Goal: Information Seeking & Learning: Compare options

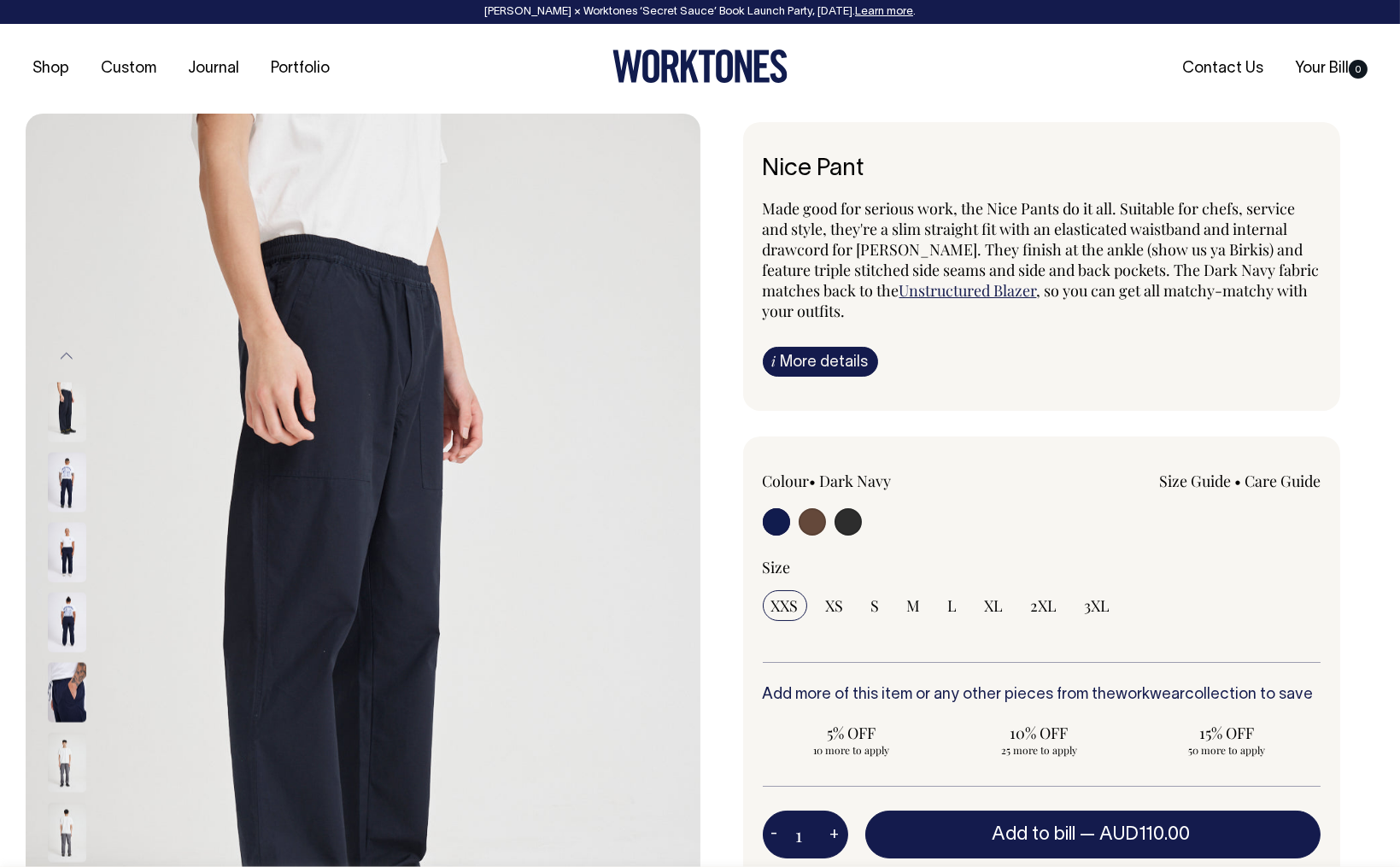
click at [68, 476] on img at bounding box center [67, 481] width 38 height 60
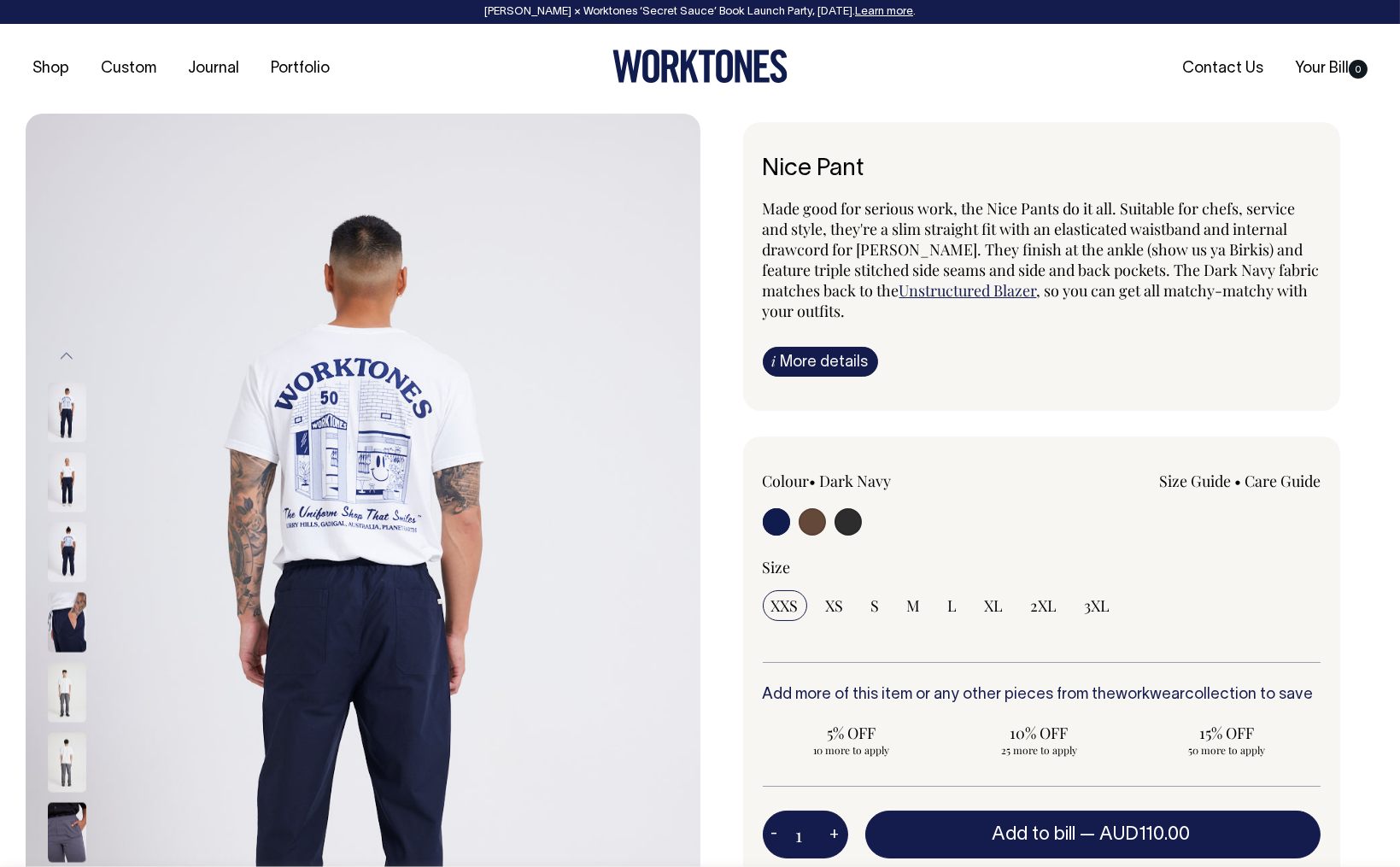
click at [72, 538] on img at bounding box center [67, 551] width 38 height 60
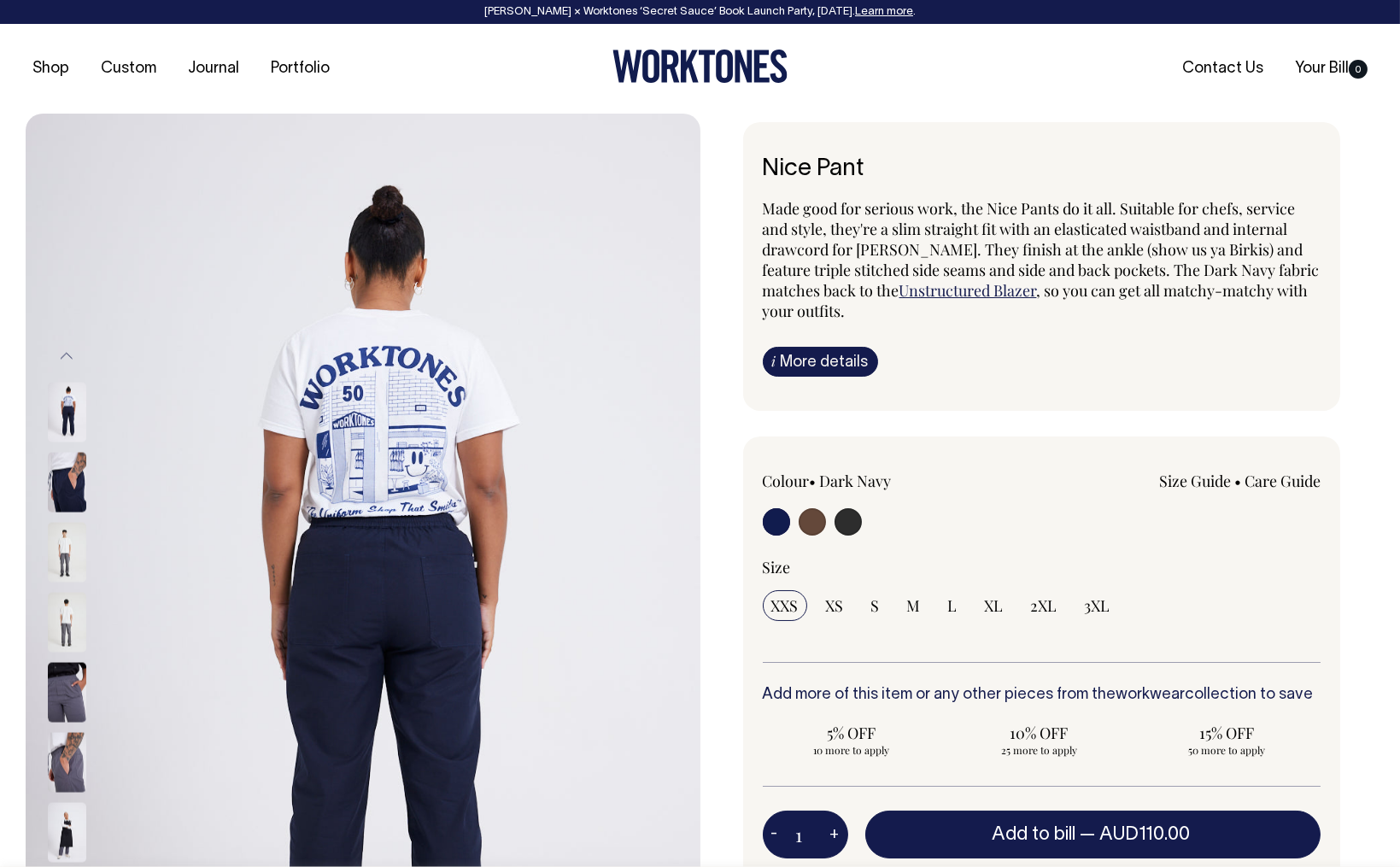
click at [81, 587] on div at bounding box center [90, 621] width 86 height 70
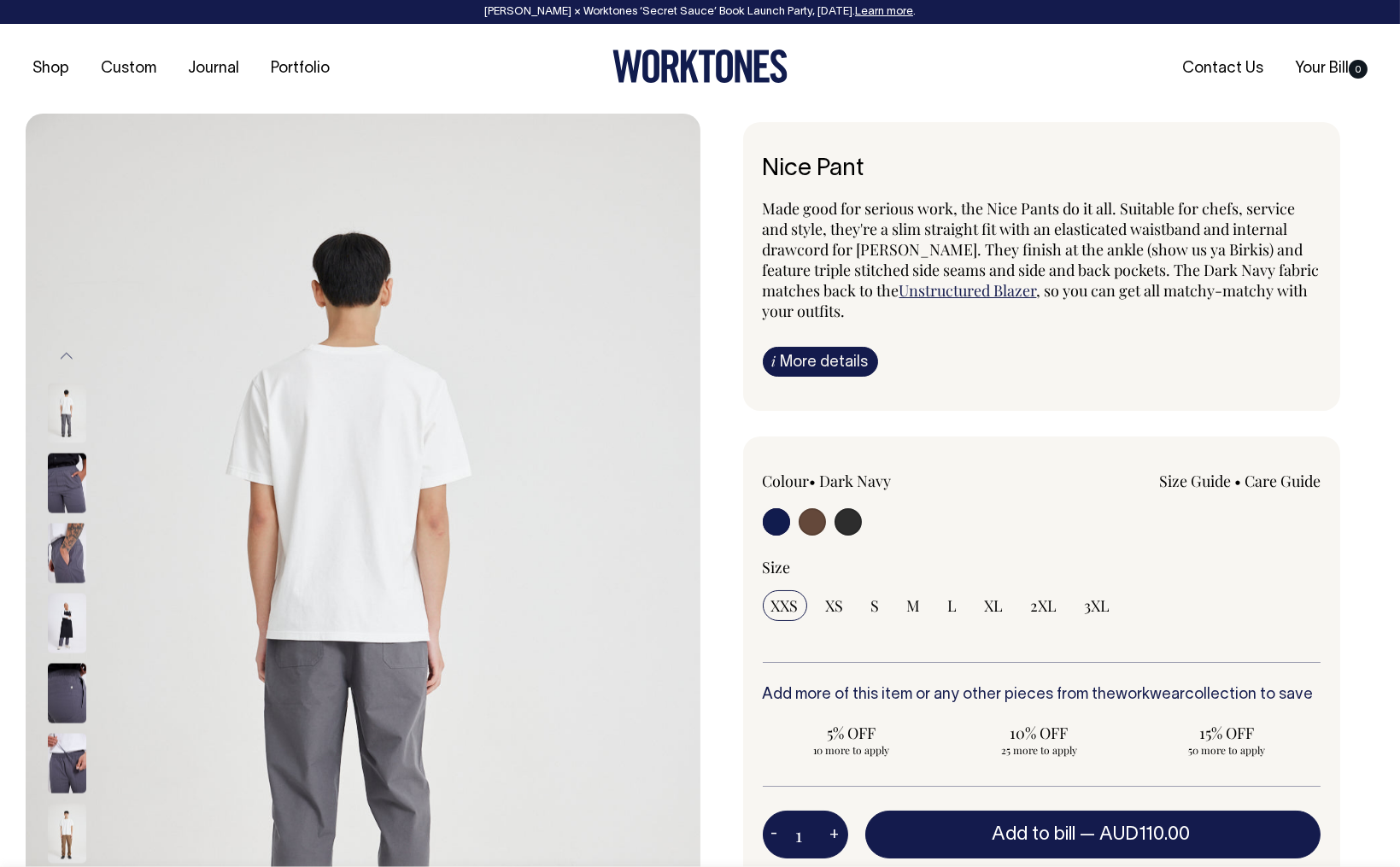
click at [821, 519] on input "radio" at bounding box center [812, 522] width 28 height 28
radio input "true"
radio input "false"
radio input "true"
select select "Chocolate"
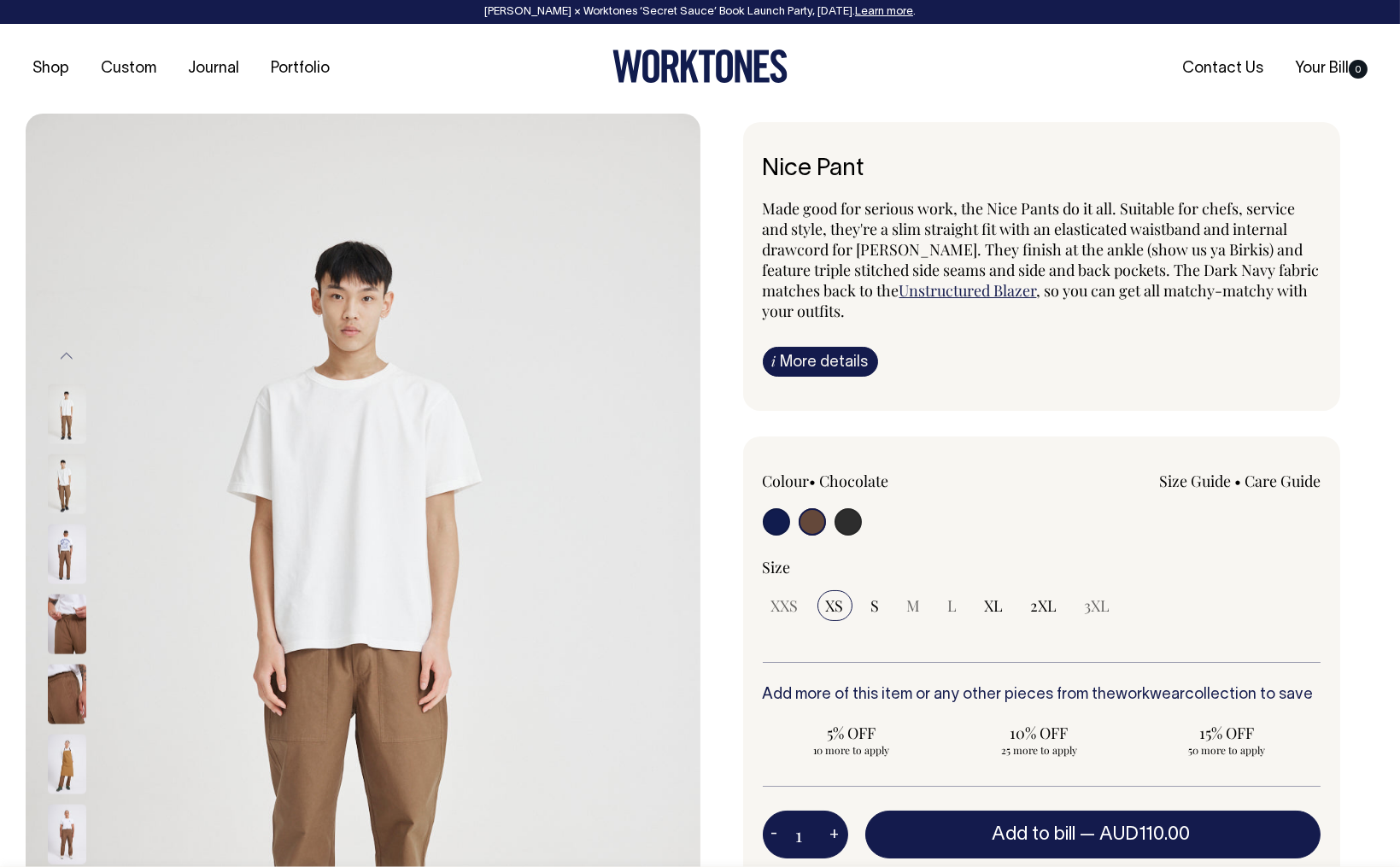
click at [852, 533] on input "radio" at bounding box center [848, 522] width 28 height 28
radio input "true"
select select "Charcoal"
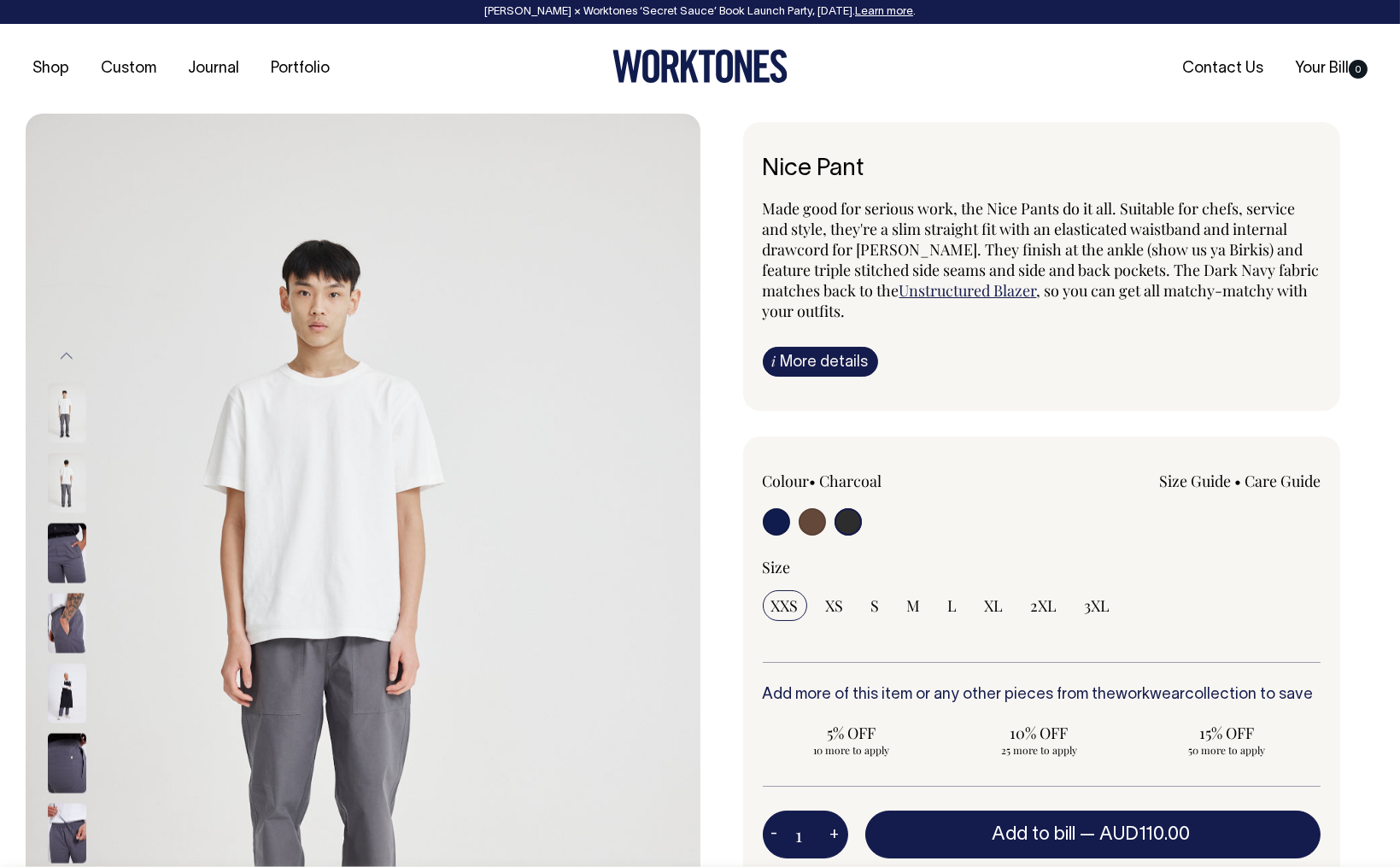
click at [784, 523] on input "radio" at bounding box center [777, 522] width 28 height 28
radio input "true"
select select "Dark Navy"
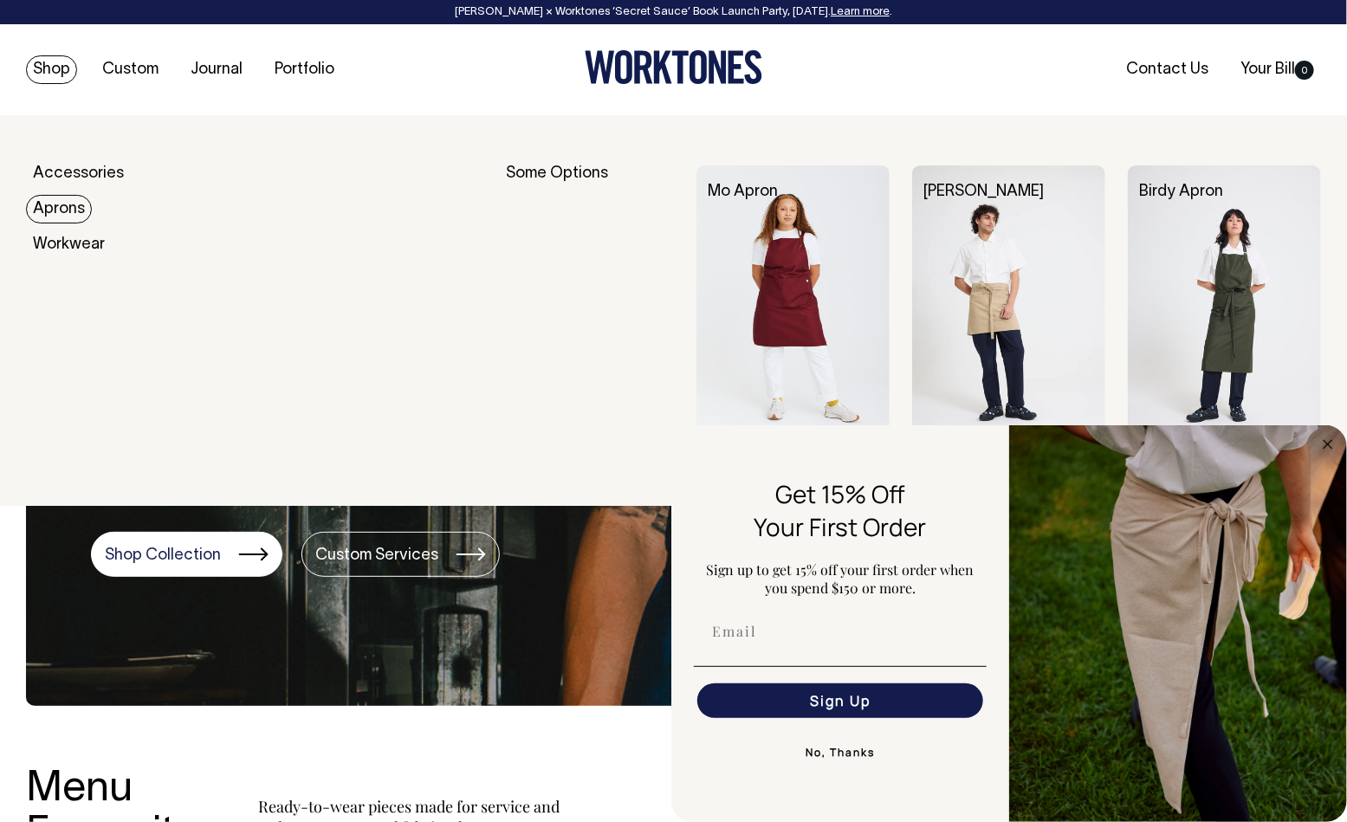
click at [74, 209] on link "Aprons" at bounding box center [59, 209] width 66 height 29
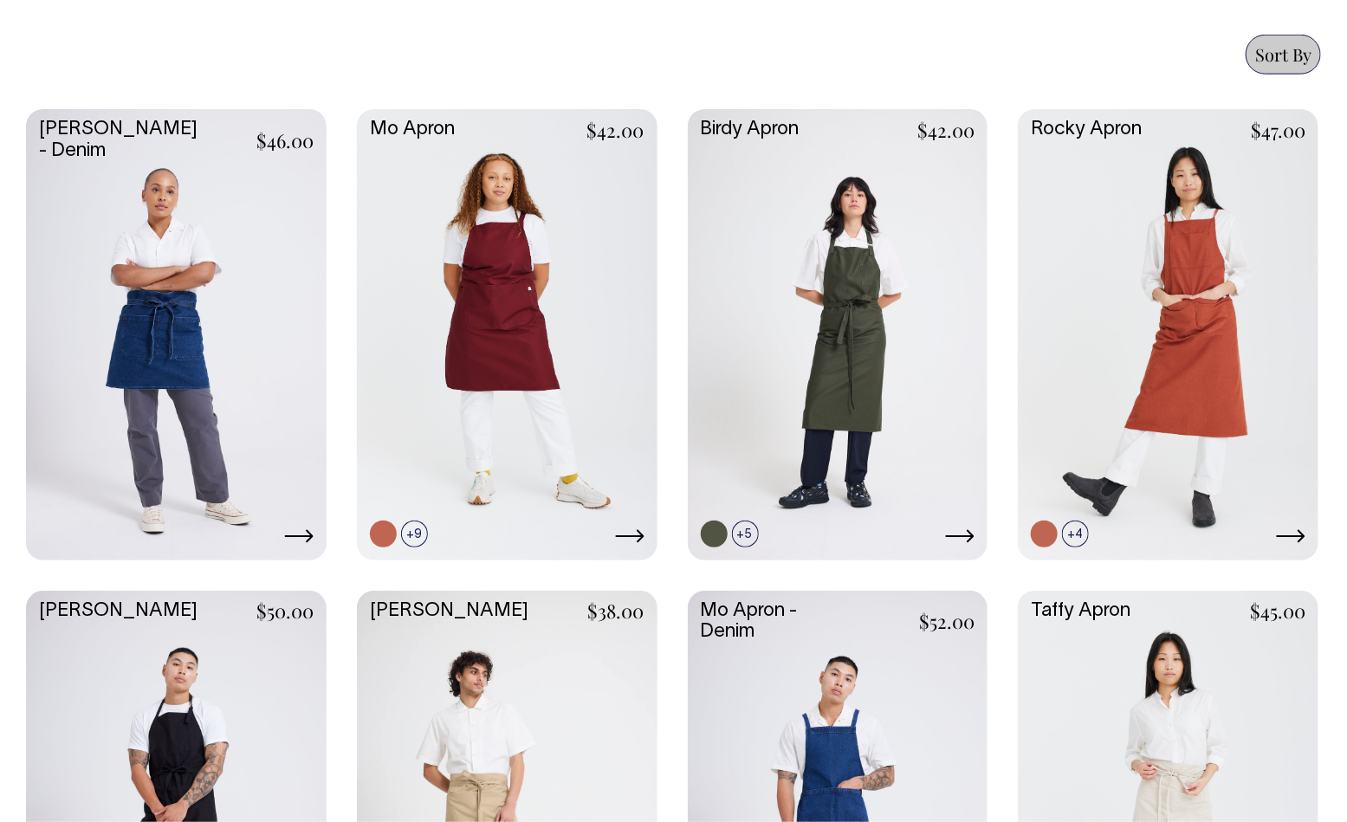
scroll to position [724, 0]
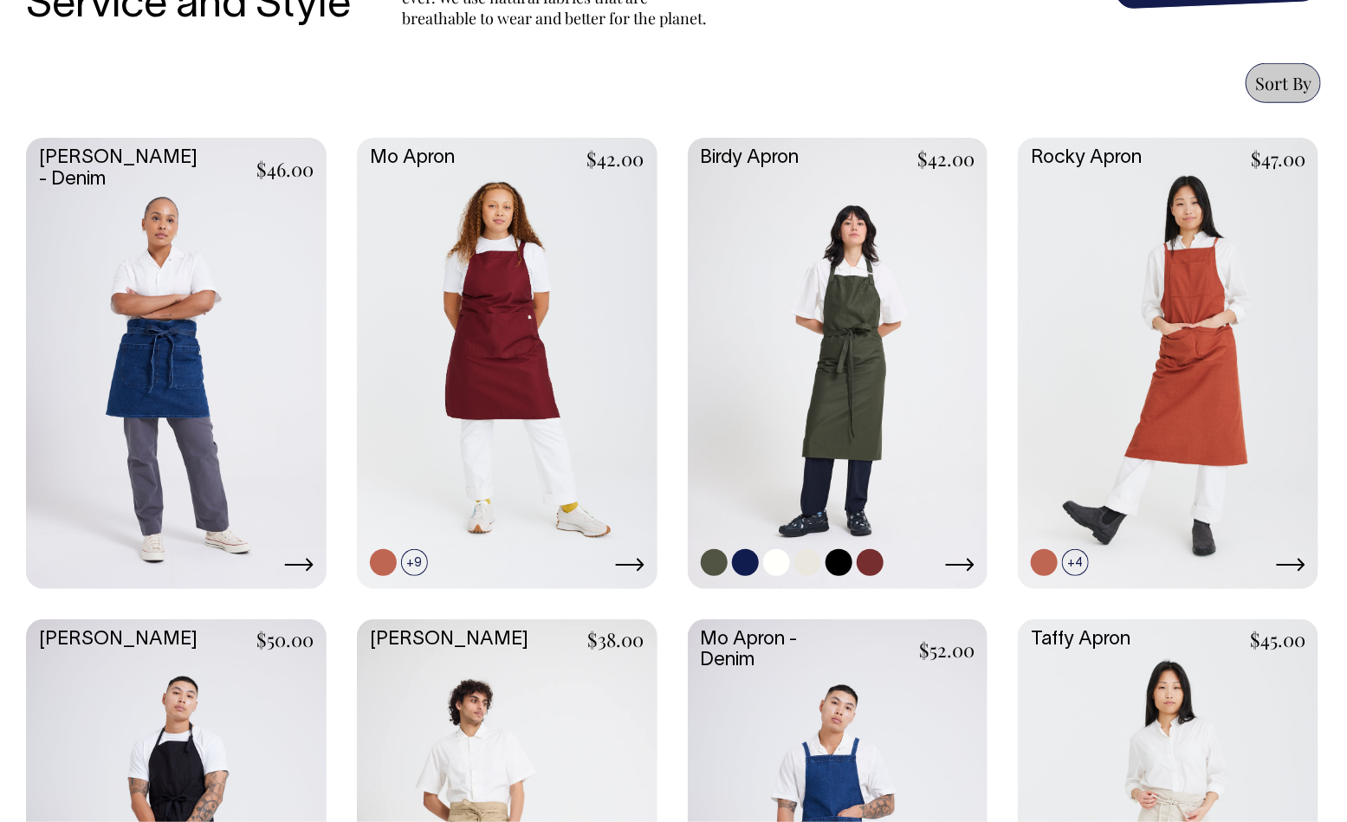
click at [878, 349] on link at bounding box center [838, 361] width 301 height 447
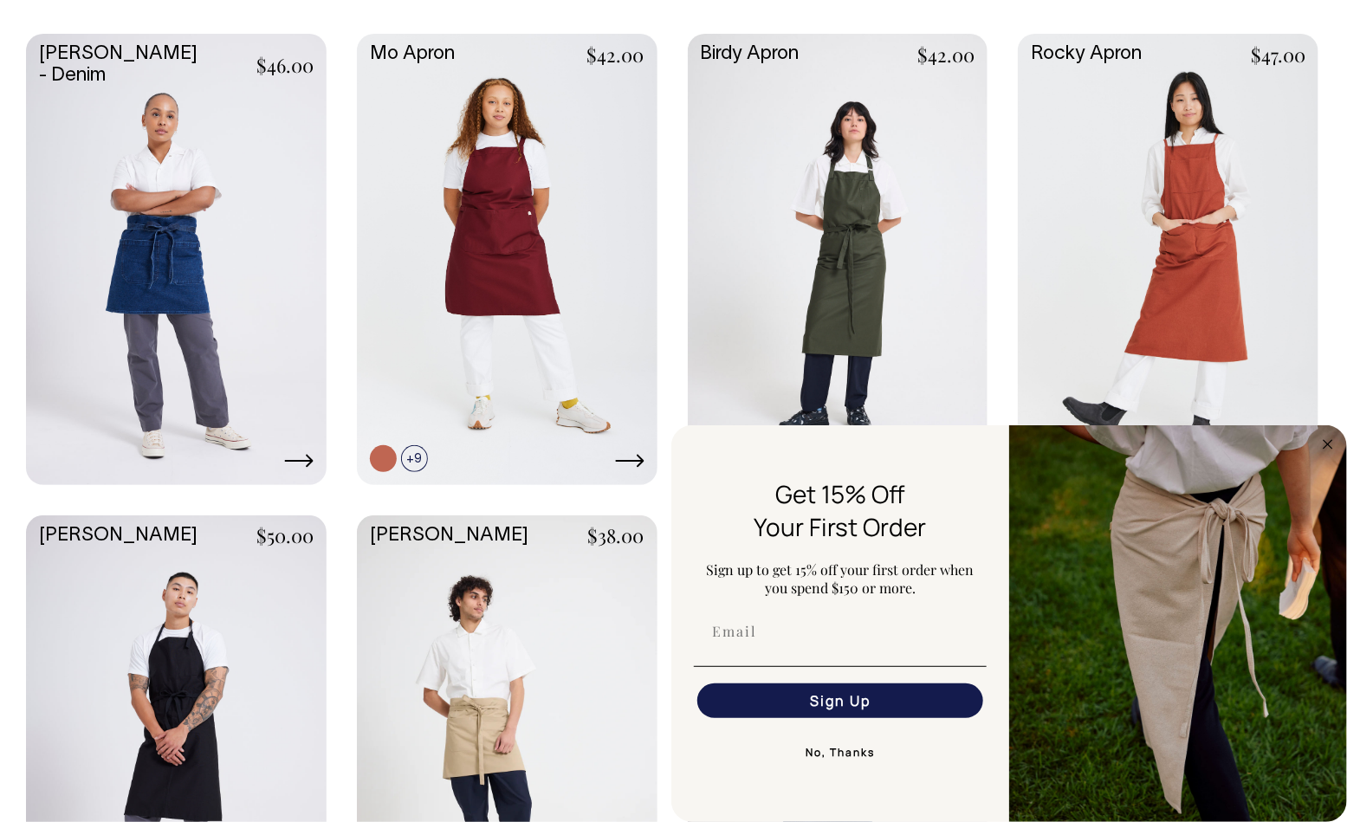
scroll to position [831, 0]
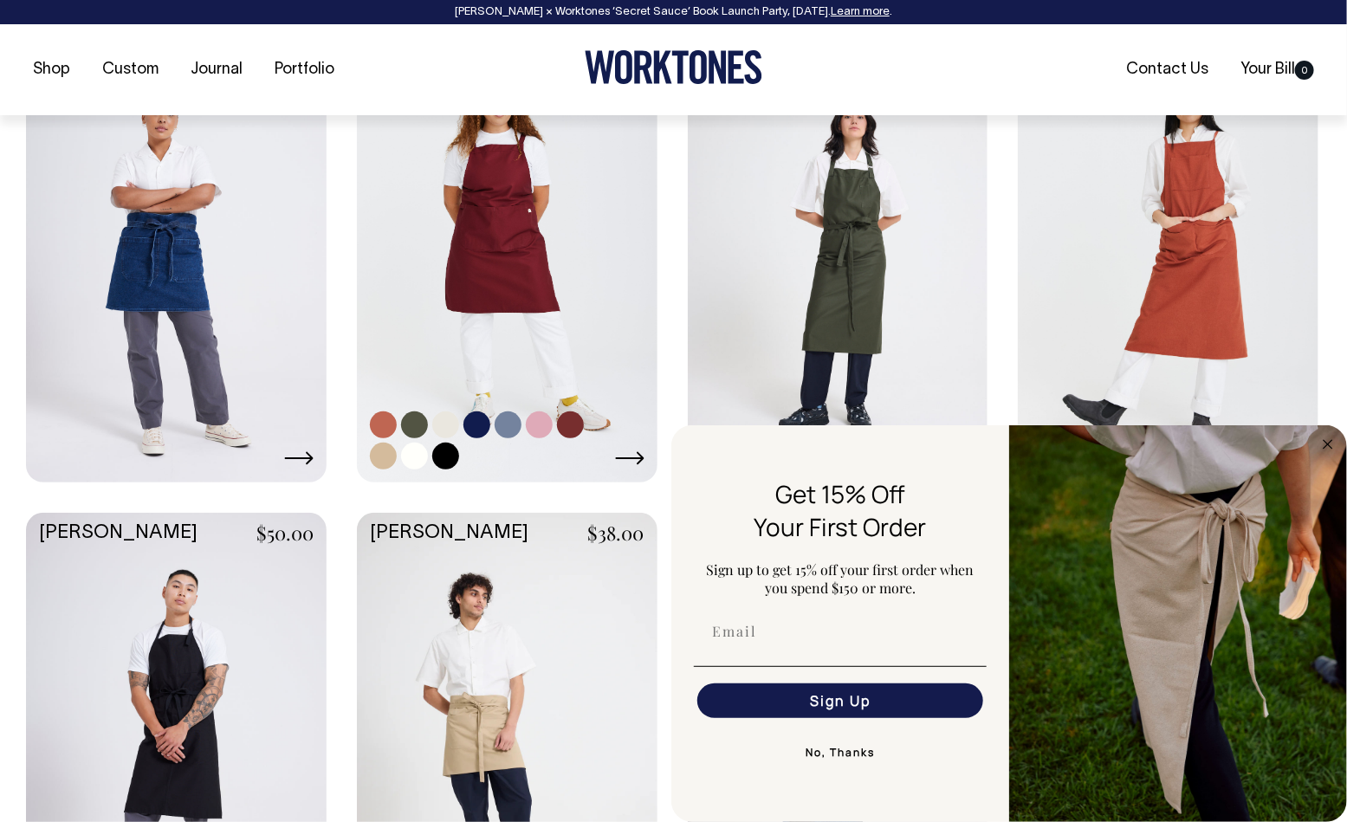
click at [516, 242] on link at bounding box center [507, 254] width 301 height 447
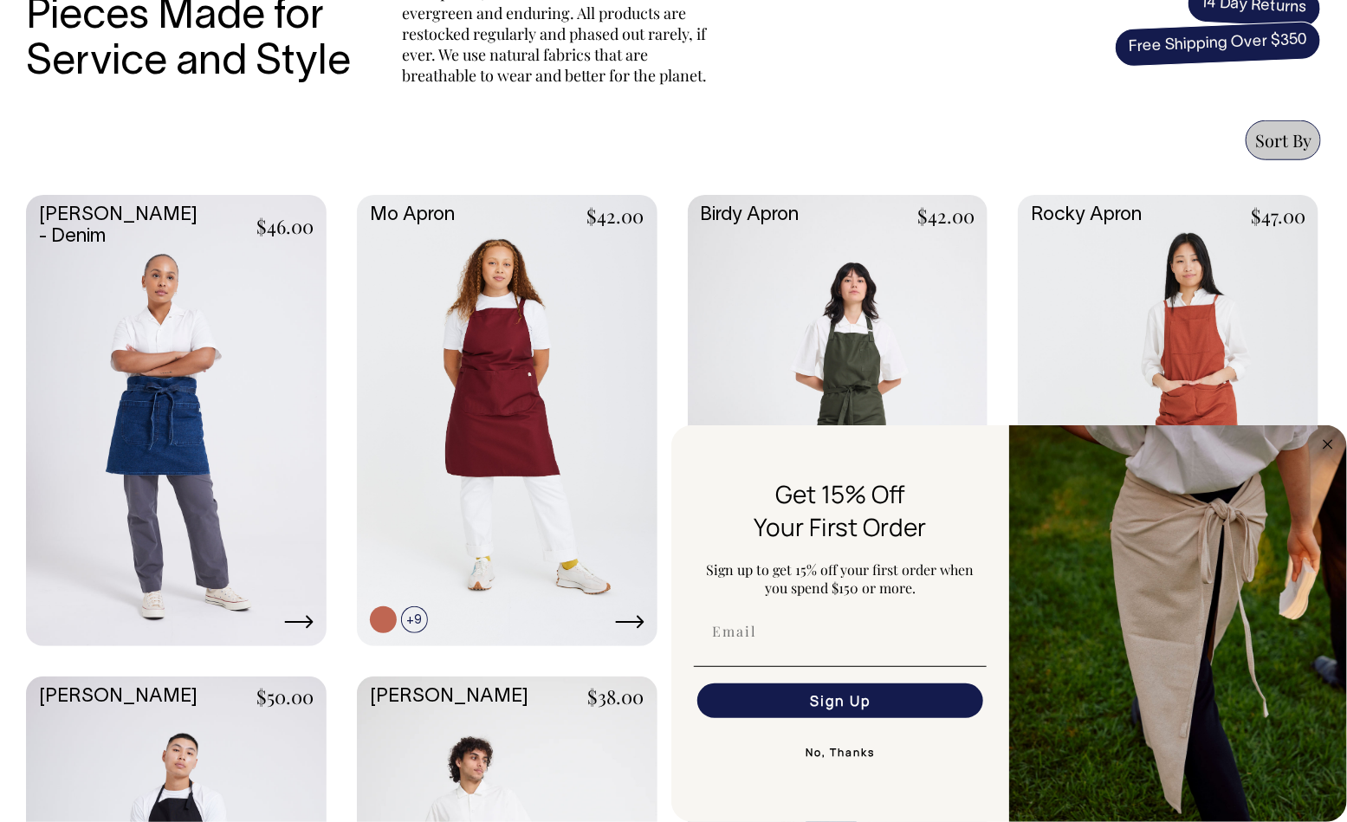
scroll to position [658, 0]
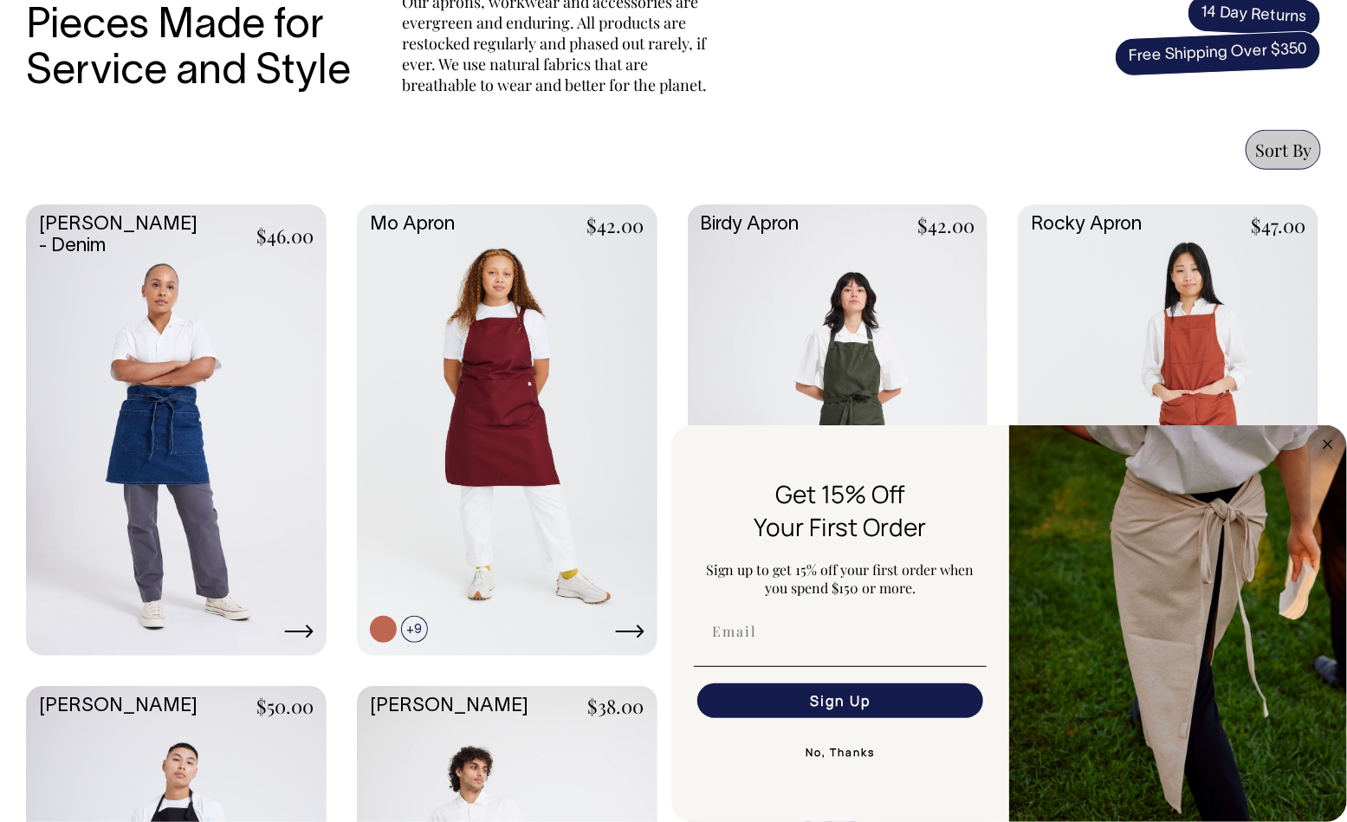
click at [903, 329] on link at bounding box center [838, 427] width 301 height 447
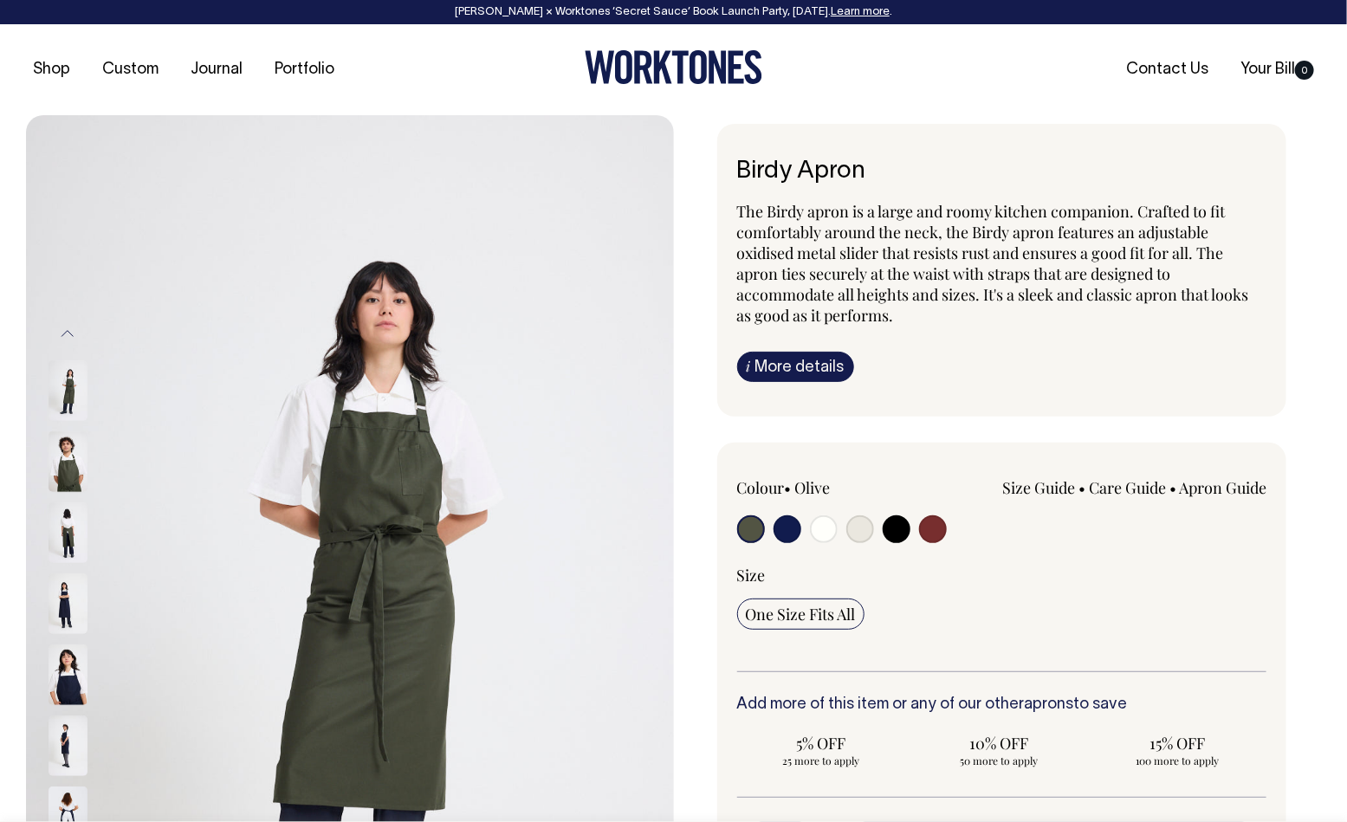
click at [862, 535] on input "radio" at bounding box center [860, 529] width 28 height 28
radio input "true"
select select "Natural"
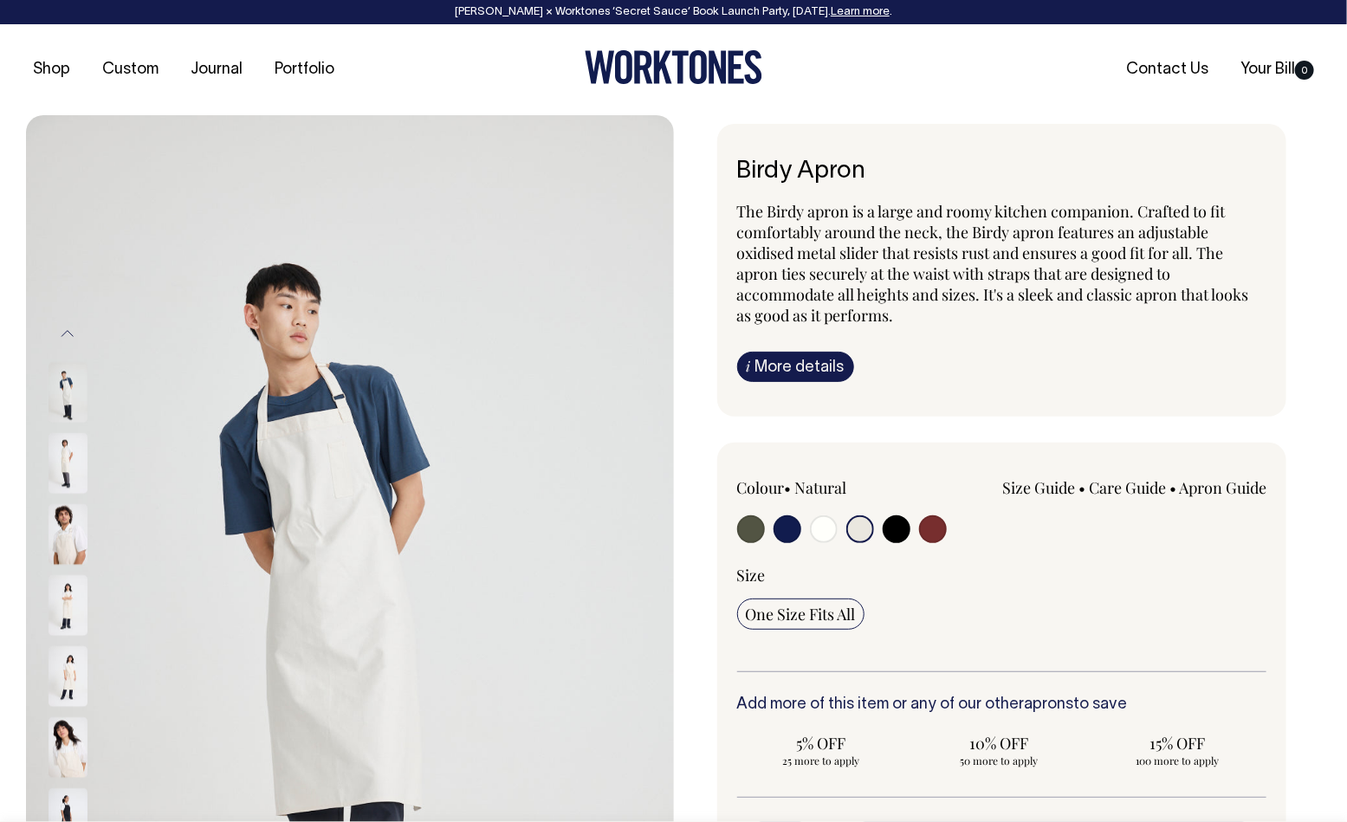
click at [823, 531] on input "radio" at bounding box center [824, 529] width 28 height 28
radio input "true"
select select "Off-White"
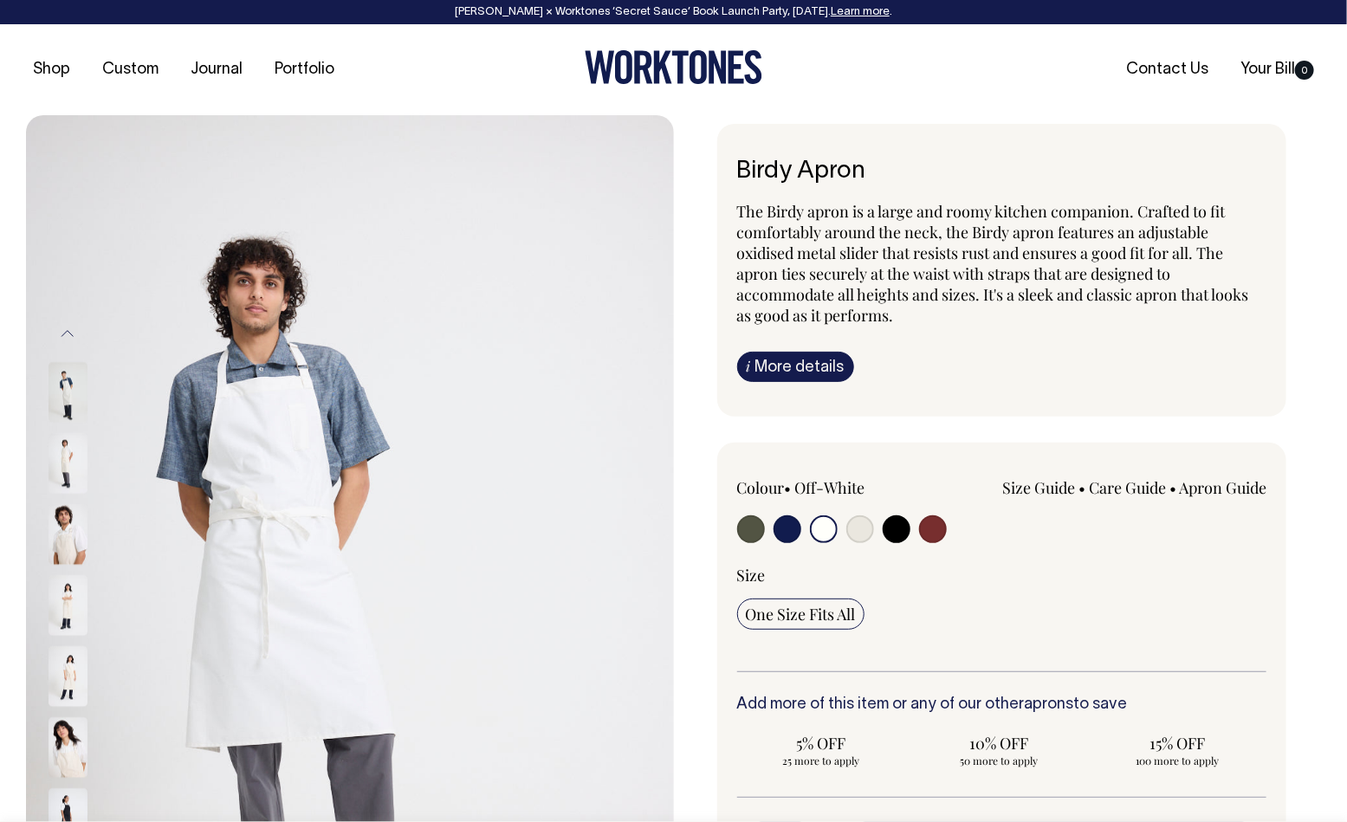
click at [785, 522] on input "radio" at bounding box center [788, 529] width 28 height 28
radio input "true"
select select "Dark Navy"
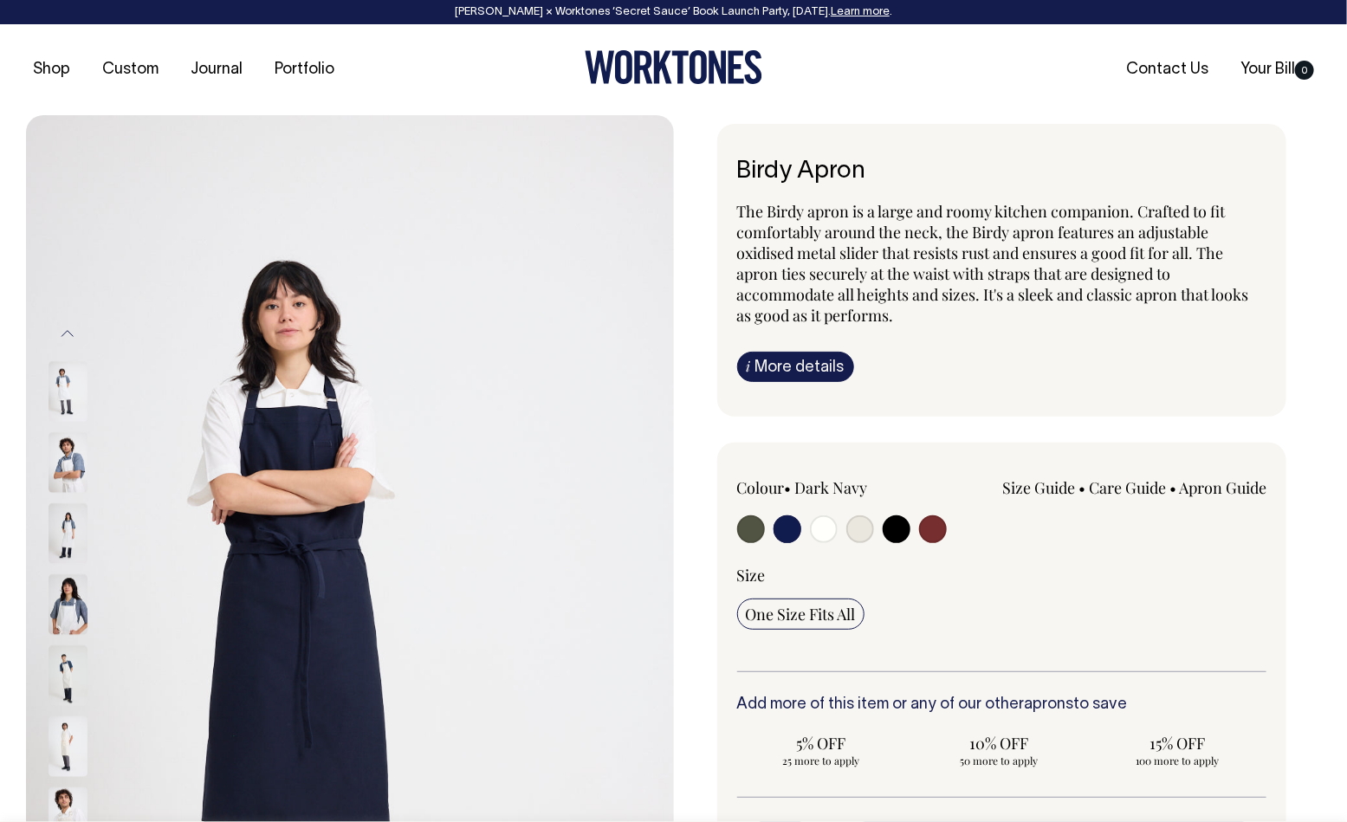
click at [755, 527] on input "radio" at bounding box center [751, 529] width 28 height 28
radio input "true"
select select "Olive"
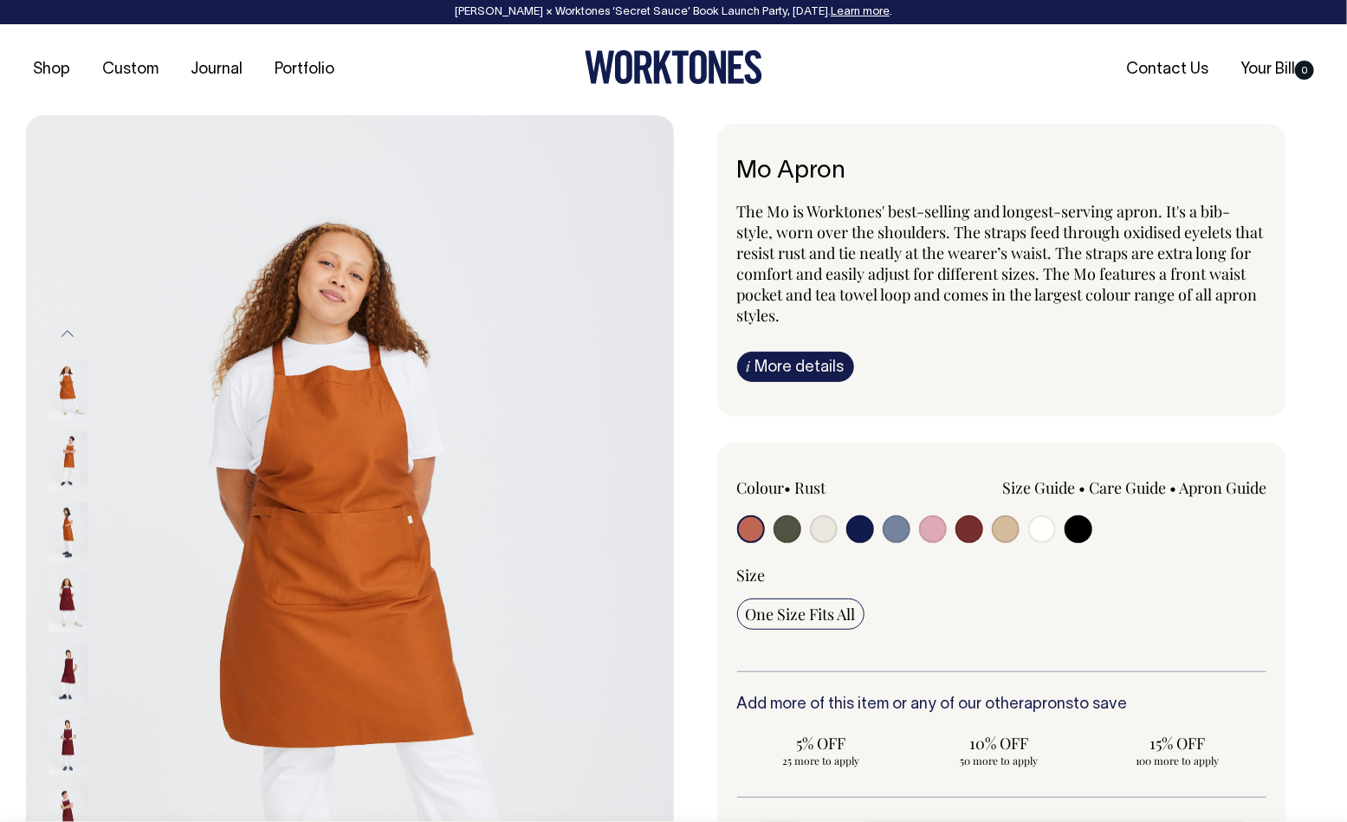
click at [1001, 525] on input "radio" at bounding box center [1006, 529] width 28 height 28
radio input "true"
select select "Khaki"
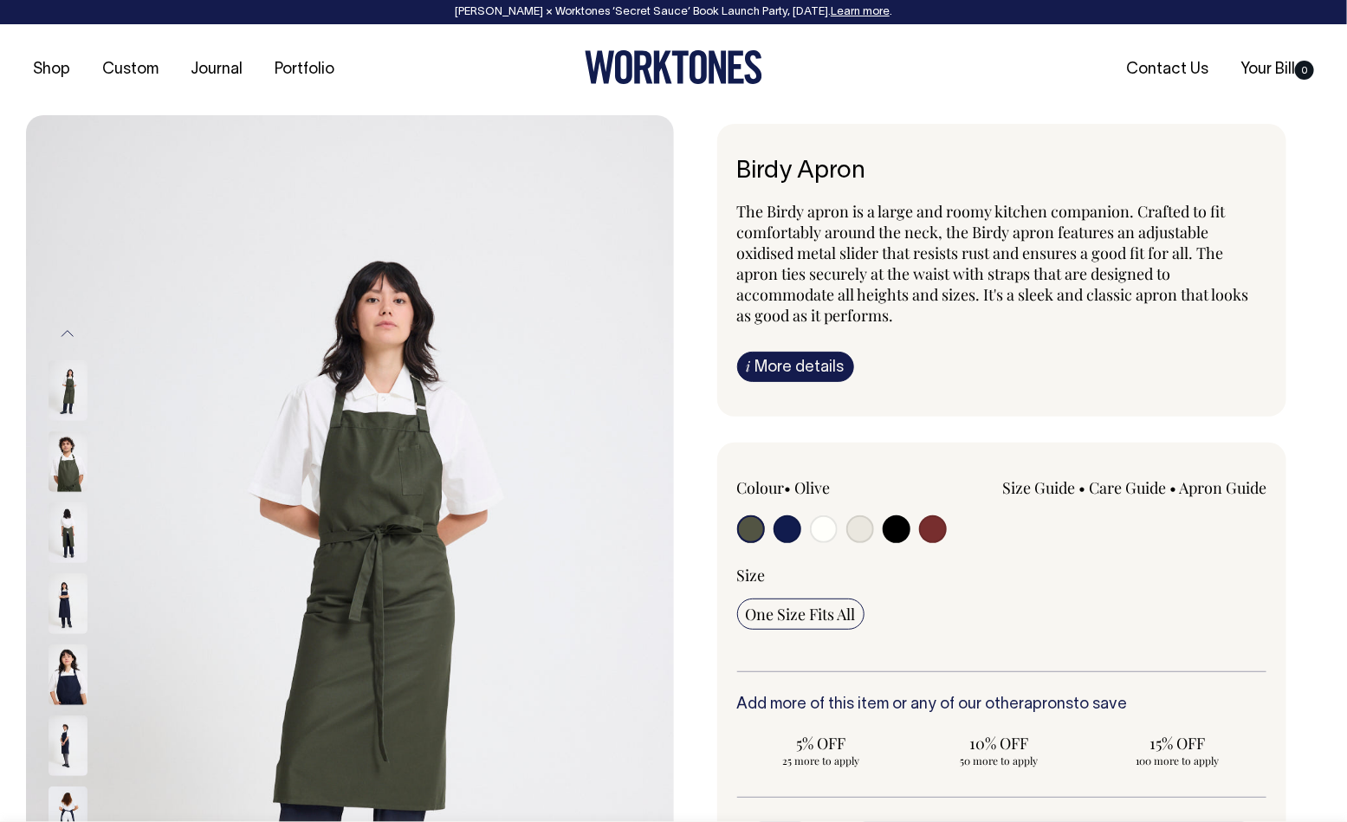
click at [75, 472] on img at bounding box center [68, 461] width 39 height 61
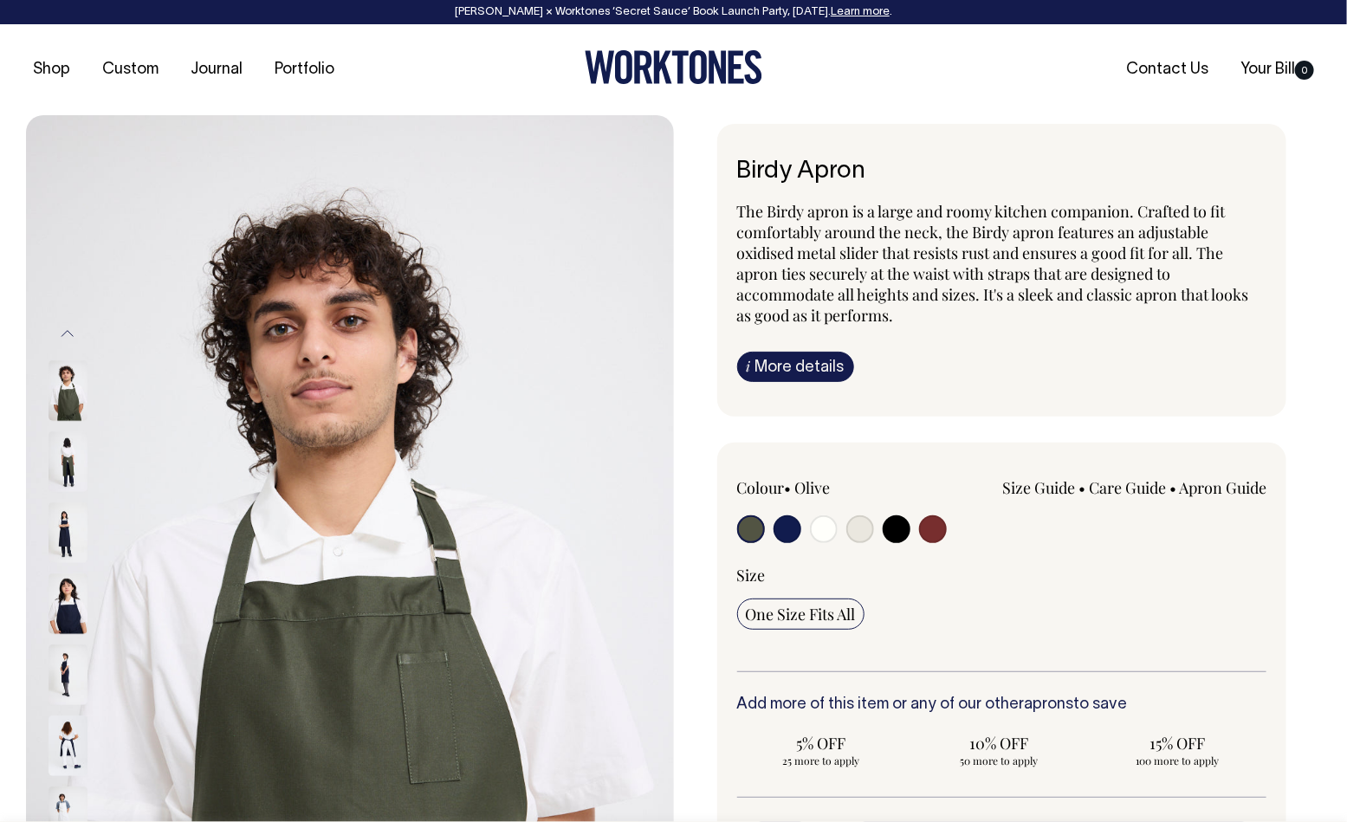
click at [79, 523] on img at bounding box center [68, 532] width 39 height 61
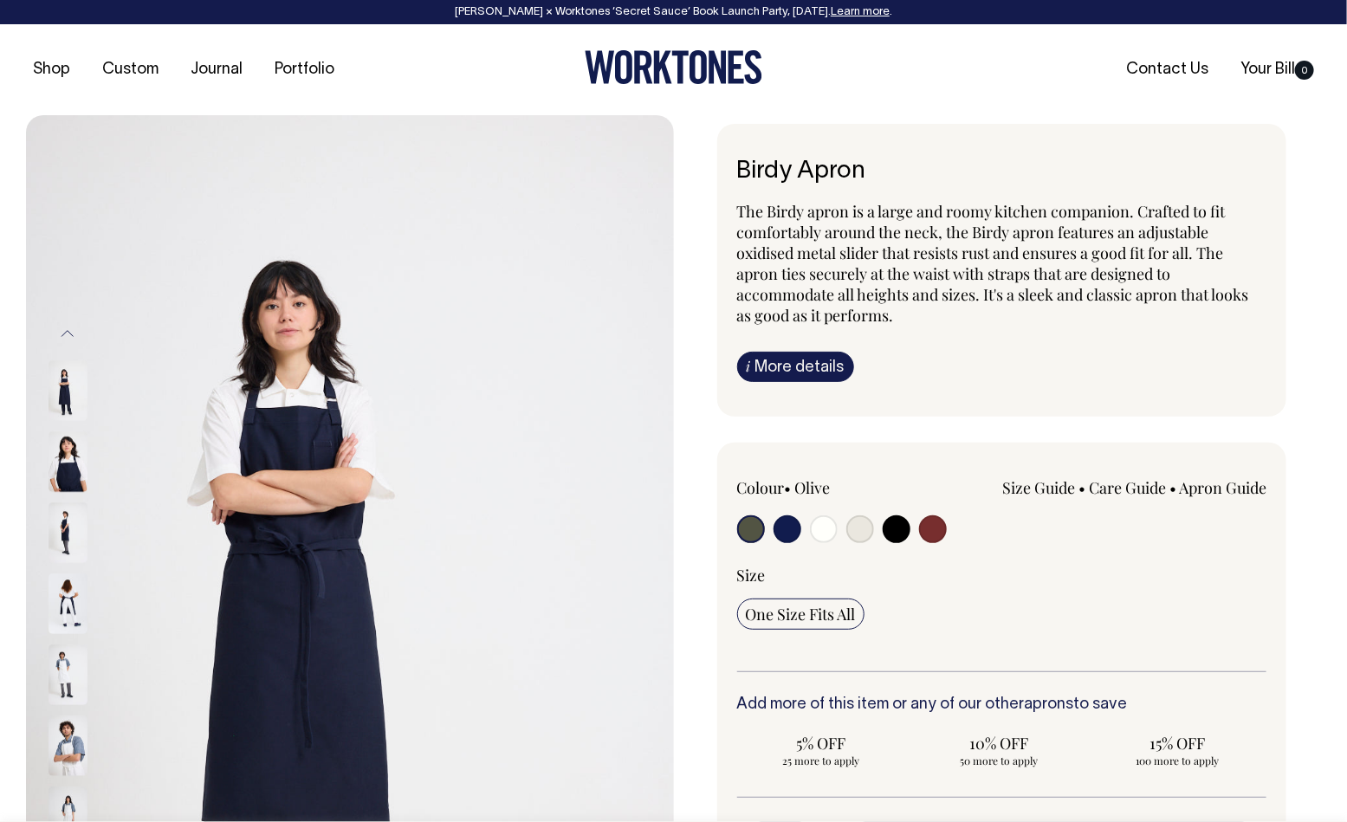
click at [56, 387] on img at bounding box center [68, 390] width 39 height 61
click at [63, 339] on button "Previous" at bounding box center [68, 333] width 26 height 39
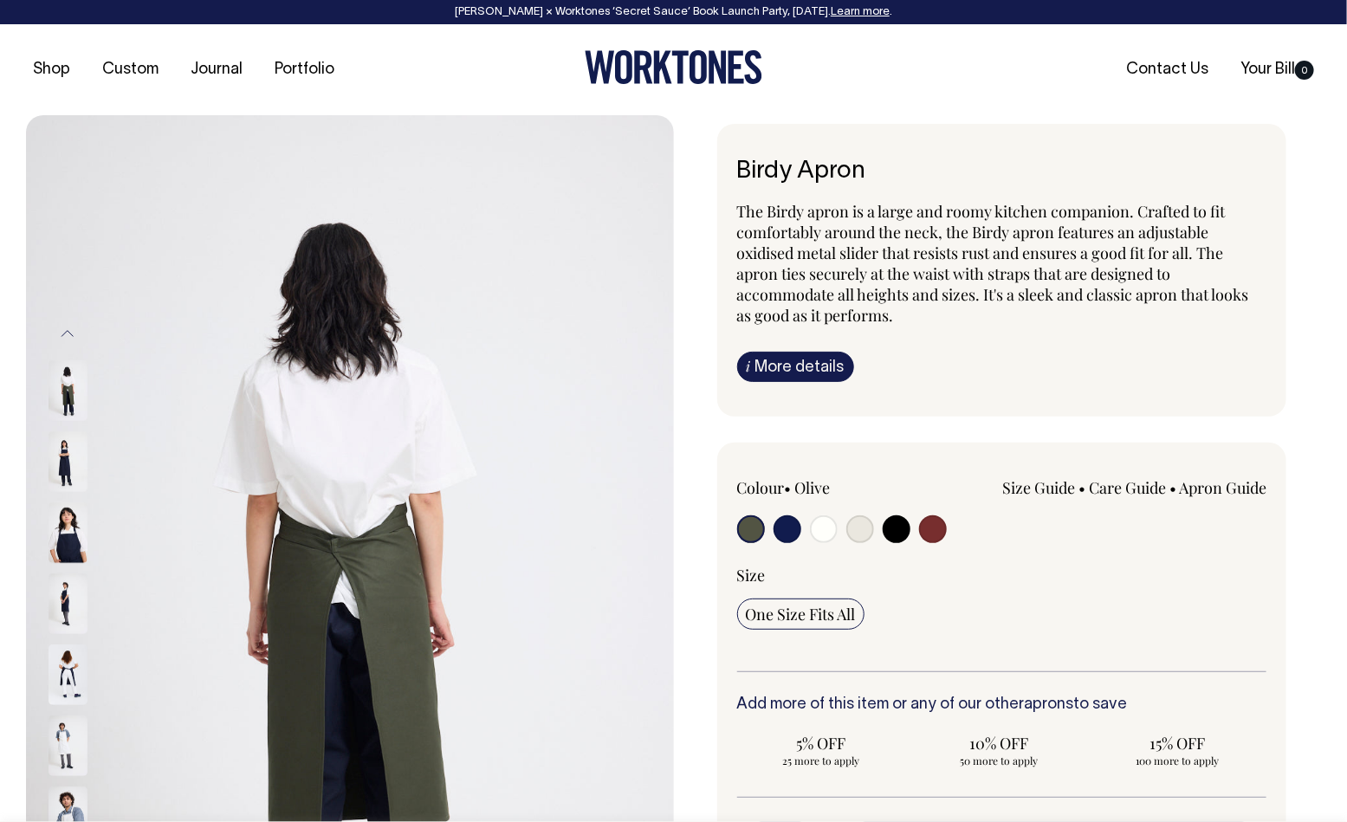
click at [79, 379] on img at bounding box center [68, 390] width 39 height 61
drag, startPoint x: 82, startPoint y: 556, endPoint x: 82, endPoint y: 577, distance: 20.8
click at [82, 557] on img at bounding box center [68, 532] width 39 height 61
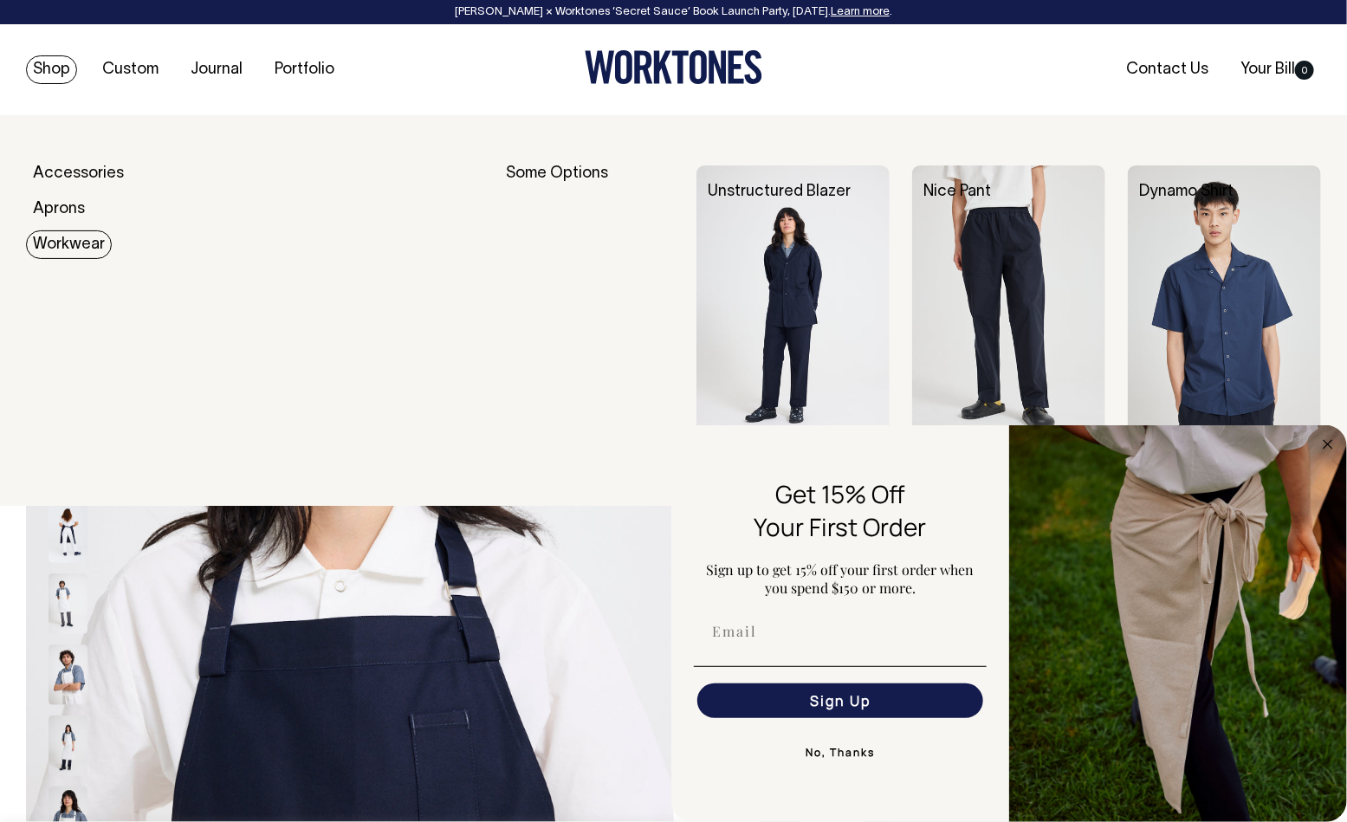
click at [800, 291] on img at bounding box center [793, 309] width 193 height 289
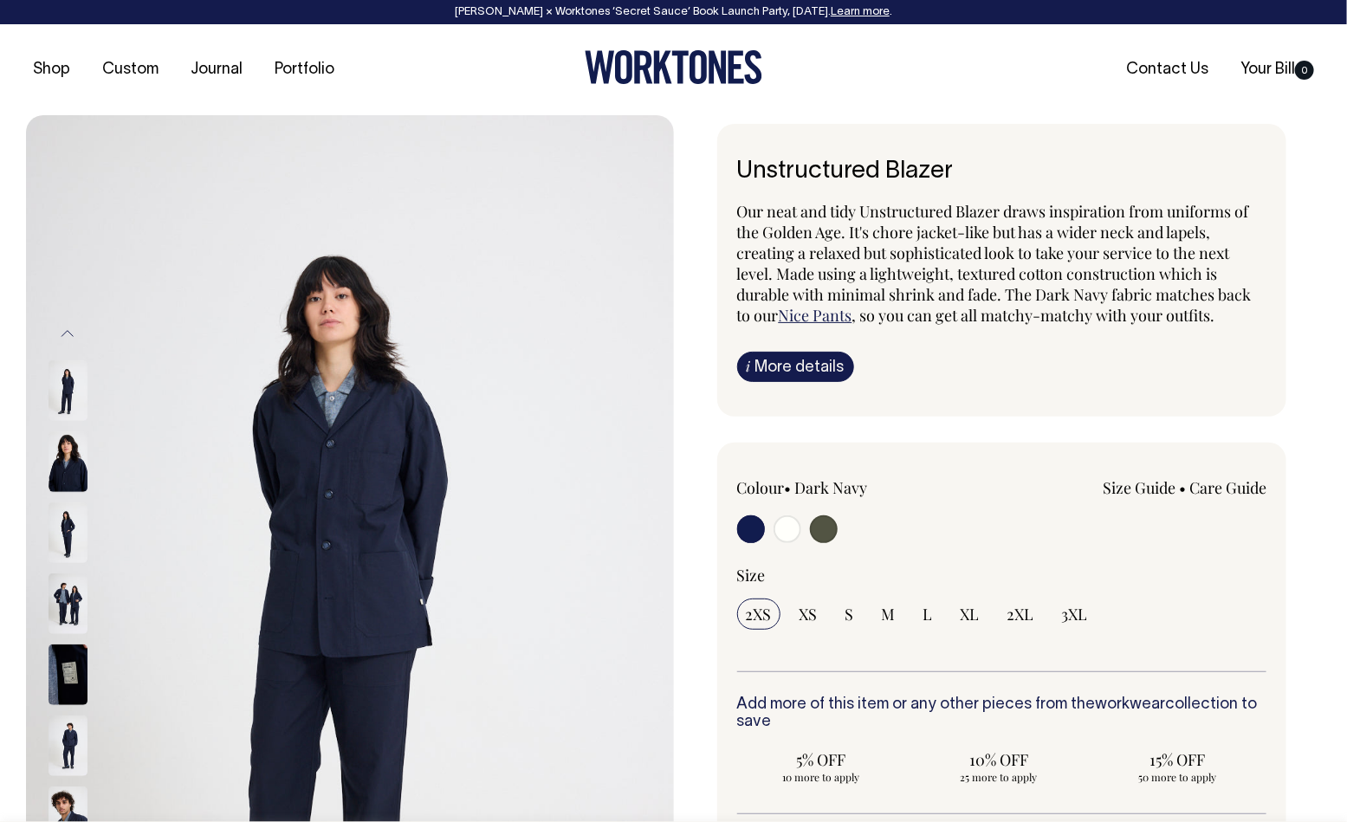
drag, startPoint x: 59, startPoint y: 465, endPoint x: 63, endPoint y: 486, distance: 21.2
click at [59, 465] on img at bounding box center [68, 461] width 39 height 61
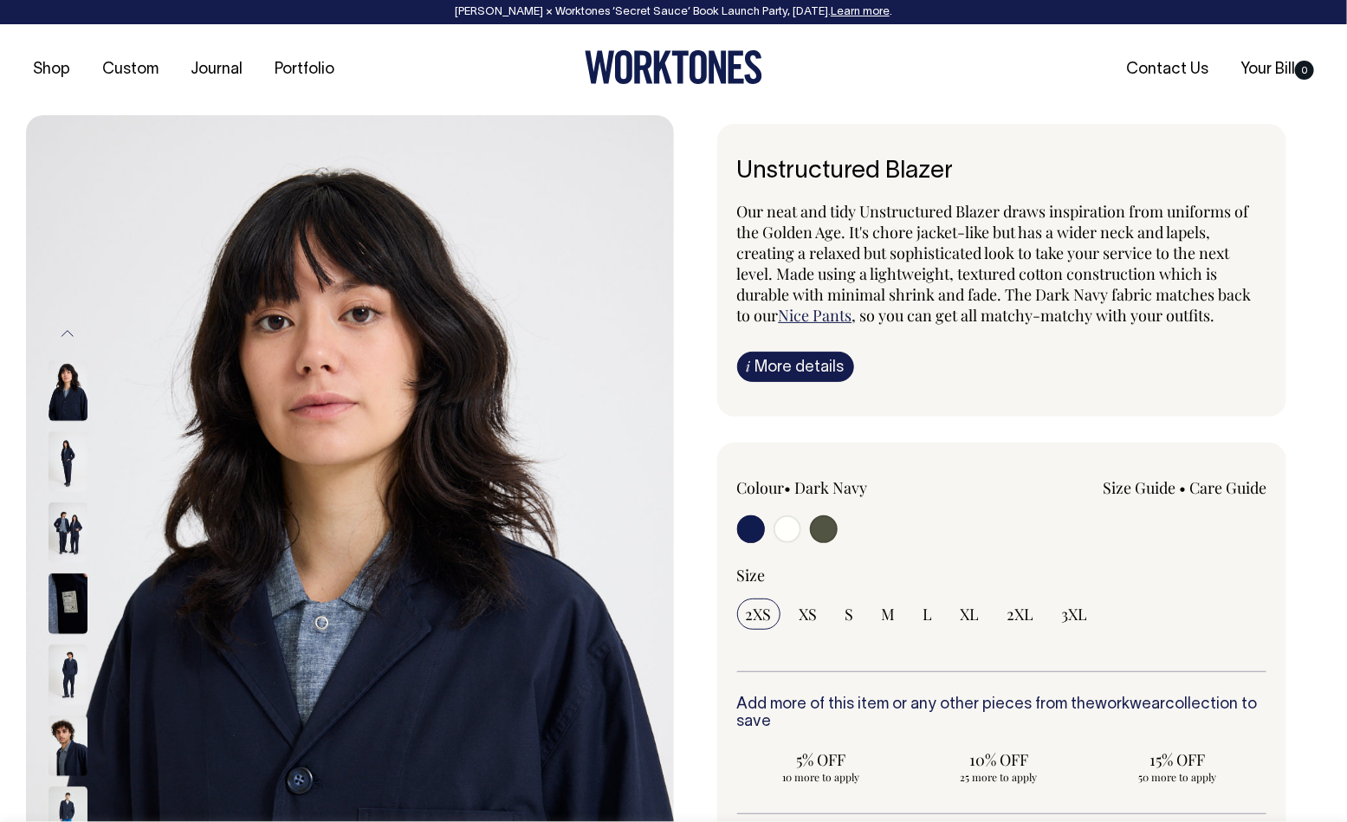
click at [62, 535] on img at bounding box center [68, 532] width 39 height 61
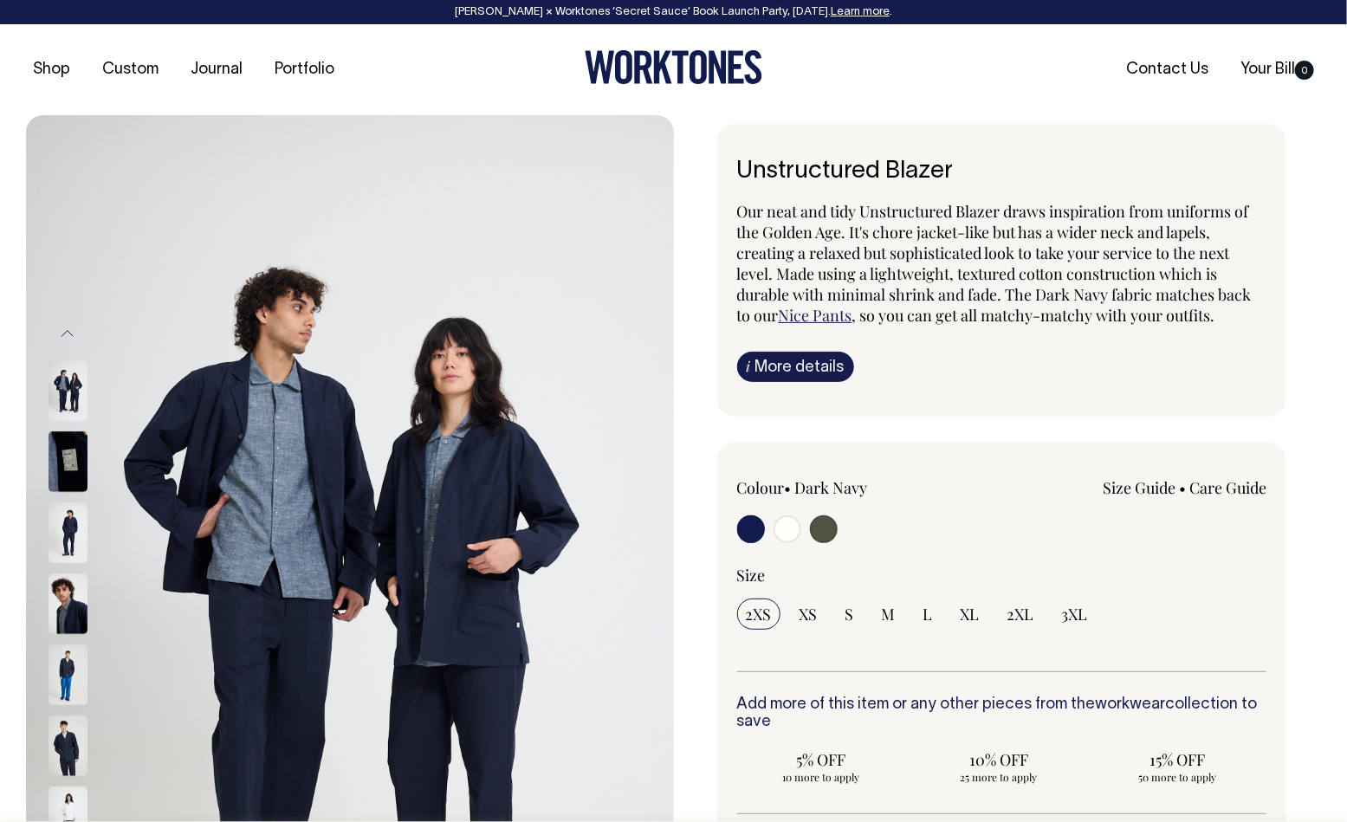
click at [69, 632] on div at bounding box center [91, 603] width 87 height 71
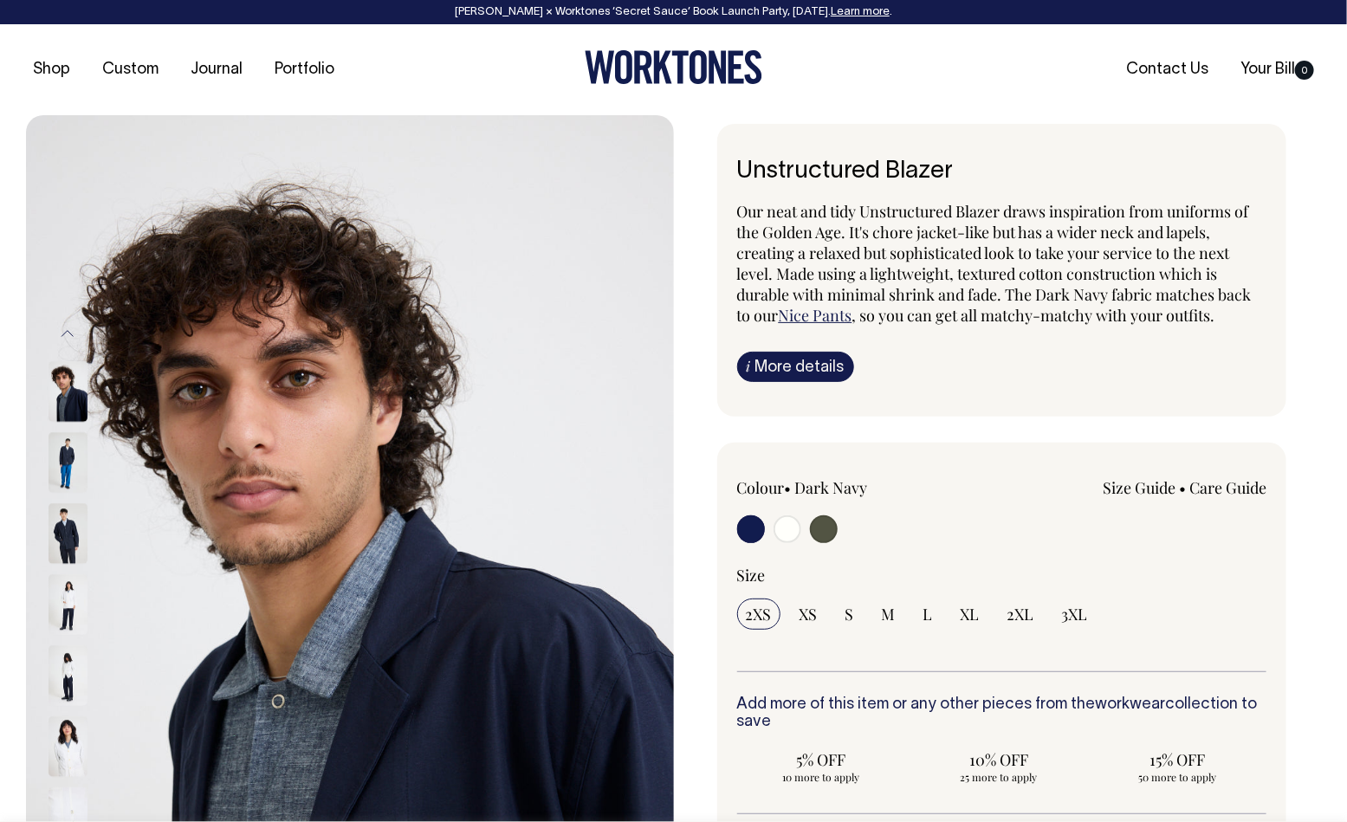
click at [74, 678] on img at bounding box center [68, 675] width 39 height 61
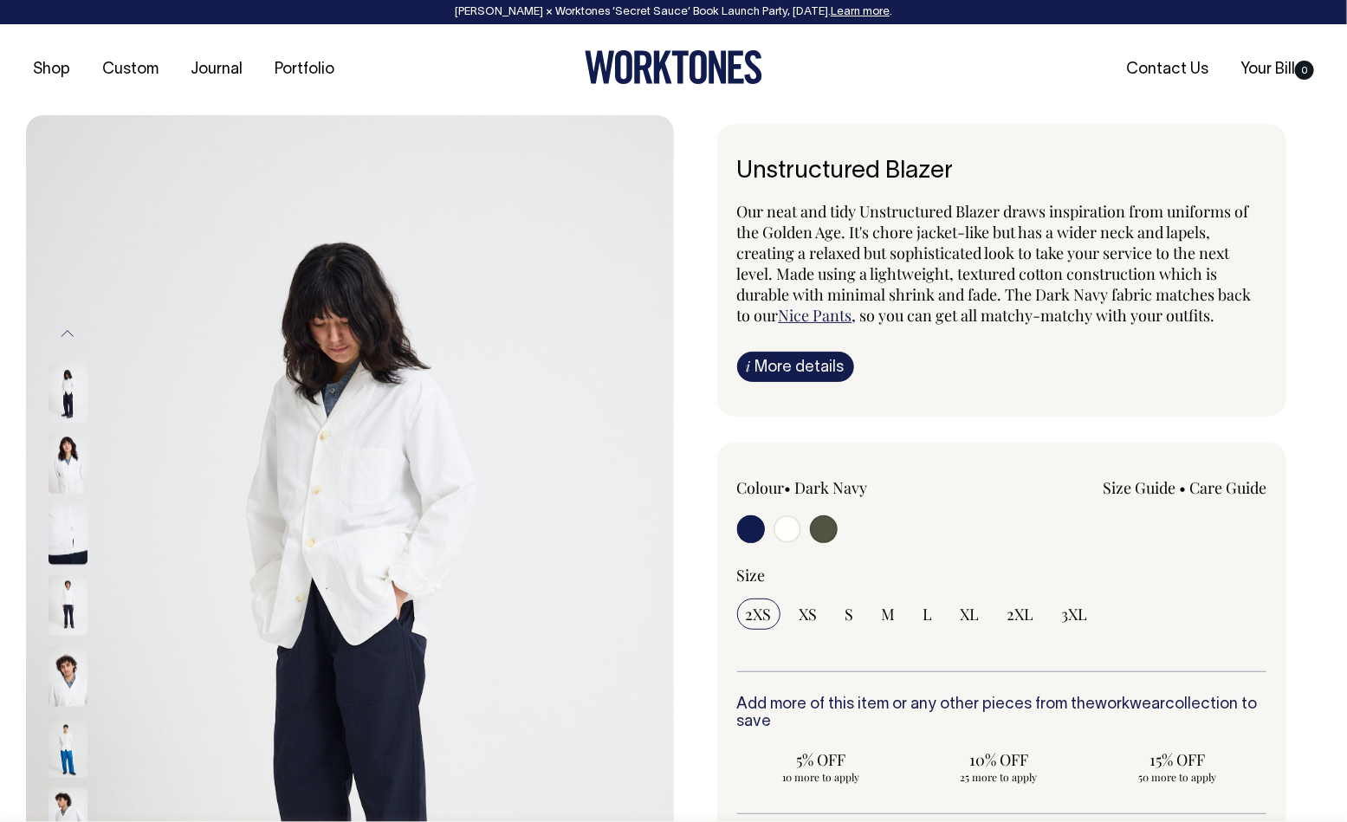
click at [73, 732] on img at bounding box center [68, 747] width 39 height 61
click at [69, 641] on div at bounding box center [91, 676] width 87 height 71
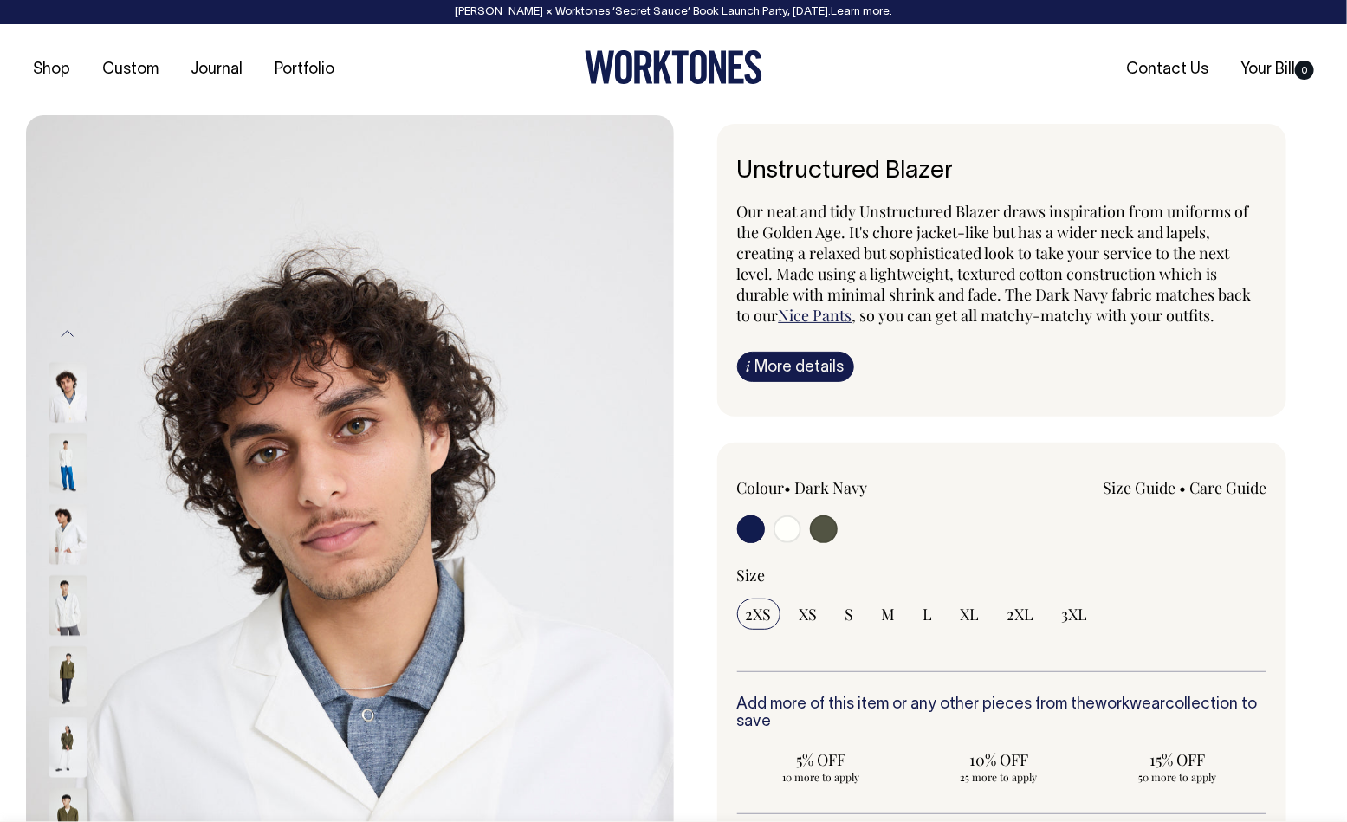
click at [63, 570] on div at bounding box center [91, 534] width 87 height 71
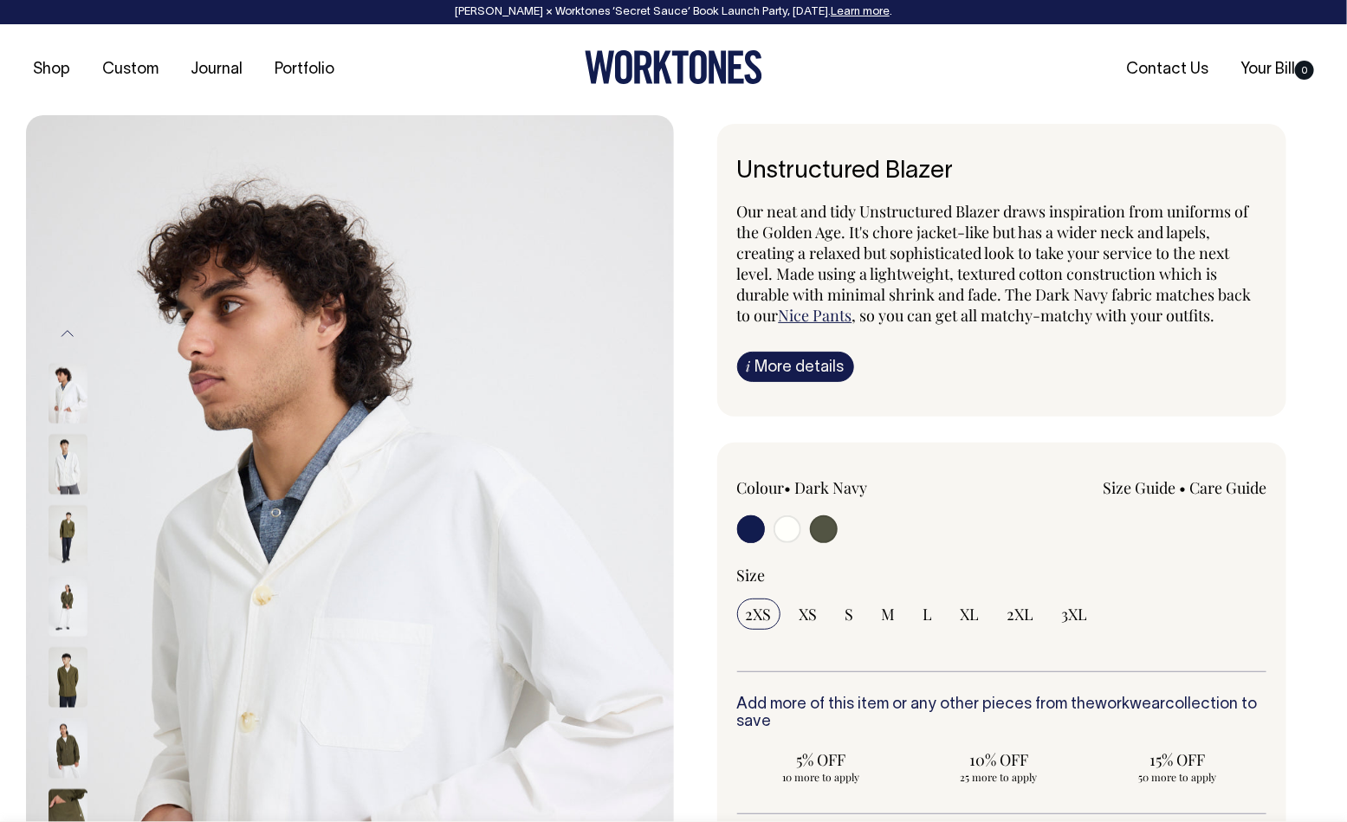
click at [47, 514] on div "Previous" at bounding box center [350, 601] width 648 height 972
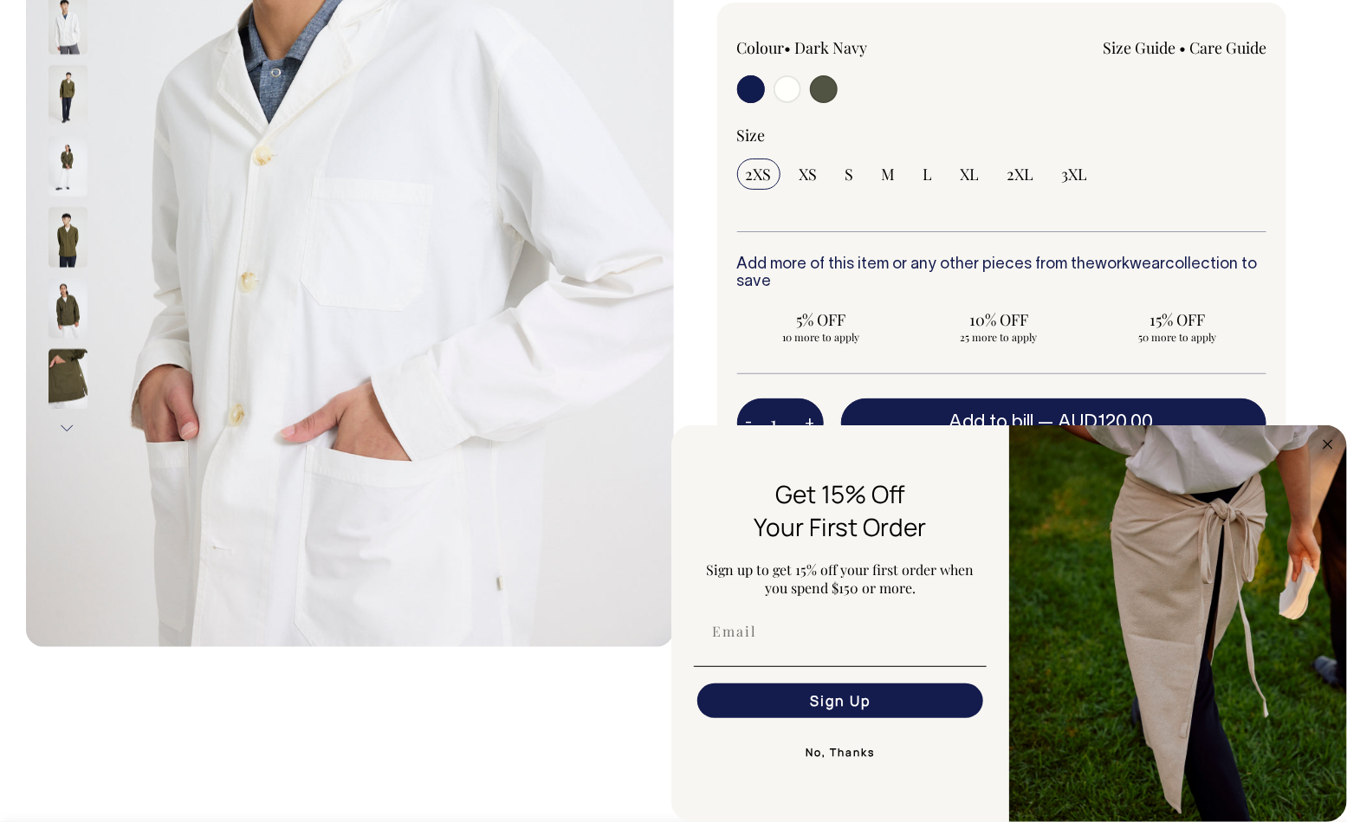
scroll to position [433, 0]
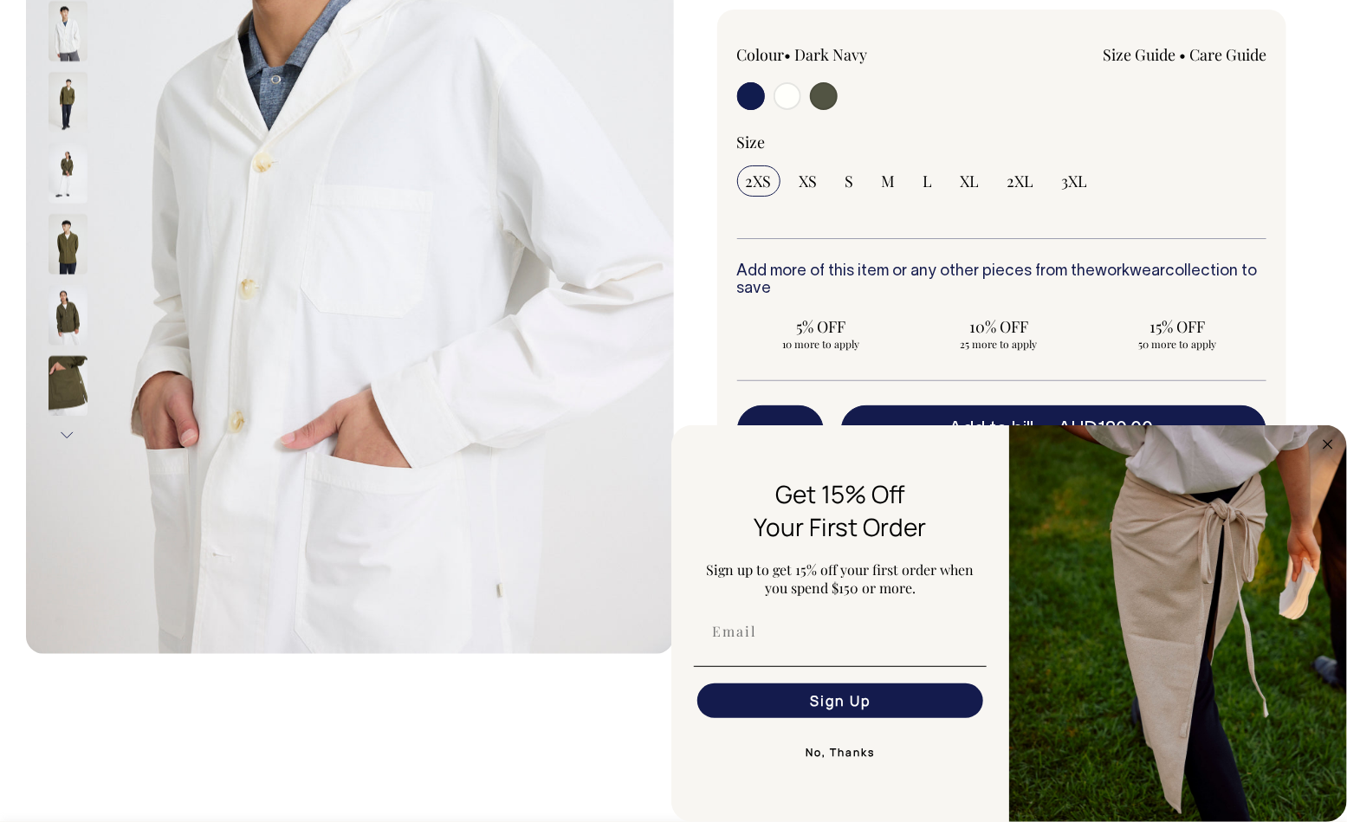
click at [58, 363] on img at bounding box center [68, 386] width 39 height 61
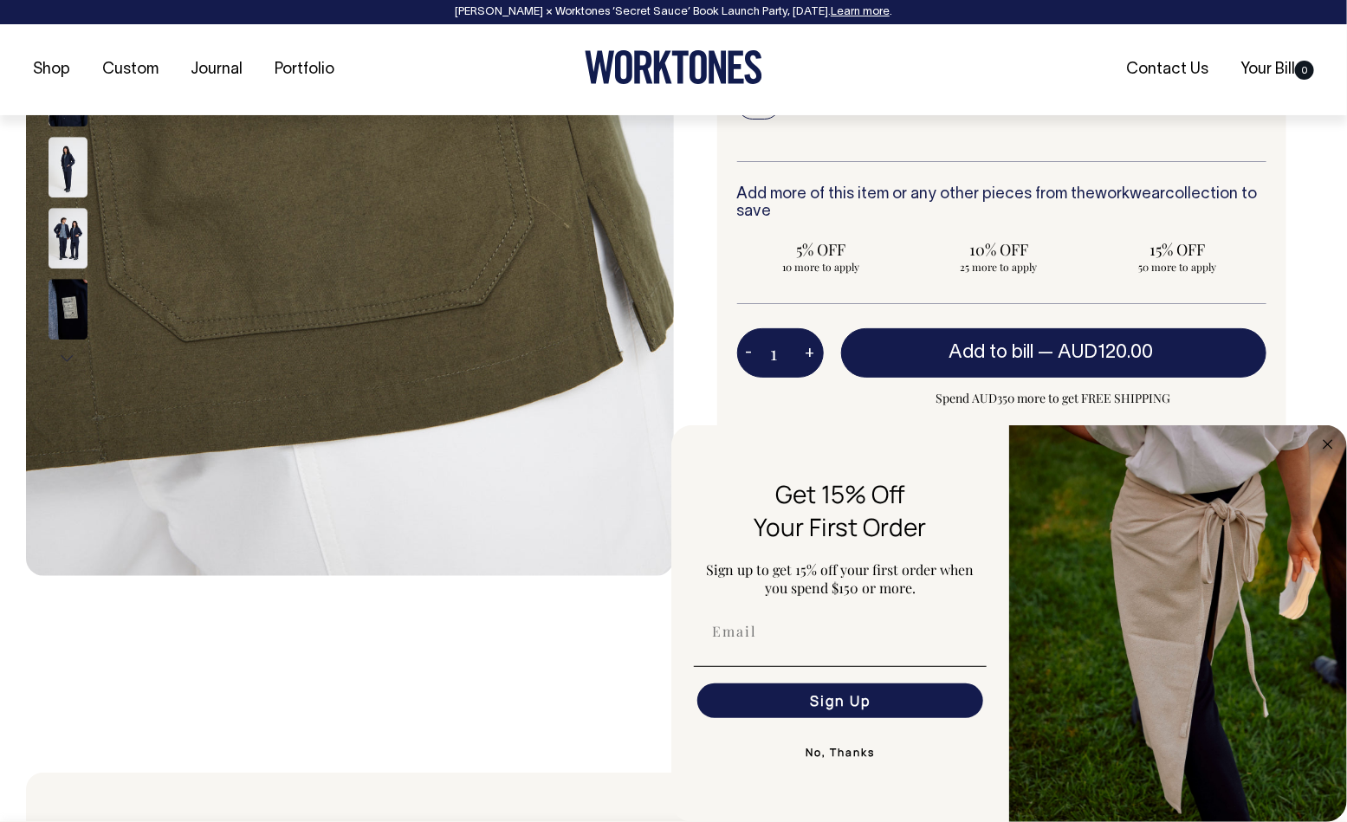
scroll to position [536, 0]
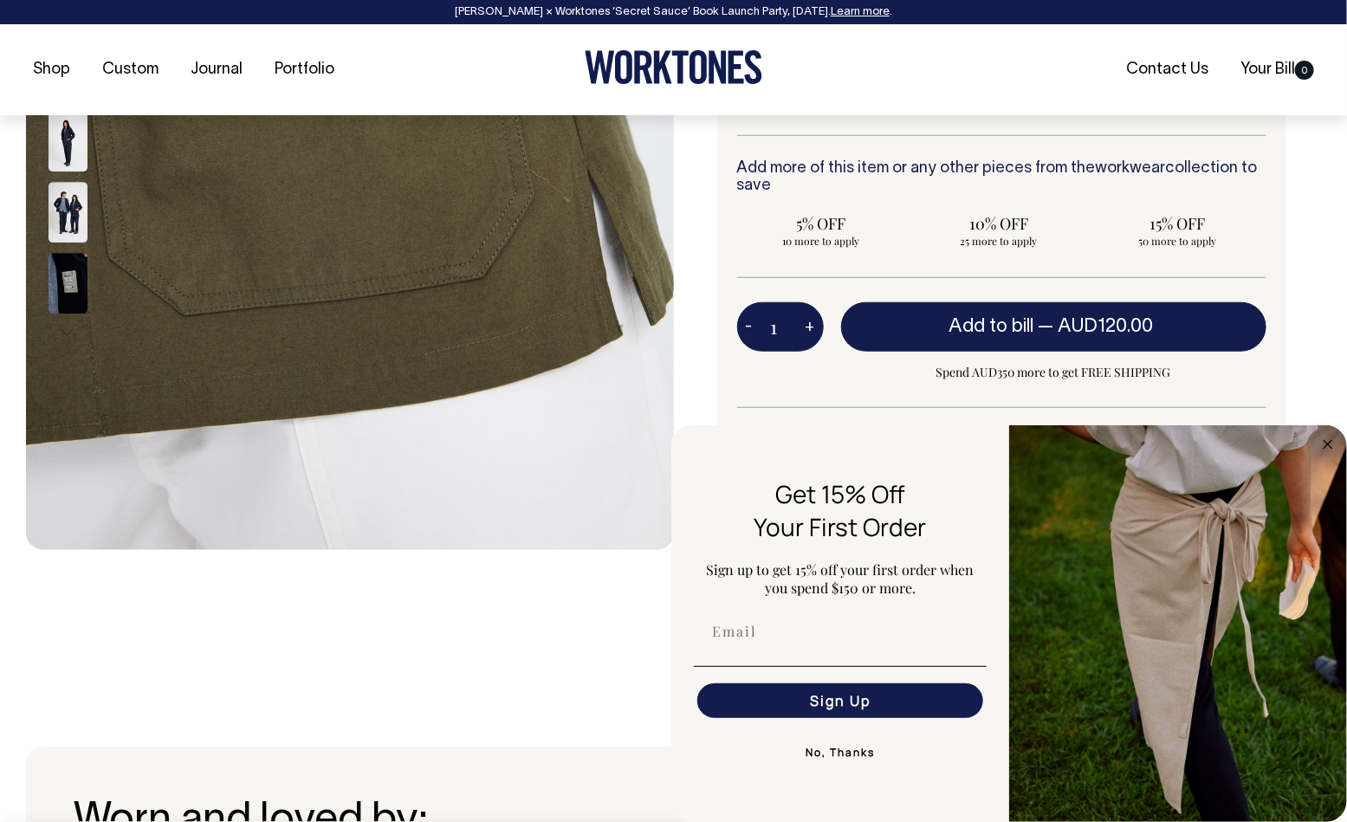
drag, startPoint x: 66, startPoint y: 205, endPoint x: 72, endPoint y: 198, distance: 9.9
click at [66, 205] on img at bounding box center [68, 212] width 39 height 61
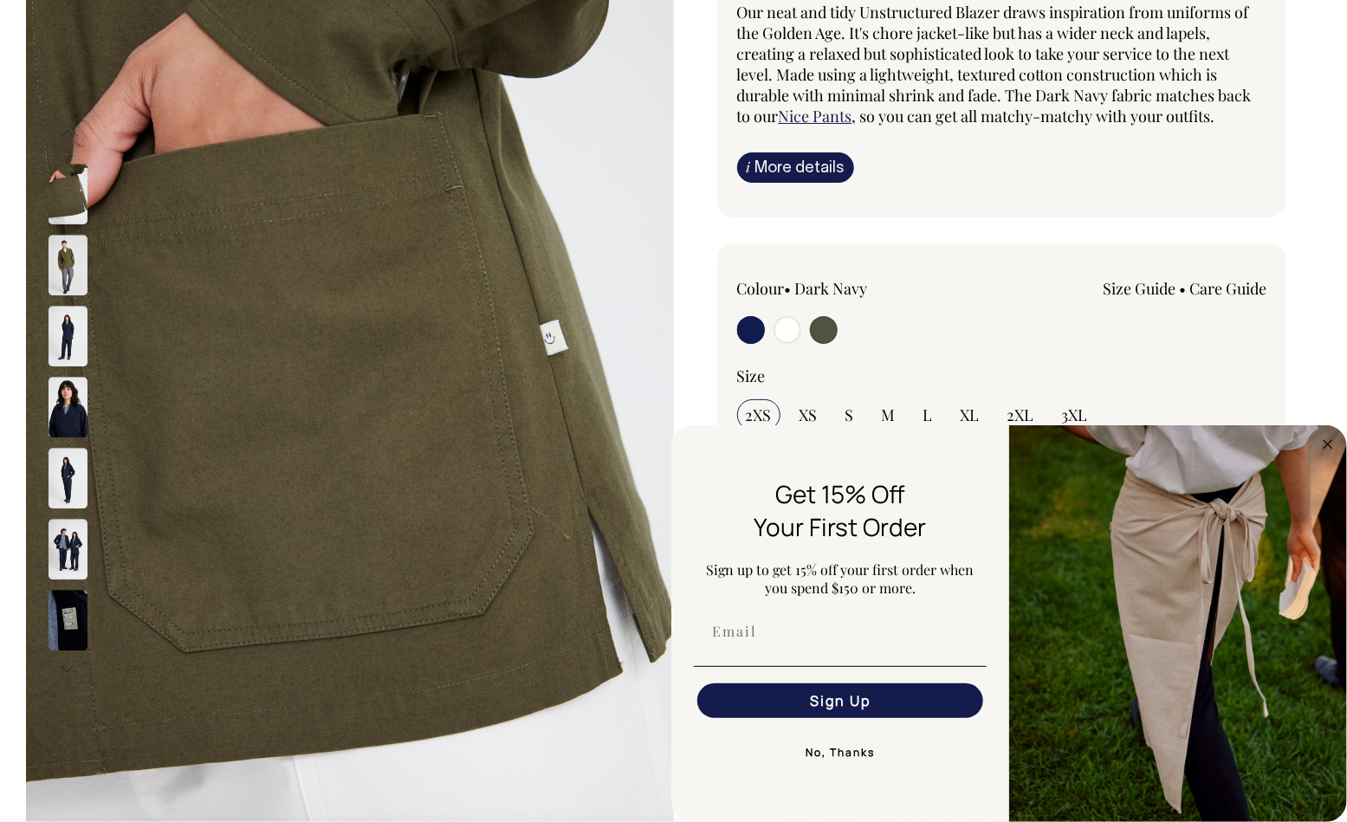
scroll to position [172, 0]
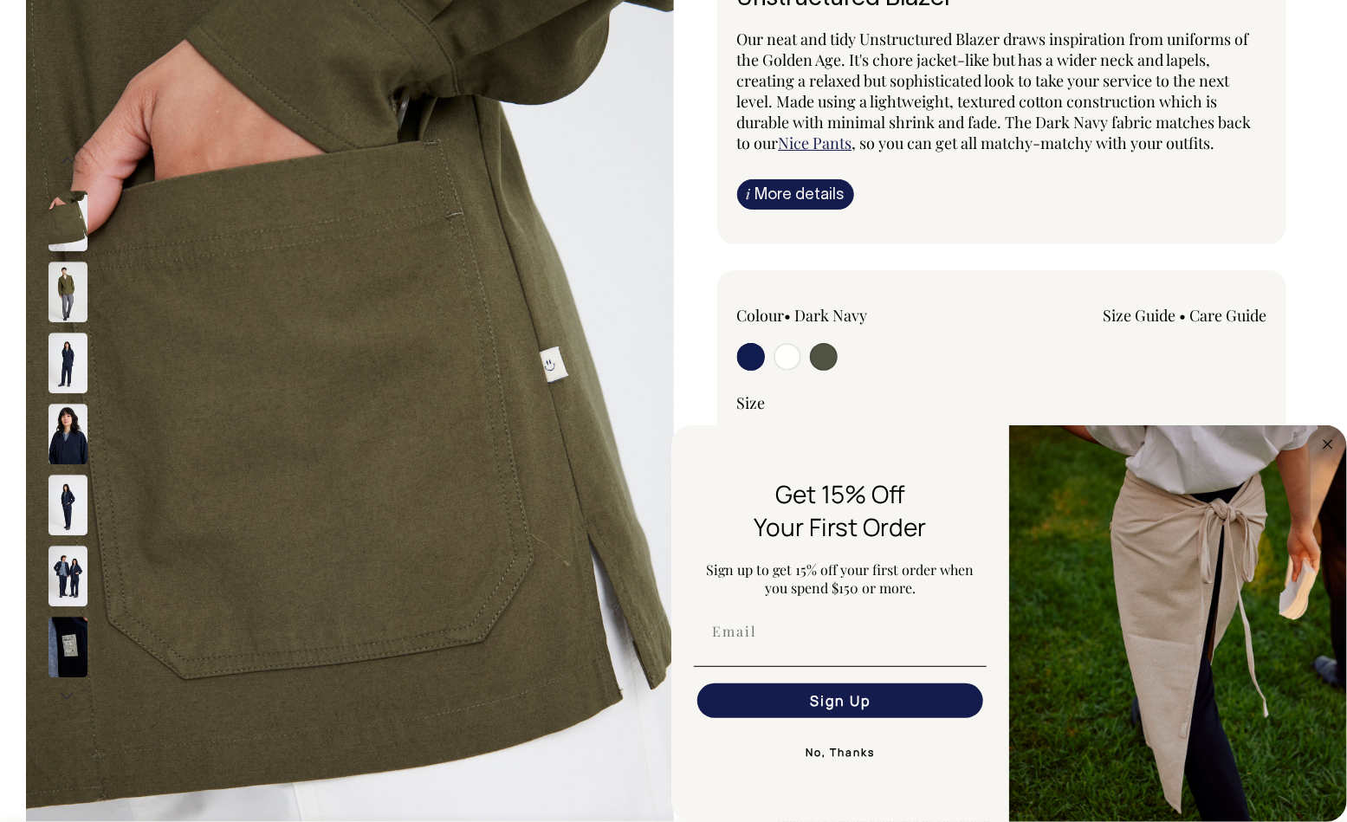
click at [66, 357] on img at bounding box center [68, 363] width 39 height 61
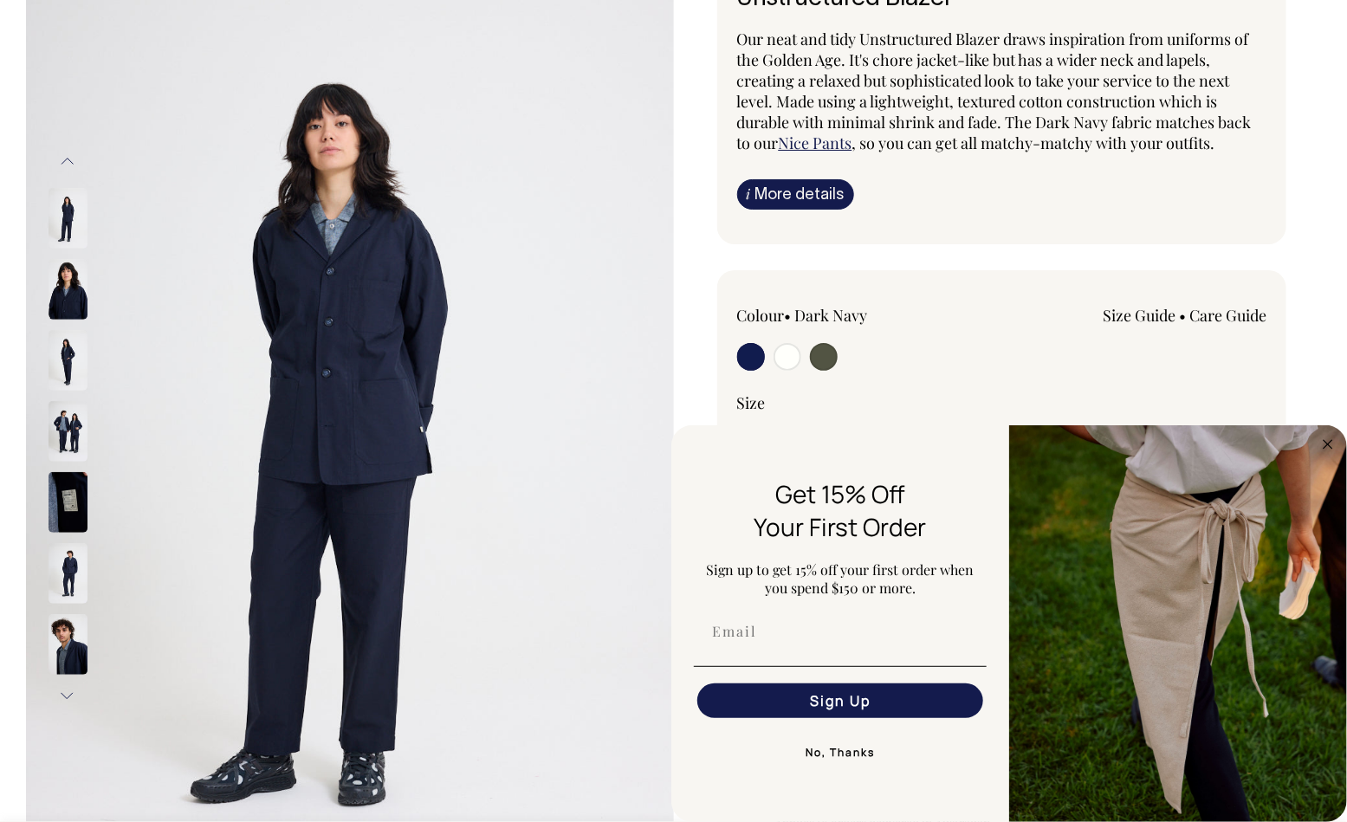
click at [71, 409] on img at bounding box center [68, 431] width 39 height 61
drag, startPoint x: 62, startPoint y: 362, endPoint x: 67, endPoint y: 349, distance: 14.0
click at [62, 362] on img at bounding box center [68, 360] width 39 height 61
click at [60, 224] on img at bounding box center [68, 218] width 39 height 61
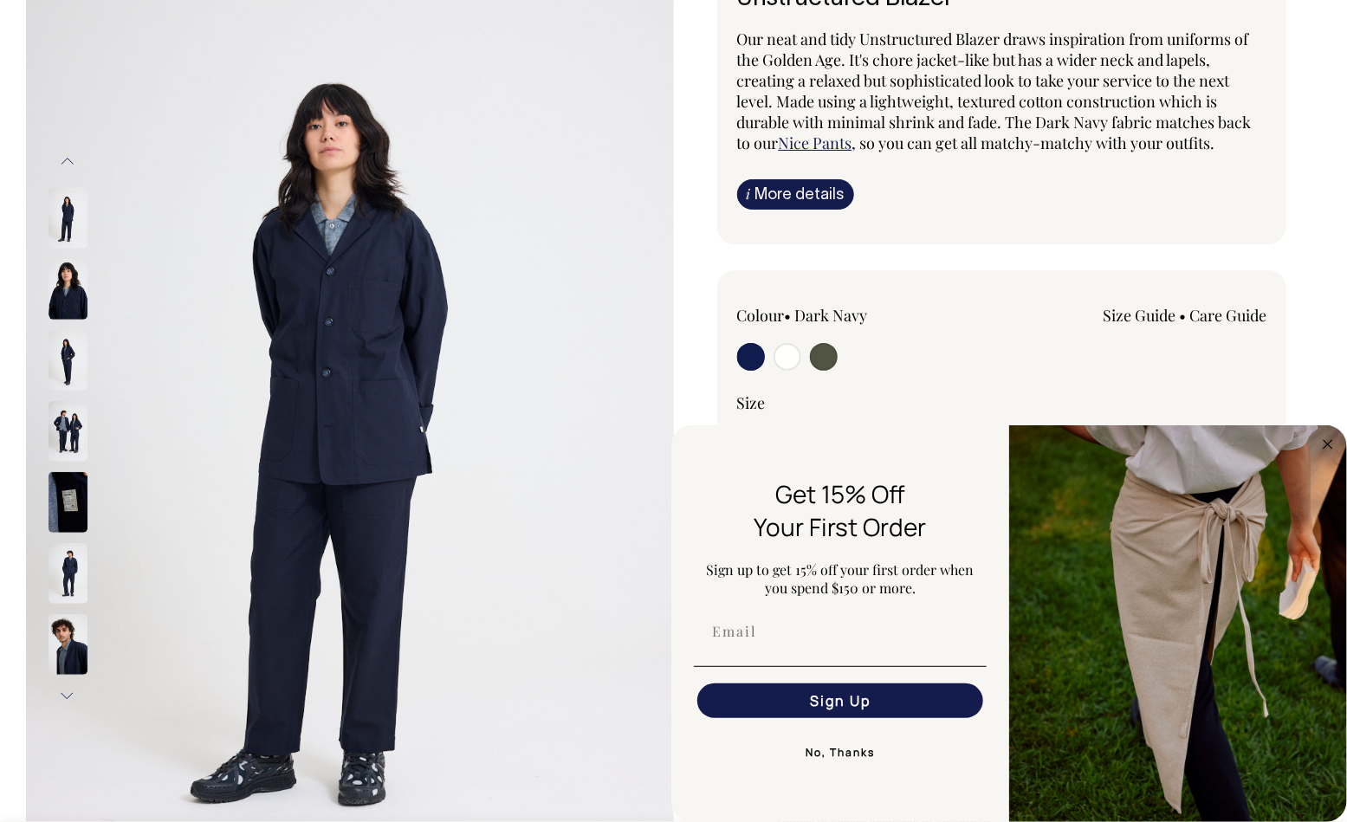
click at [67, 693] on button "Next" at bounding box center [68, 696] width 26 height 39
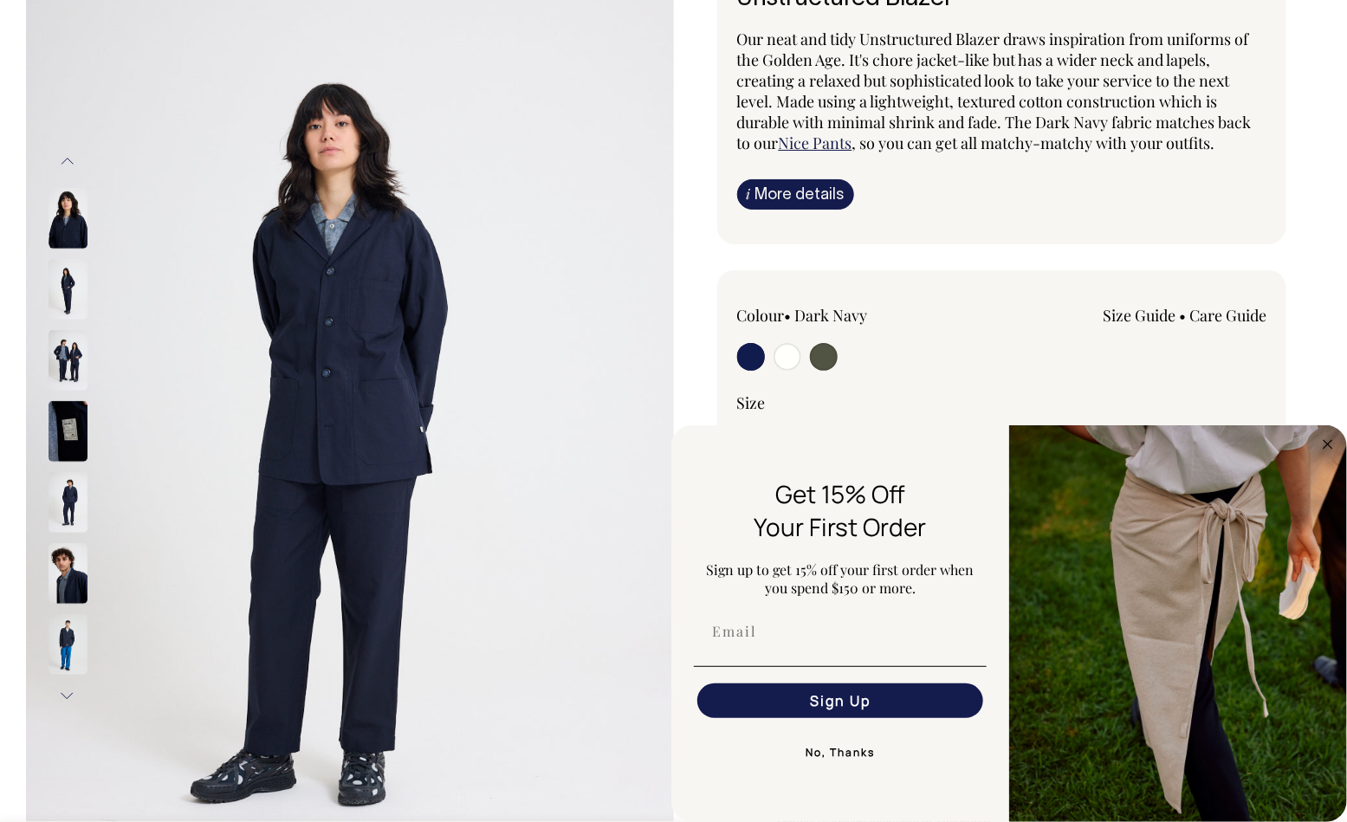
click at [68, 691] on button "Next" at bounding box center [68, 696] width 26 height 39
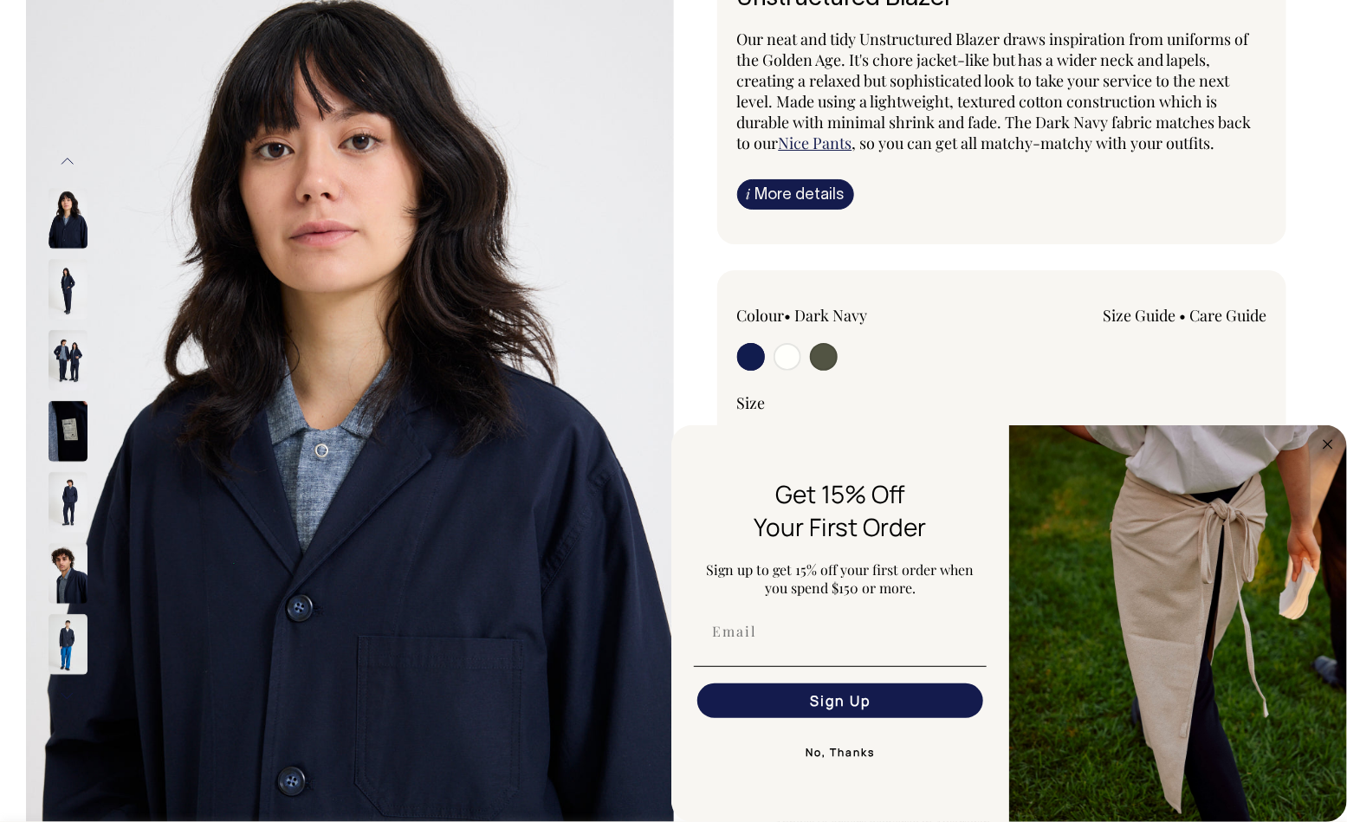
click at [68, 692] on button "Next" at bounding box center [68, 696] width 26 height 39
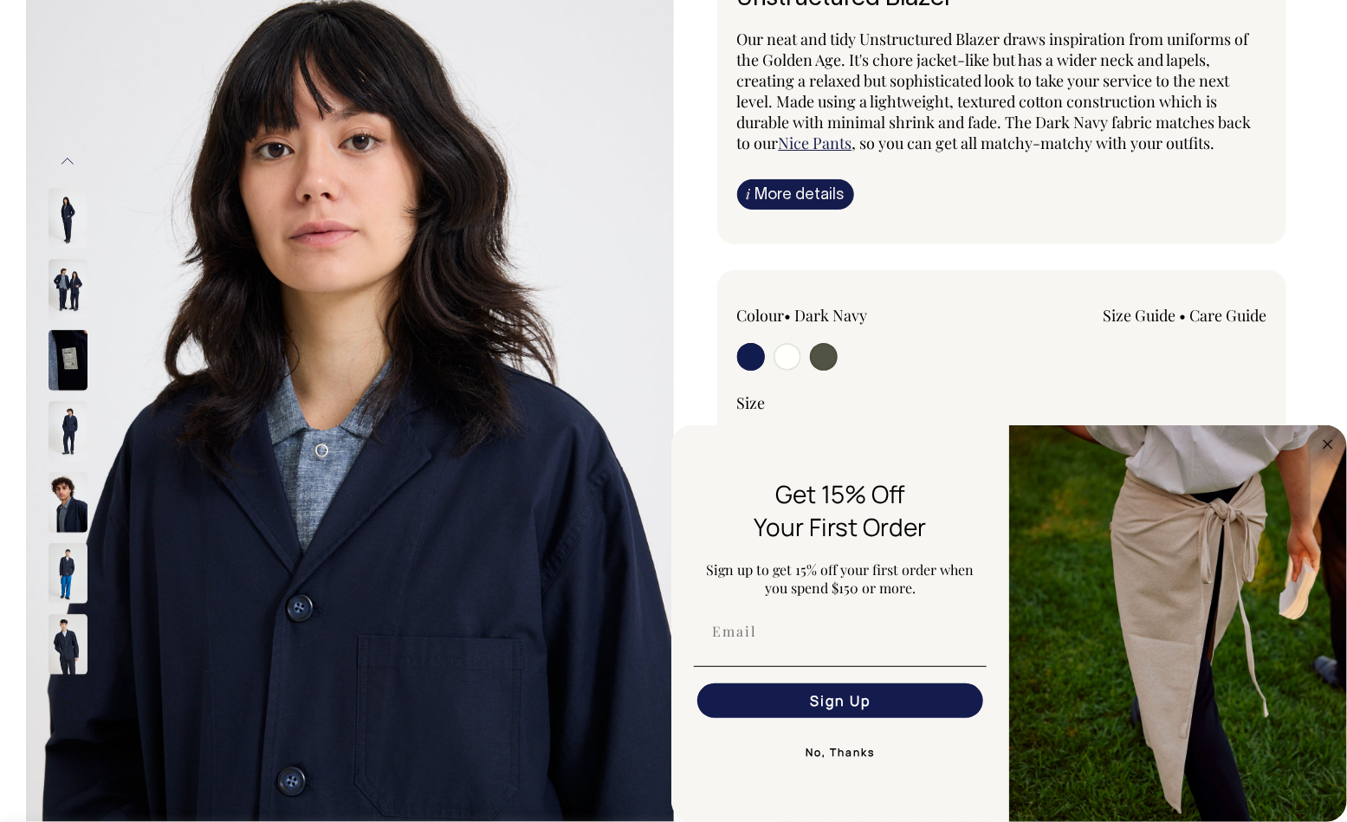
click at [68, 692] on button "Next" at bounding box center [68, 696] width 26 height 39
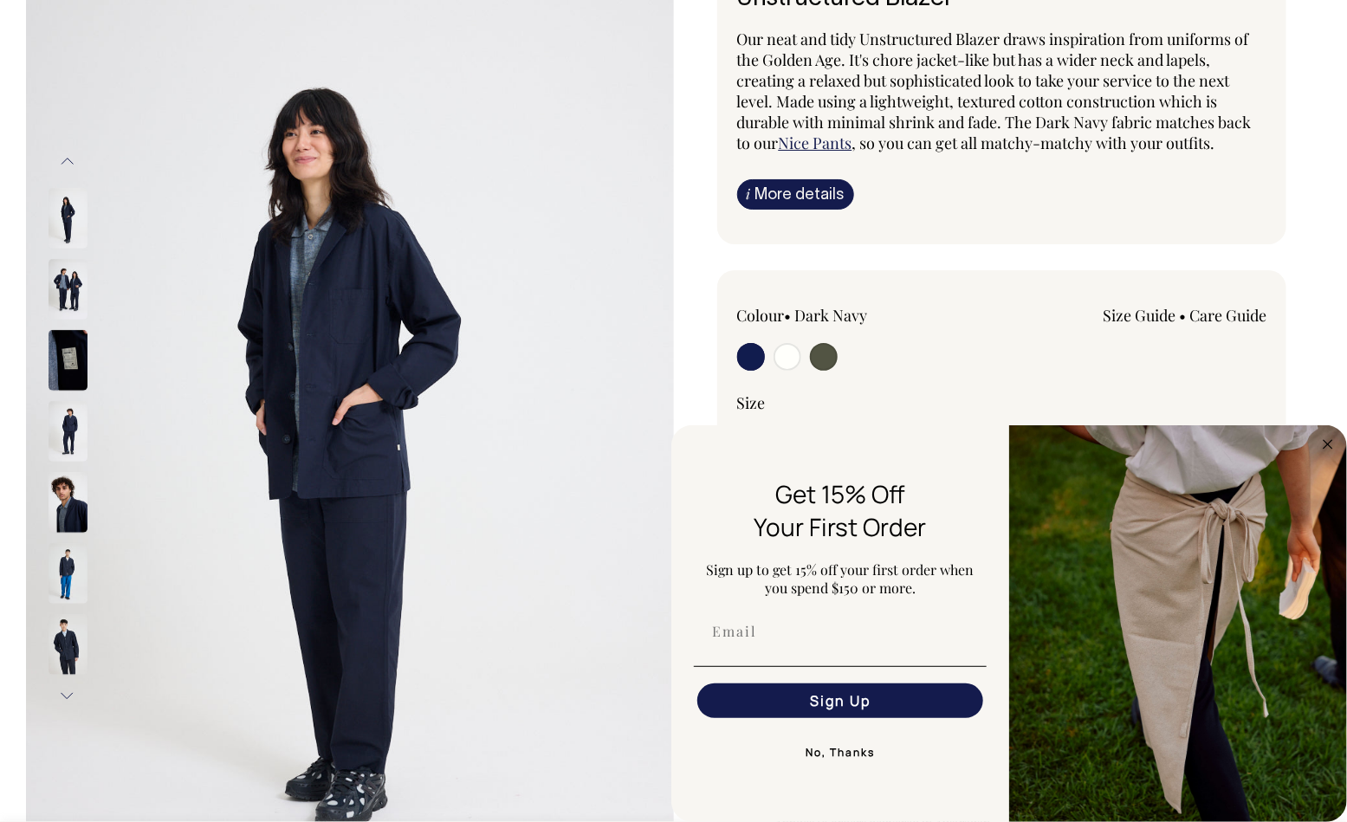
click at [55, 614] on img at bounding box center [68, 644] width 39 height 61
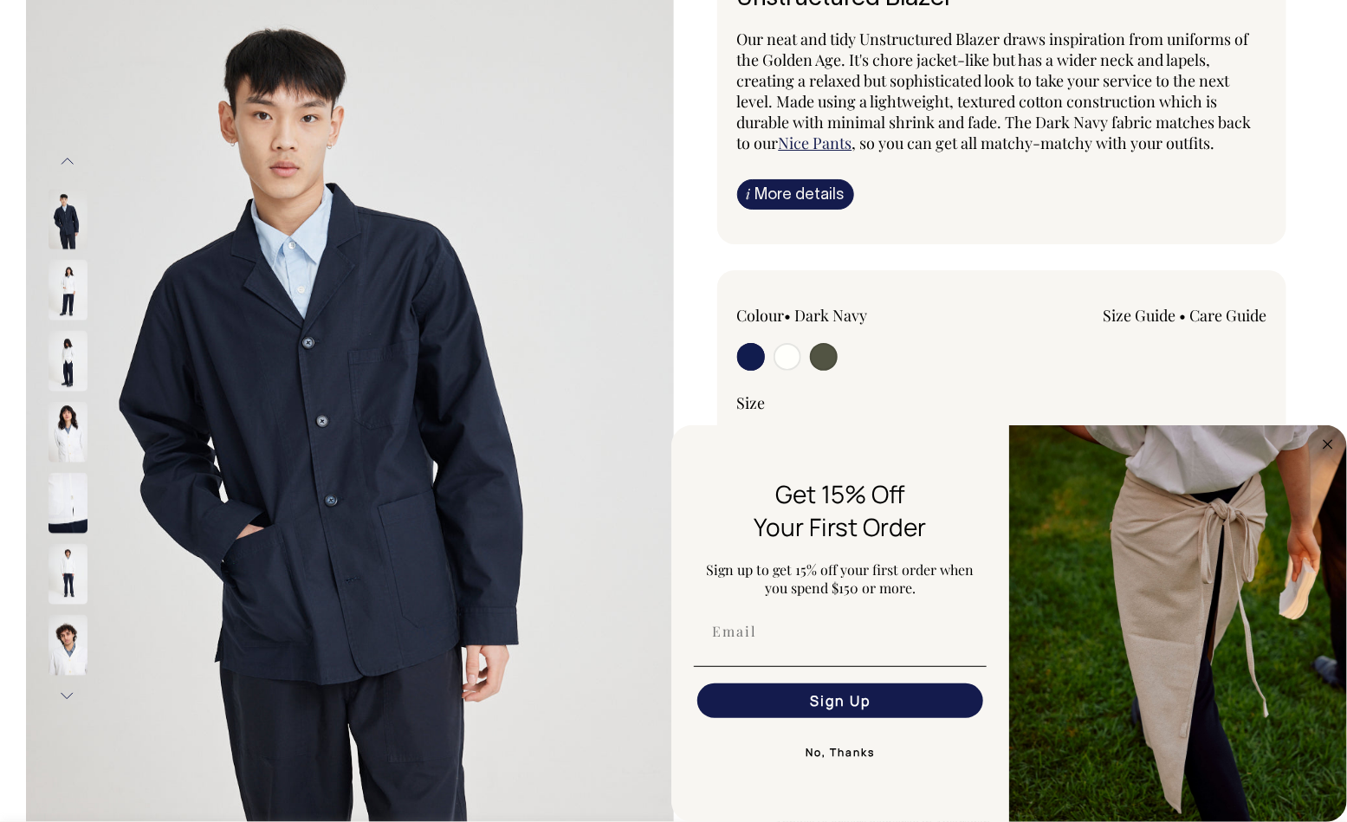
click at [74, 498] on img at bounding box center [68, 503] width 39 height 61
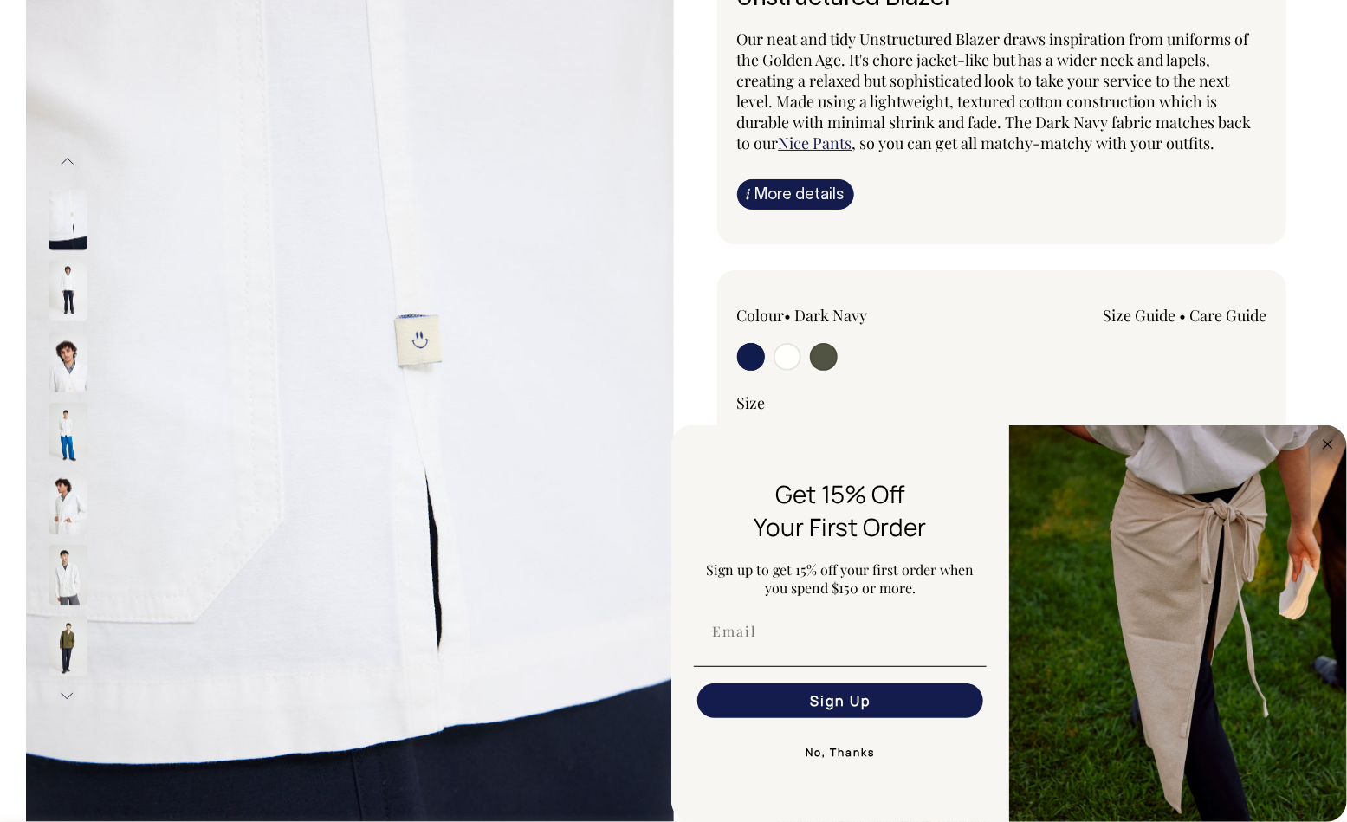
click at [65, 545] on img at bounding box center [68, 575] width 39 height 61
click at [62, 636] on img at bounding box center [68, 646] width 39 height 61
click at [68, 699] on button "Next" at bounding box center [68, 696] width 26 height 39
click at [71, 699] on button "Next" at bounding box center [68, 696] width 26 height 39
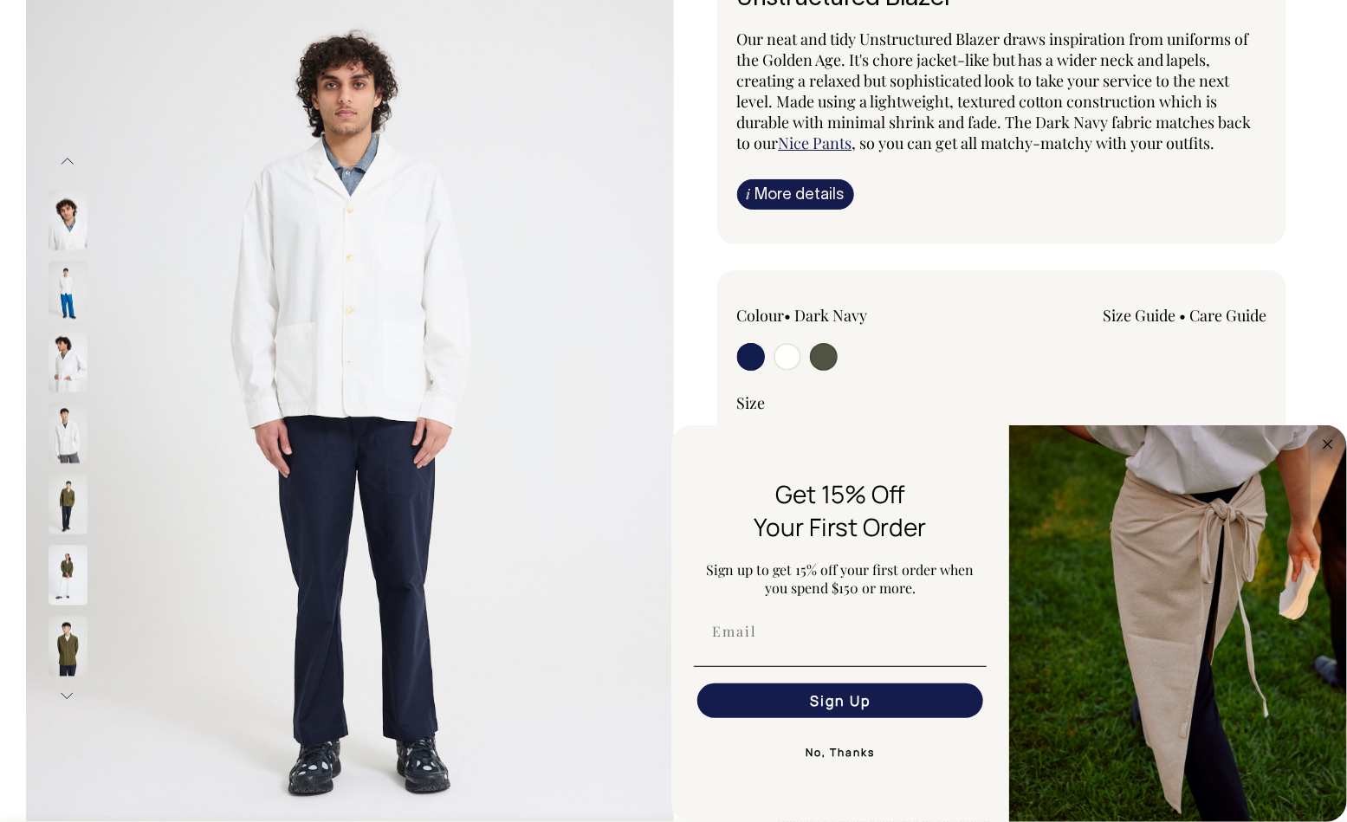
click at [70, 699] on button "Next" at bounding box center [68, 696] width 26 height 39
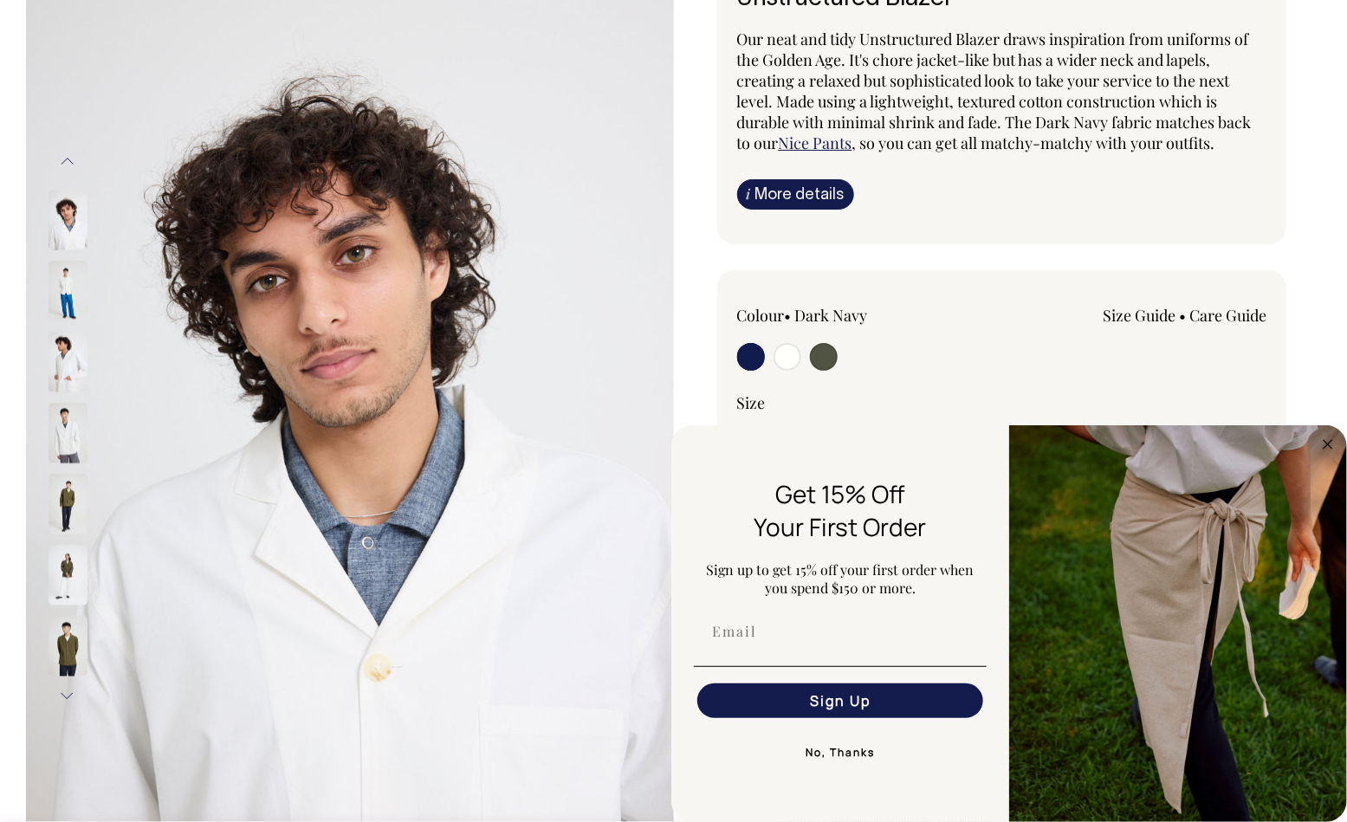
click at [69, 695] on button "Next" at bounding box center [68, 696] width 26 height 39
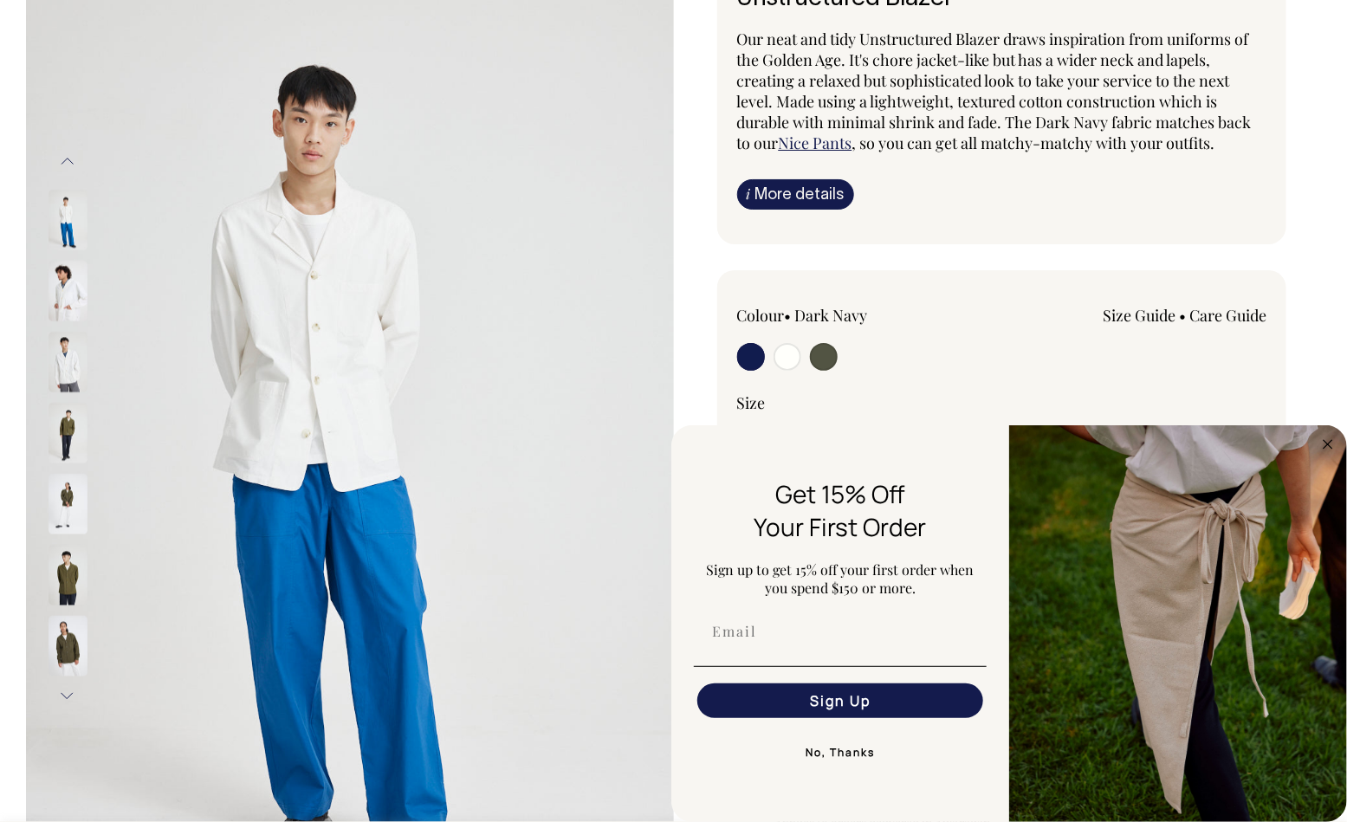
click at [60, 566] on img at bounding box center [68, 575] width 39 height 61
click at [69, 642] on img at bounding box center [68, 646] width 39 height 61
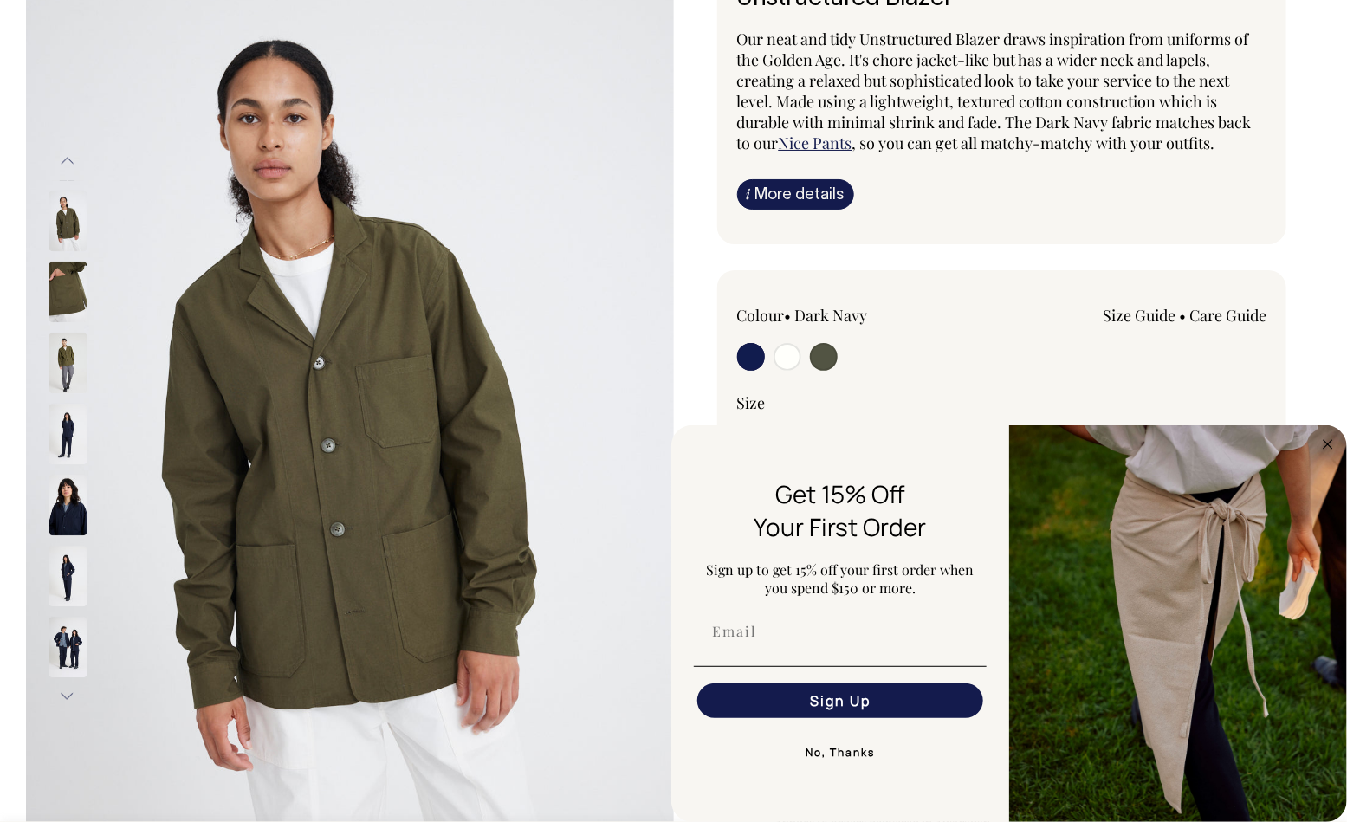
click at [62, 497] on img at bounding box center [68, 505] width 39 height 61
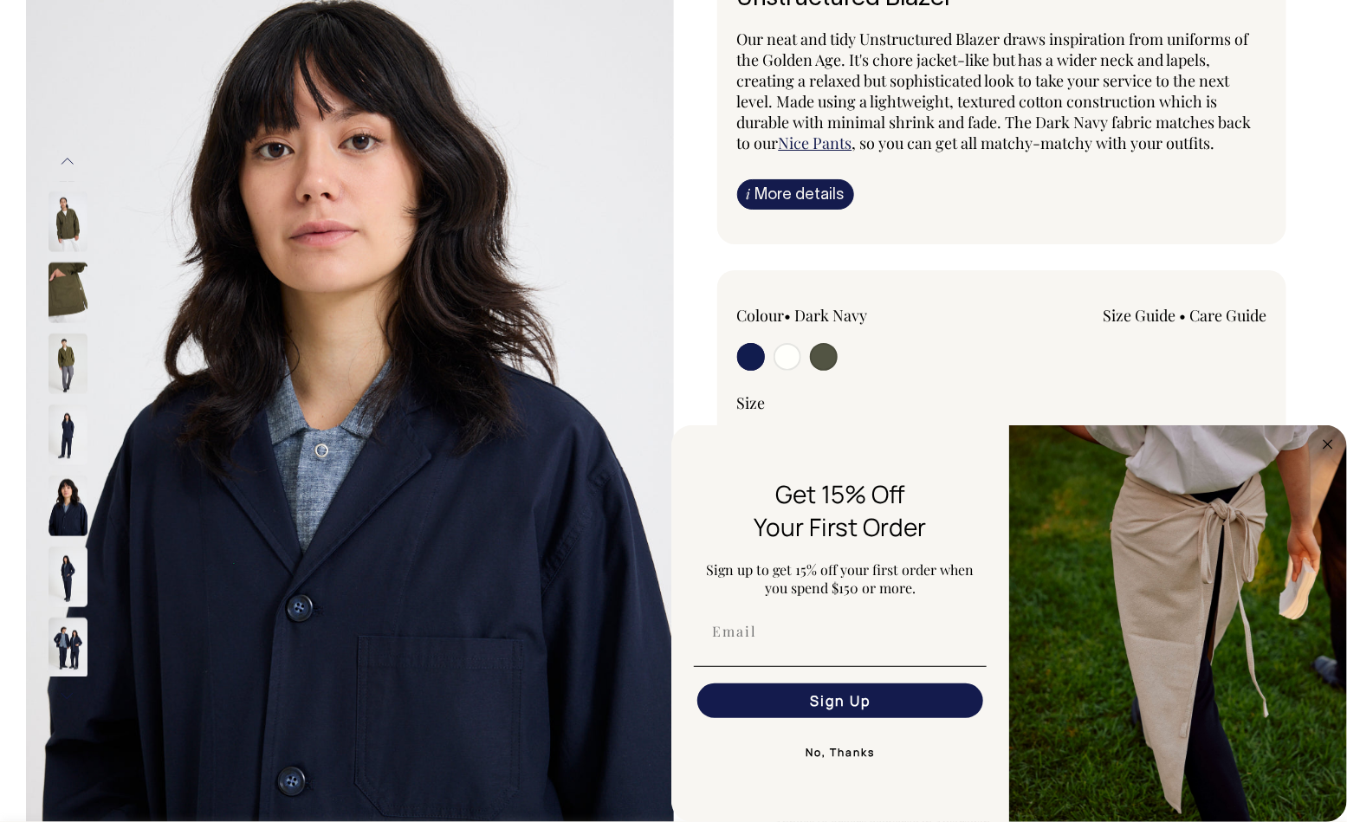
click at [70, 556] on img at bounding box center [68, 577] width 39 height 61
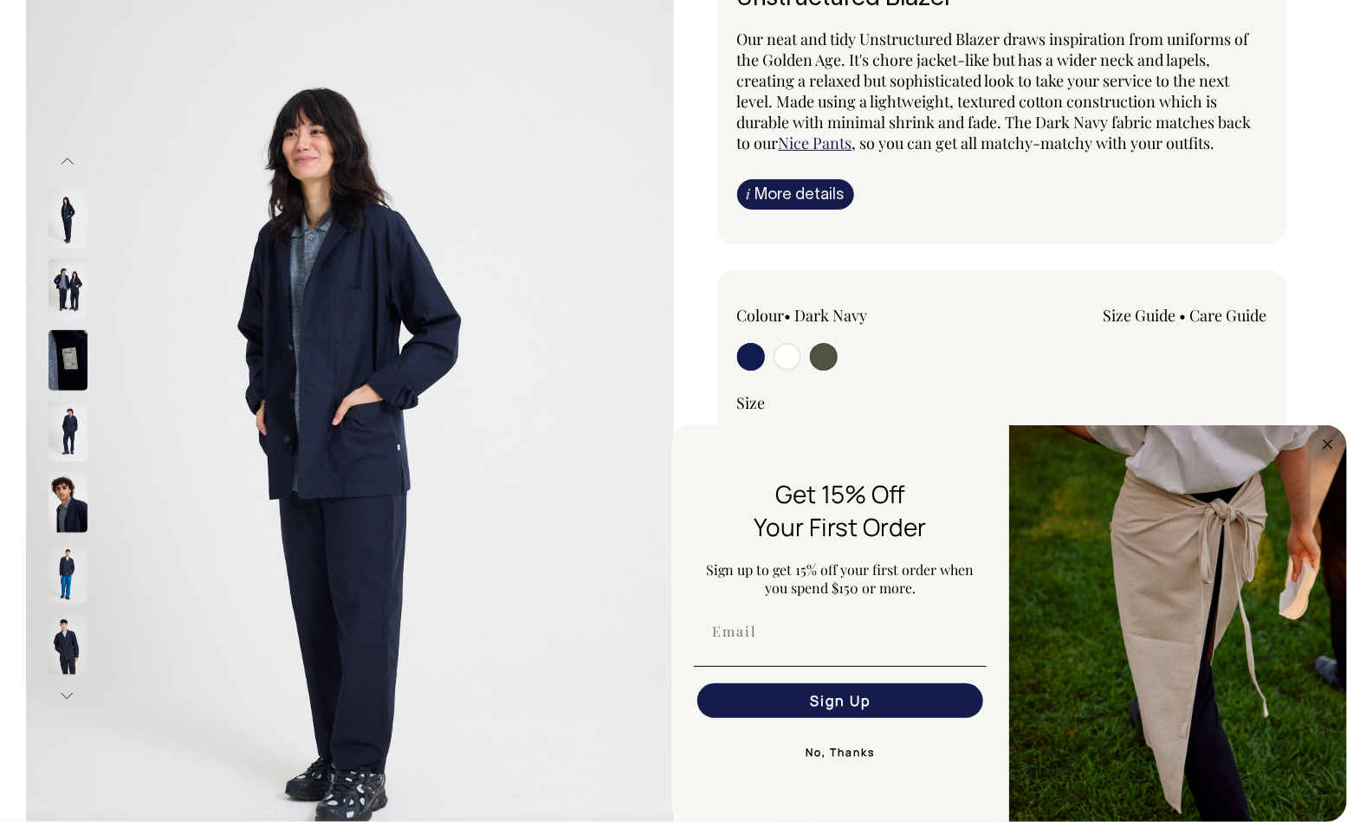
click at [64, 496] on img at bounding box center [68, 502] width 39 height 61
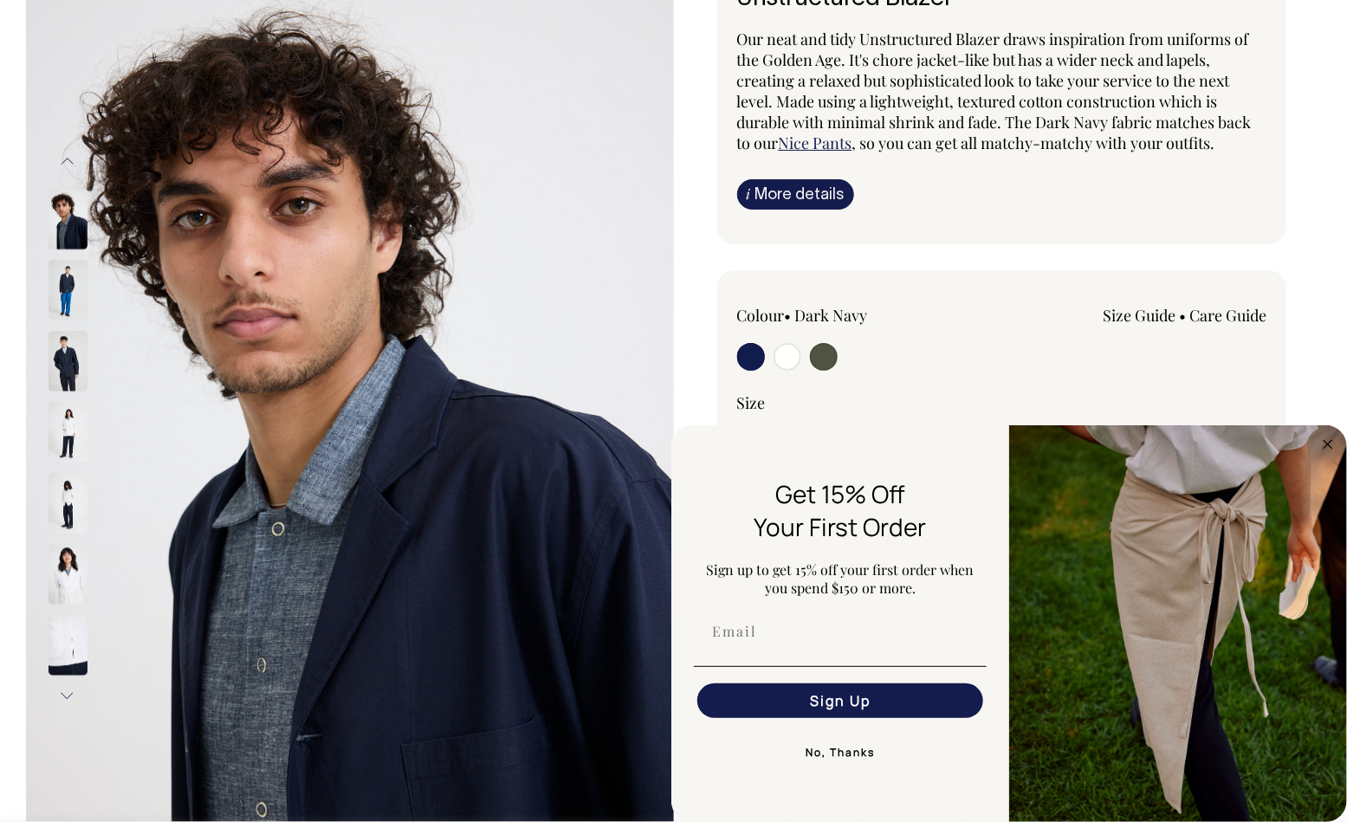
click at [65, 392] on img at bounding box center [68, 361] width 39 height 61
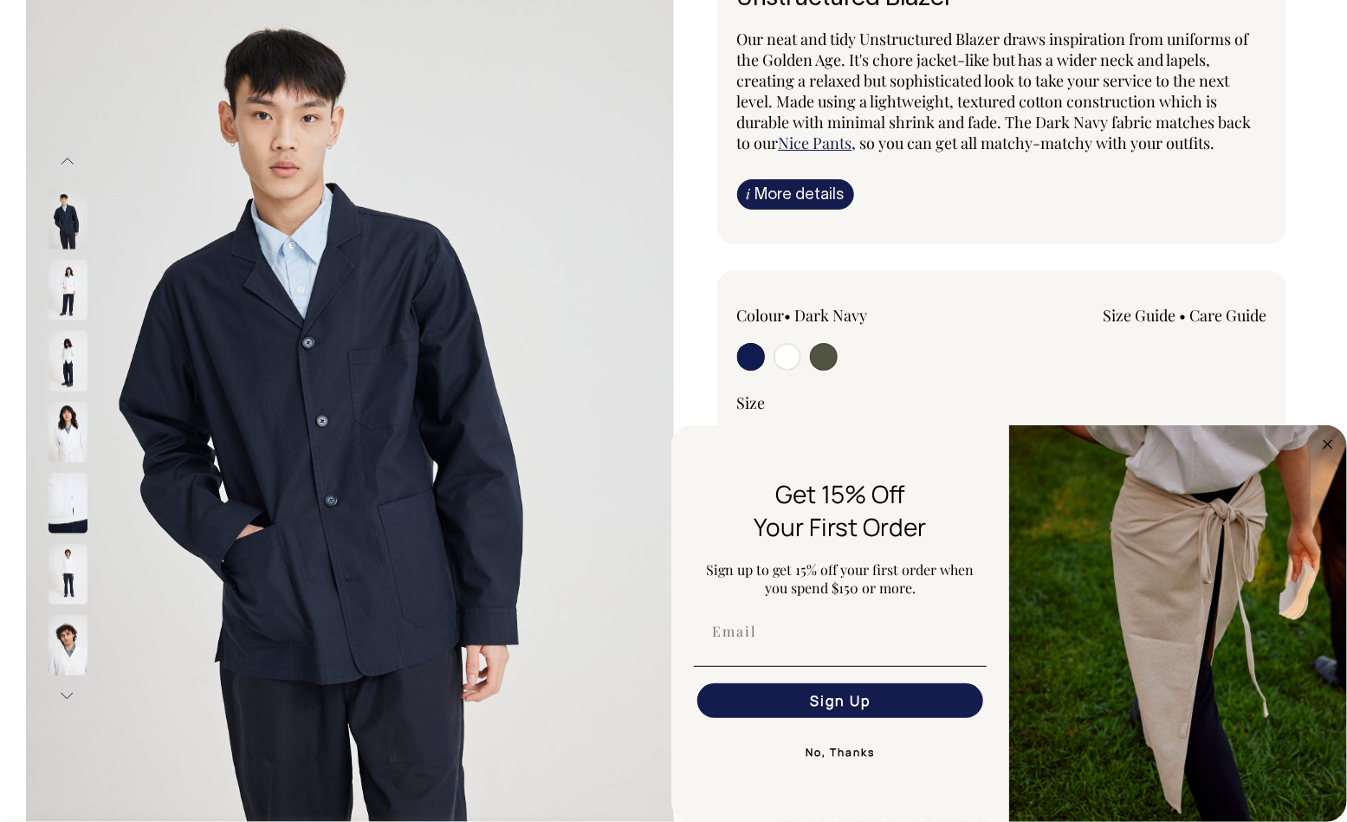
click at [71, 693] on button "Next" at bounding box center [68, 696] width 26 height 39
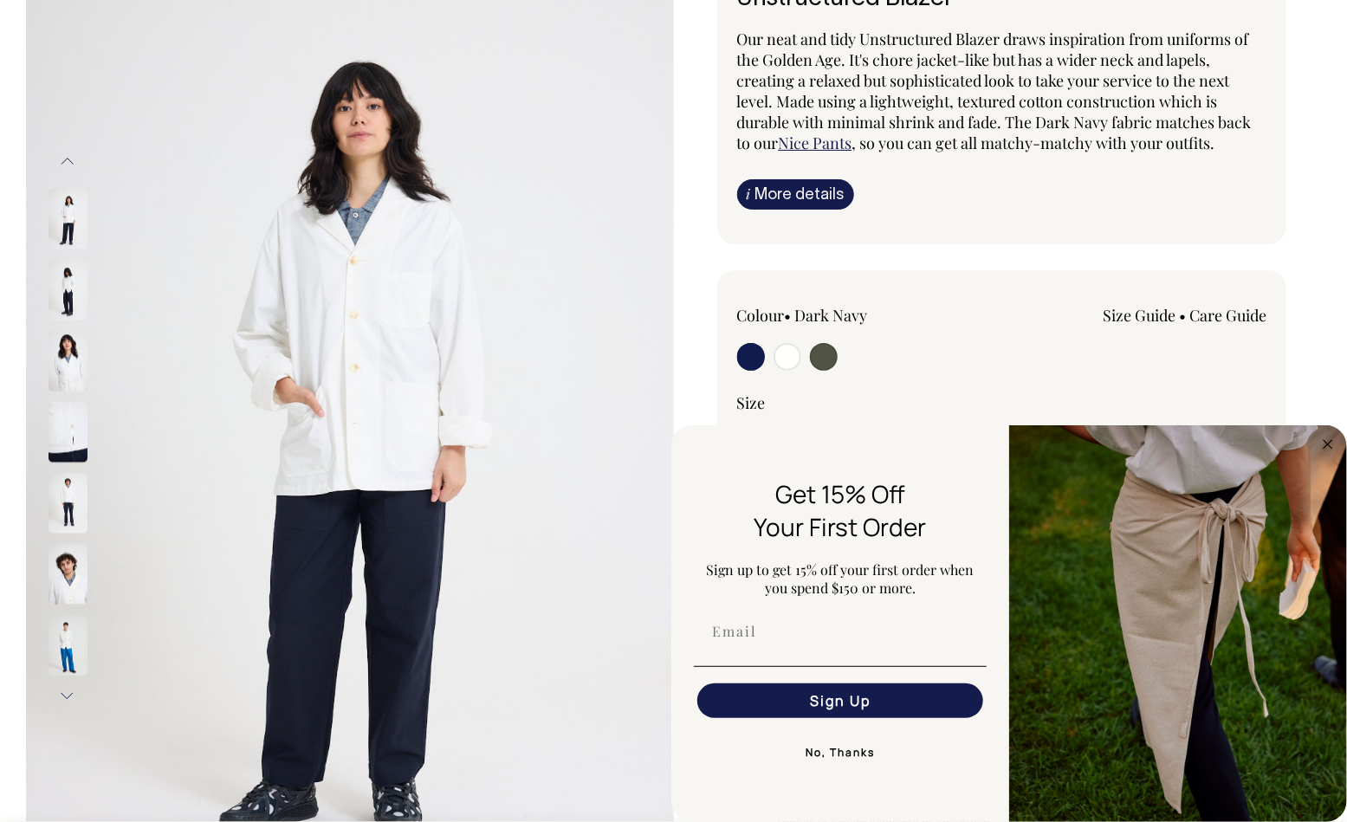
click at [67, 426] on img at bounding box center [68, 432] width 39 height 61
click at [63, 428] on img at bounding box center [68, 432] width 39 height 61
drag, startPoint x: 60, startPoint y: 418, endPoint x: 65, endPoint y: 410, distance: 9.4
click at [61, 416] on img at bounding box center [68, 432] width 39 height 61
drag, startPoint x: 68, startPoint y: 433, endPoint x: 66, endPoint y: 424, distance: 8.8
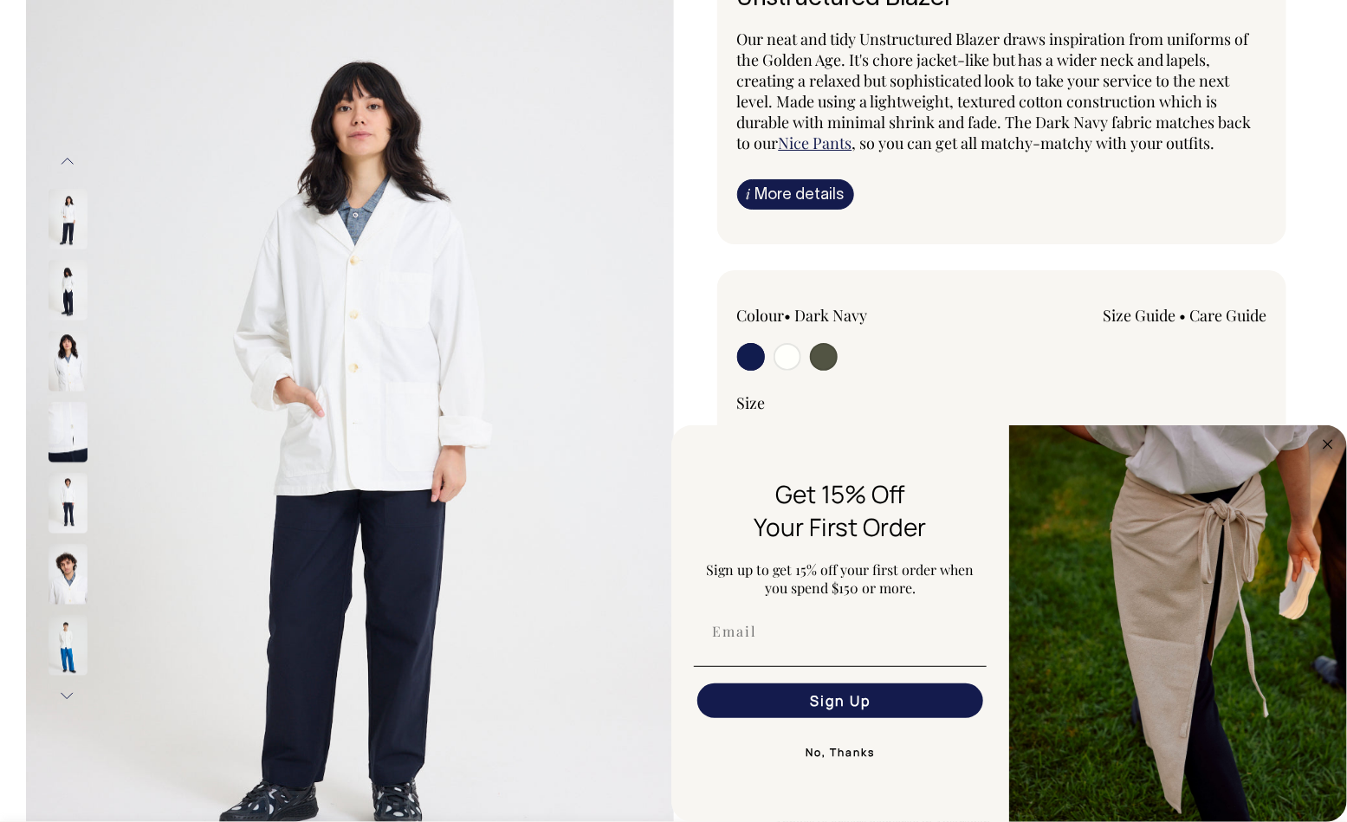
click at [68, 431] on img at bounding box center [68, 432] width 39 height 61
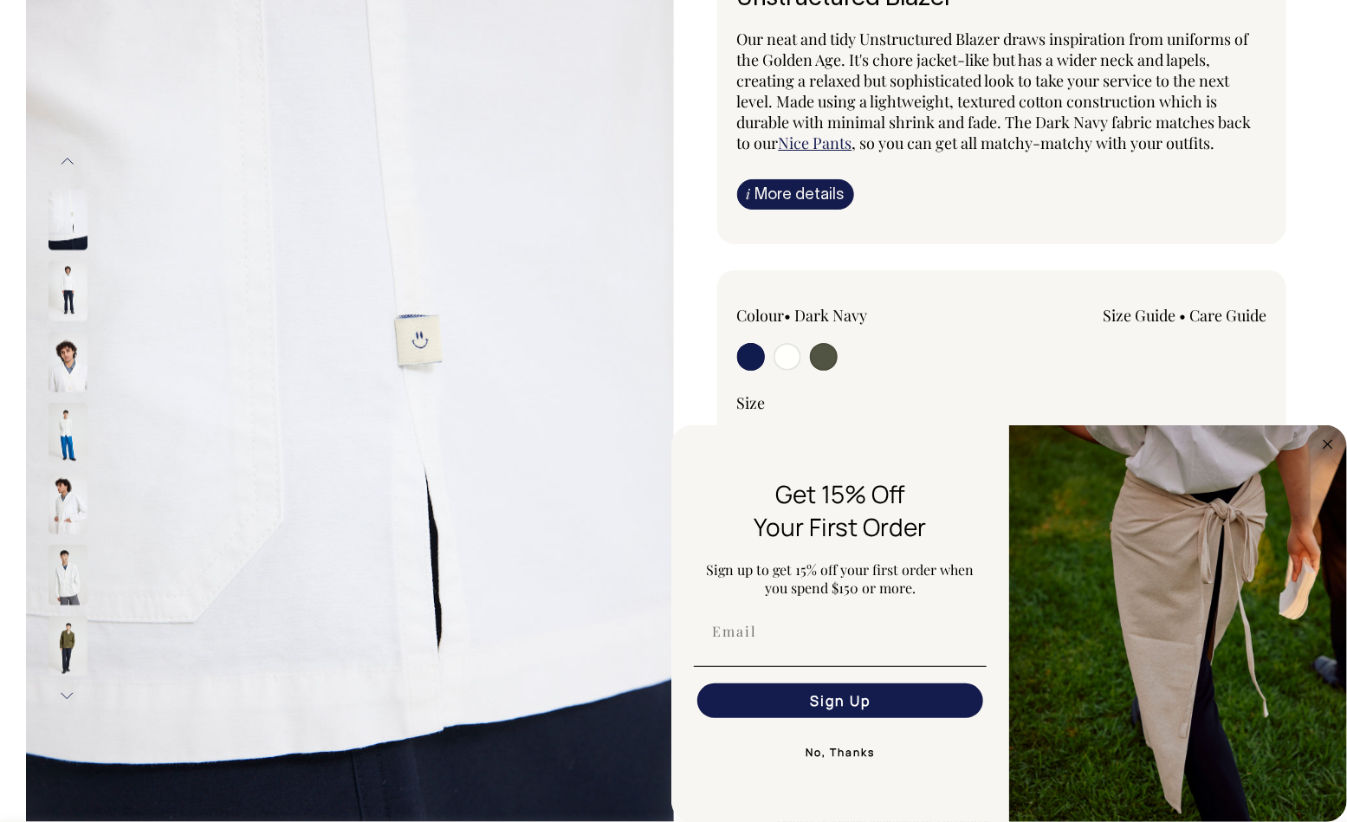
click at [56, 650] on img at bounding box center [68, 646] width 39 height 61
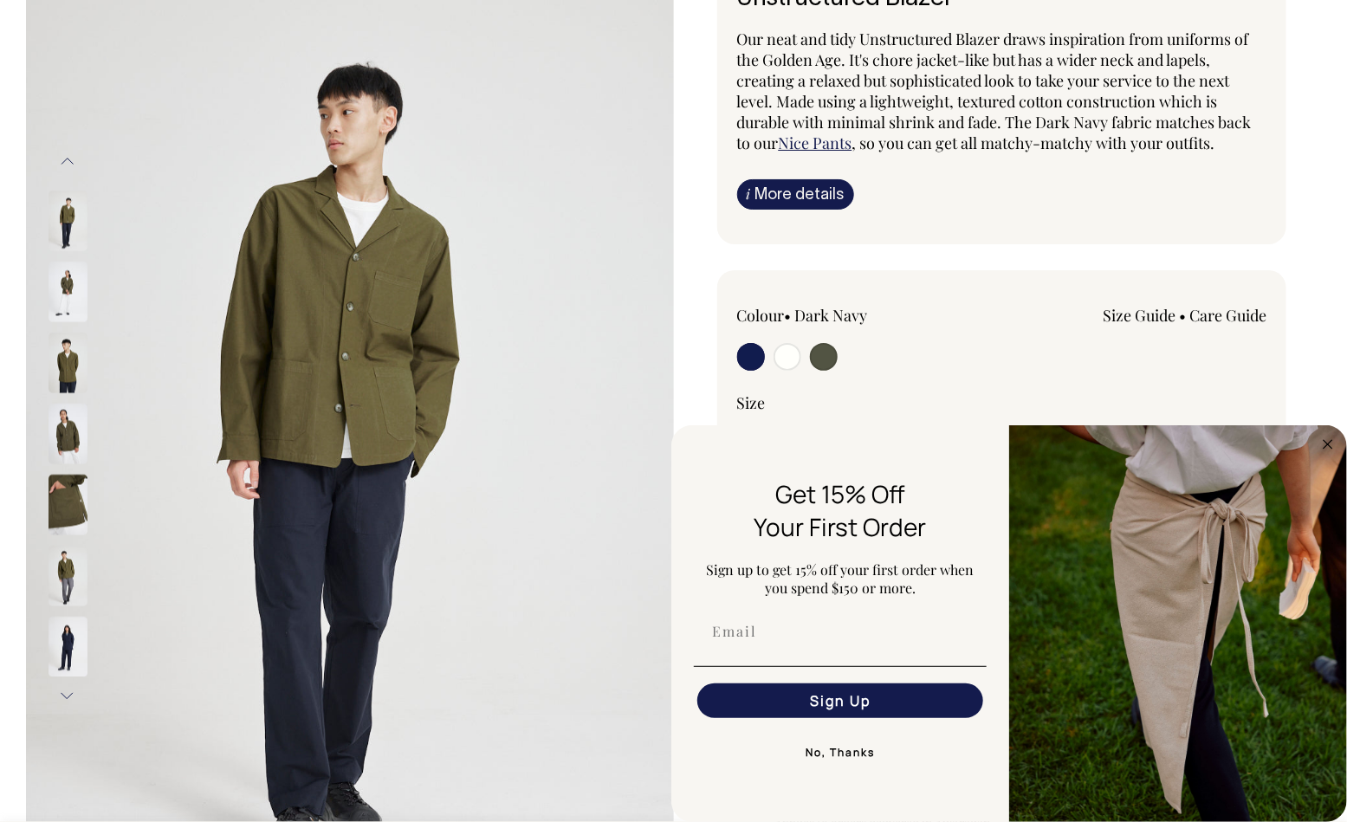
click at [67, 697] on button "Next" at bounding box center [68, 696] width 26 height 39
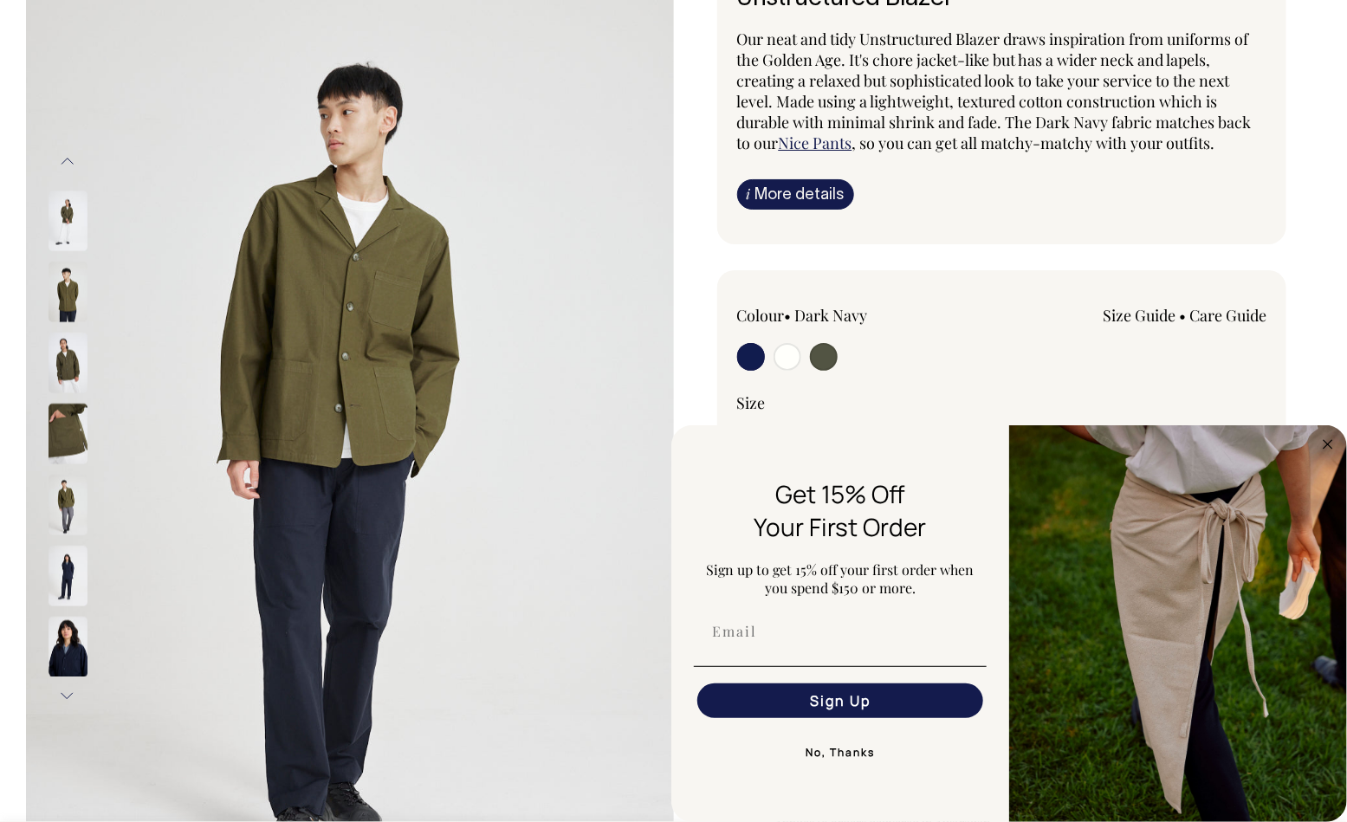
click at [67, 697] on button "Next" at bounding box center [68, 696] width 26 height 39
click at [67, 693] on button "Next" at bounding box center [68, 696] width 26 height 39
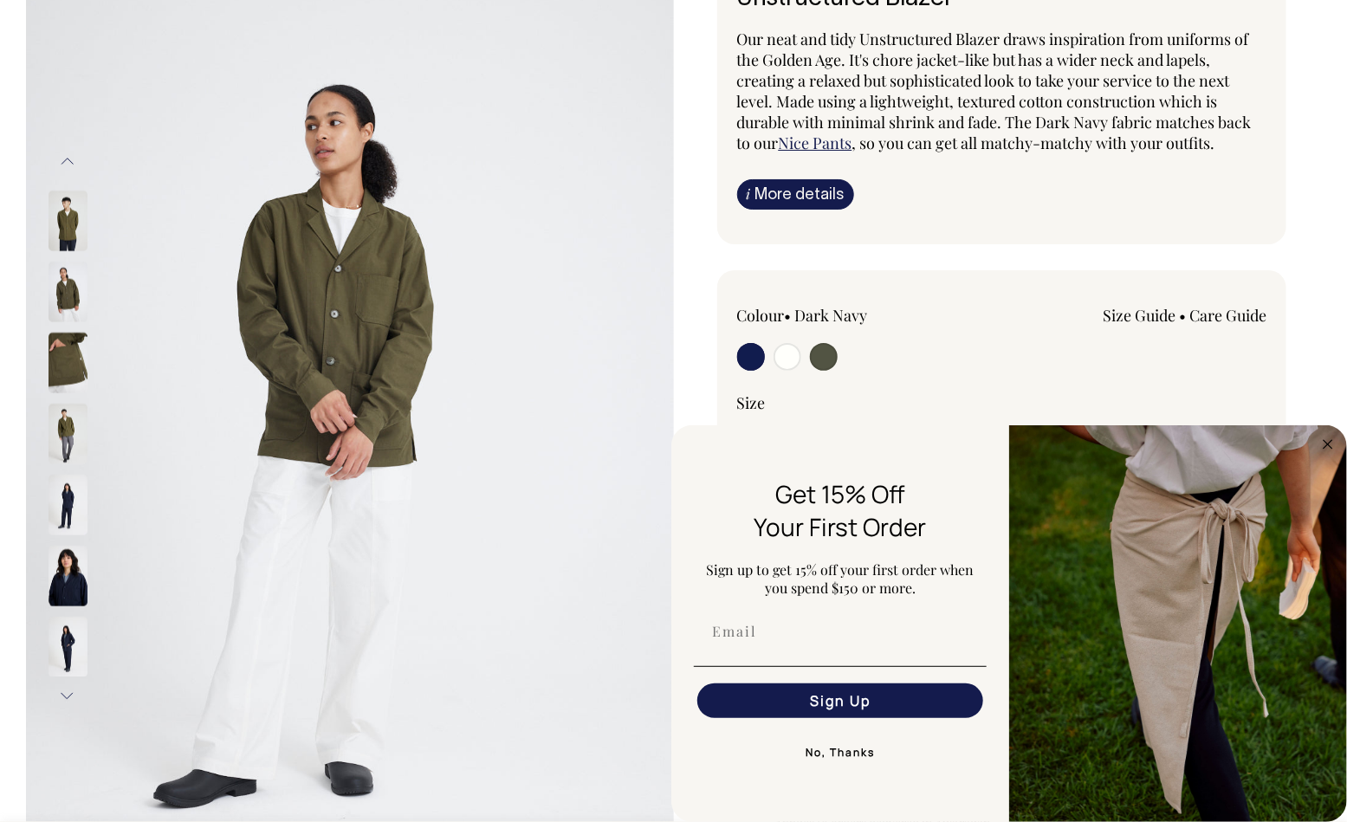
click at [67, 694] on button "Next" at bounding box center [68, 696] width 26 height 39
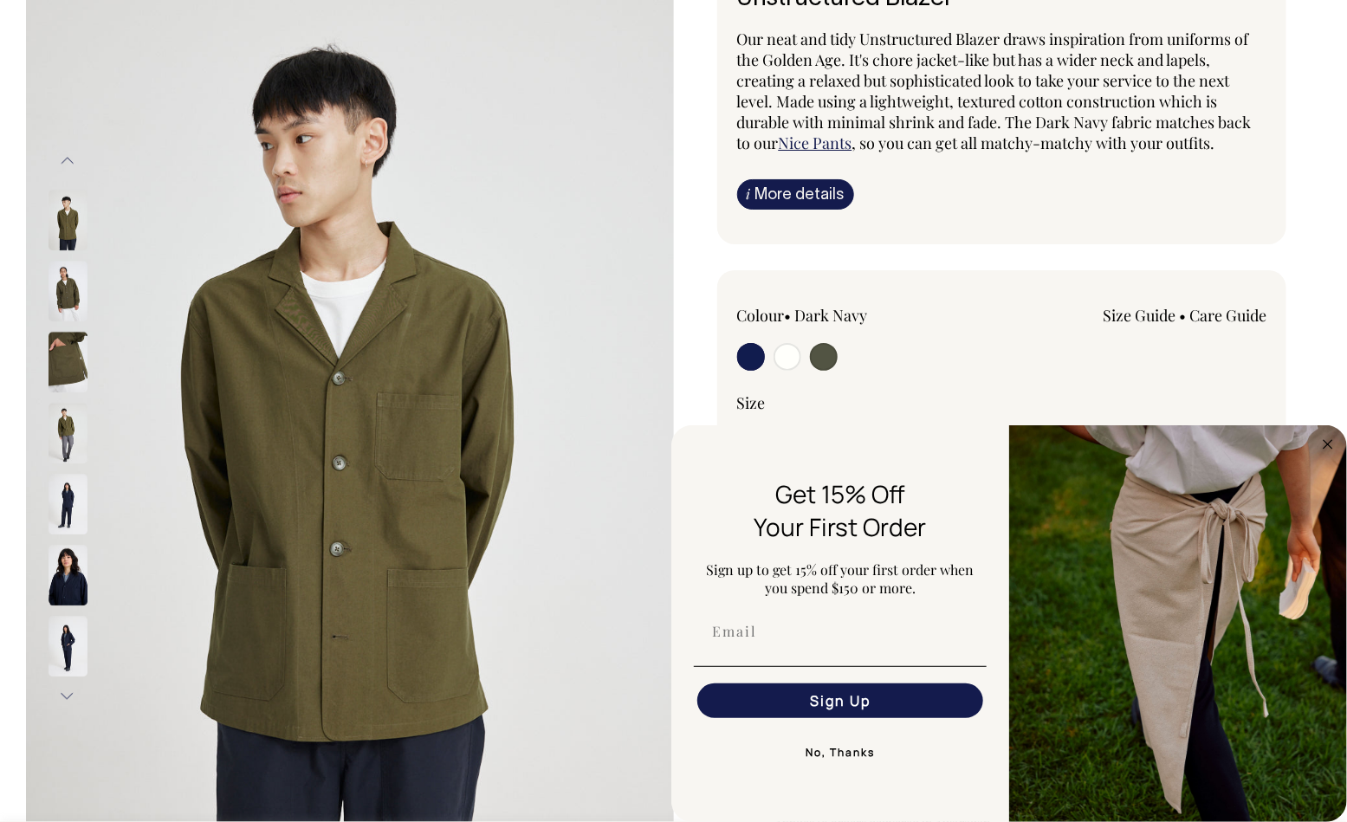
click at [66, 694] on button "Next" at bounding box center [68, 696] width 26 height 39
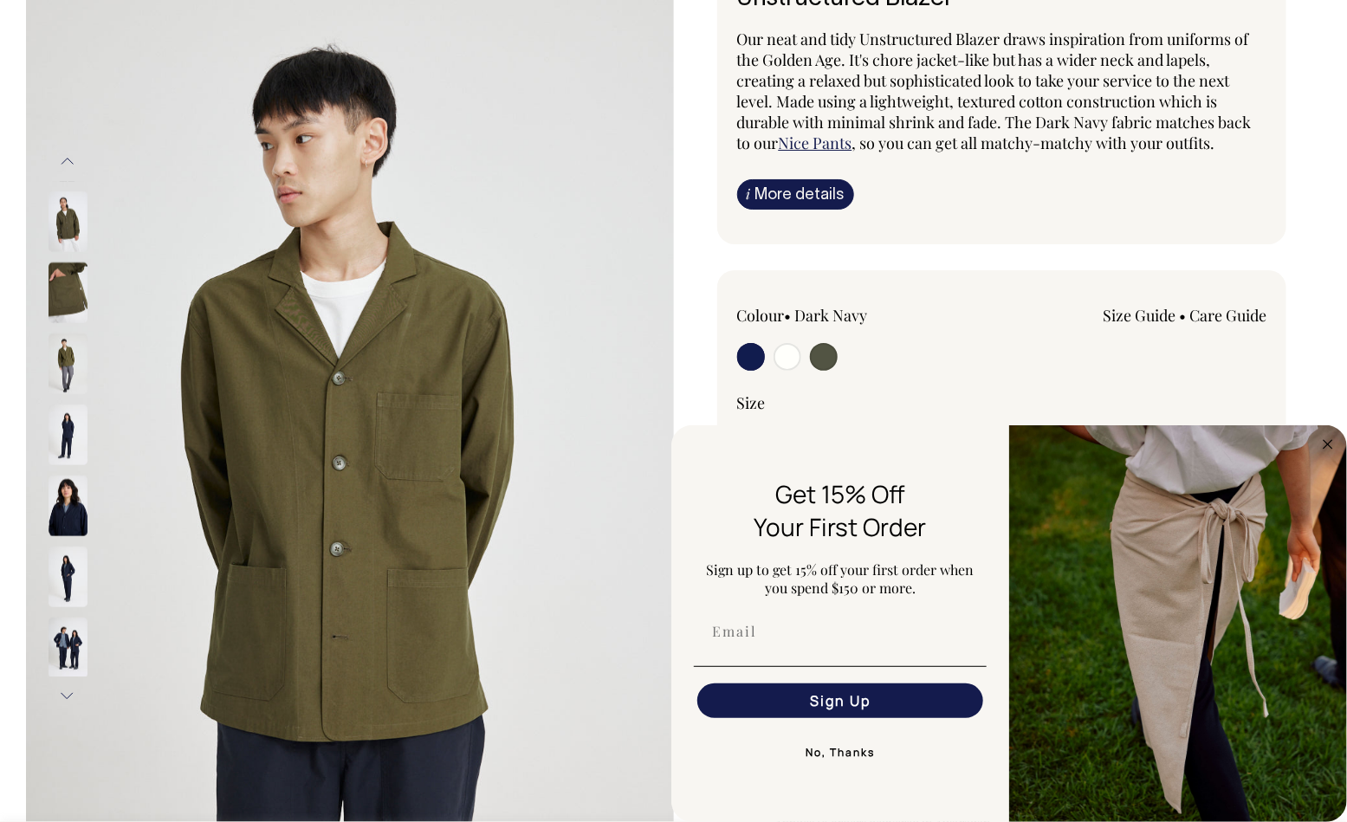
click at [66, 696] on button "Next" at bounding box center [68, 696] width 26 height 39
click at [64, 694] on button "Next" at bounding box center [68, 696] width 26 height 39
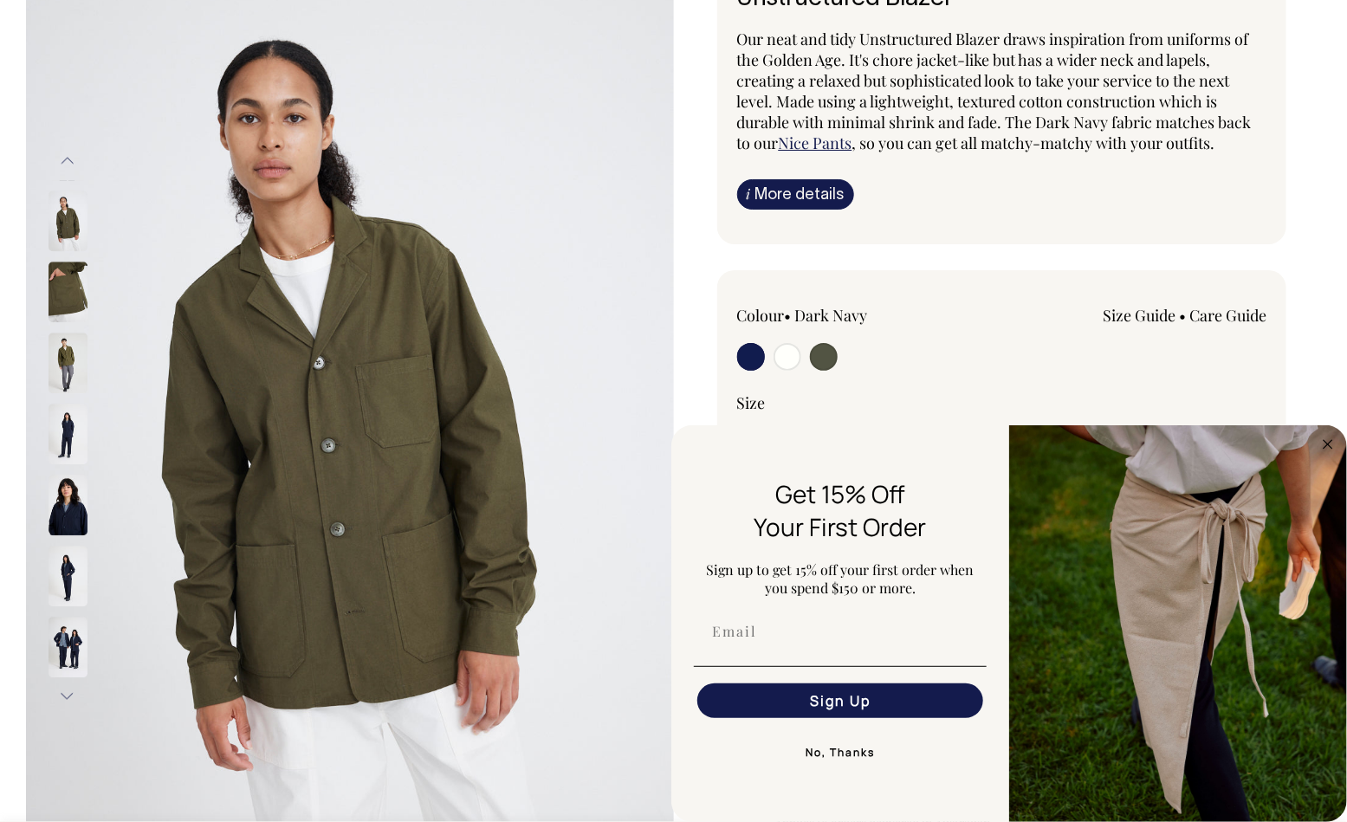
click at [75, 353] on img at bounding box center [68, 363] width 39 height 61
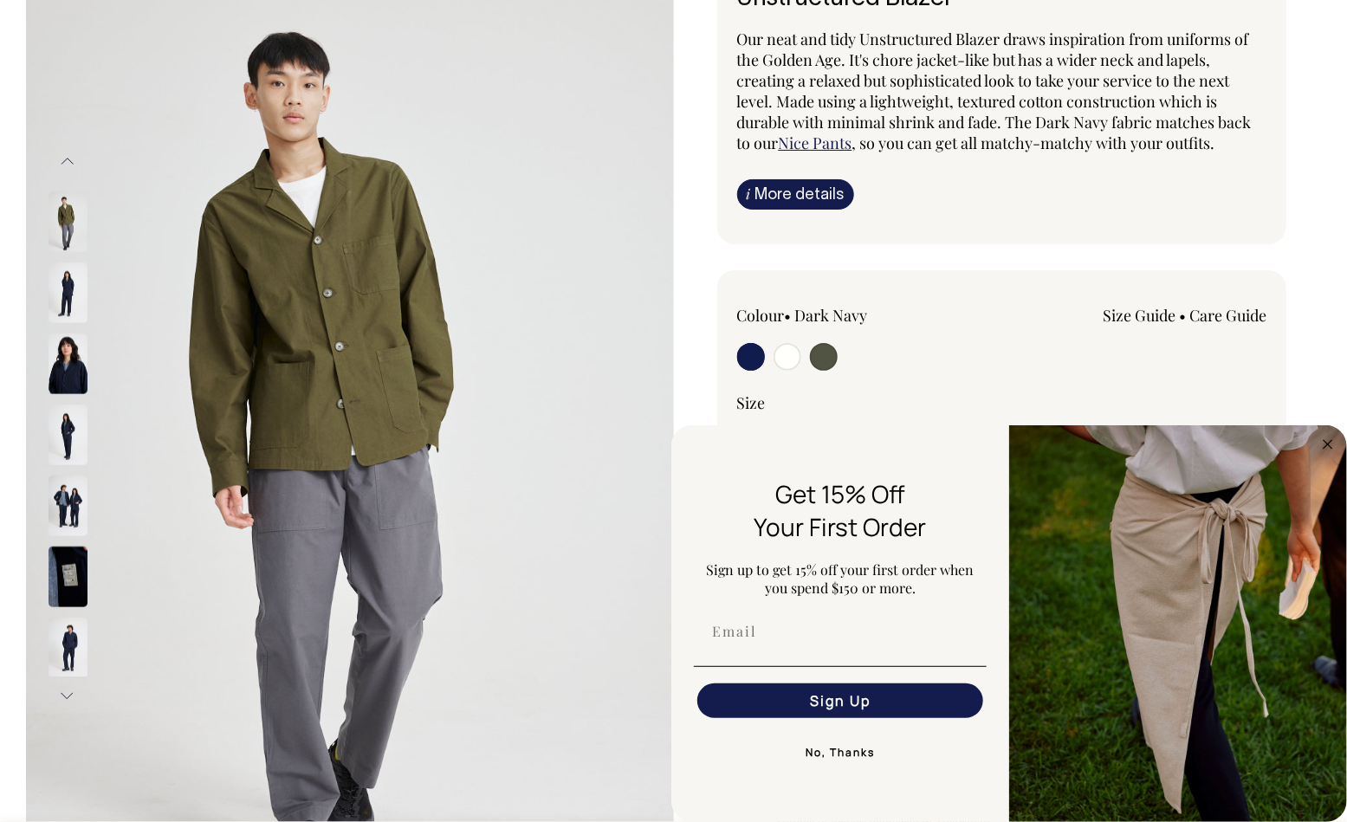
click at [72, 696] on button "Next" at bounding box center [68, 696] width 26 height 39
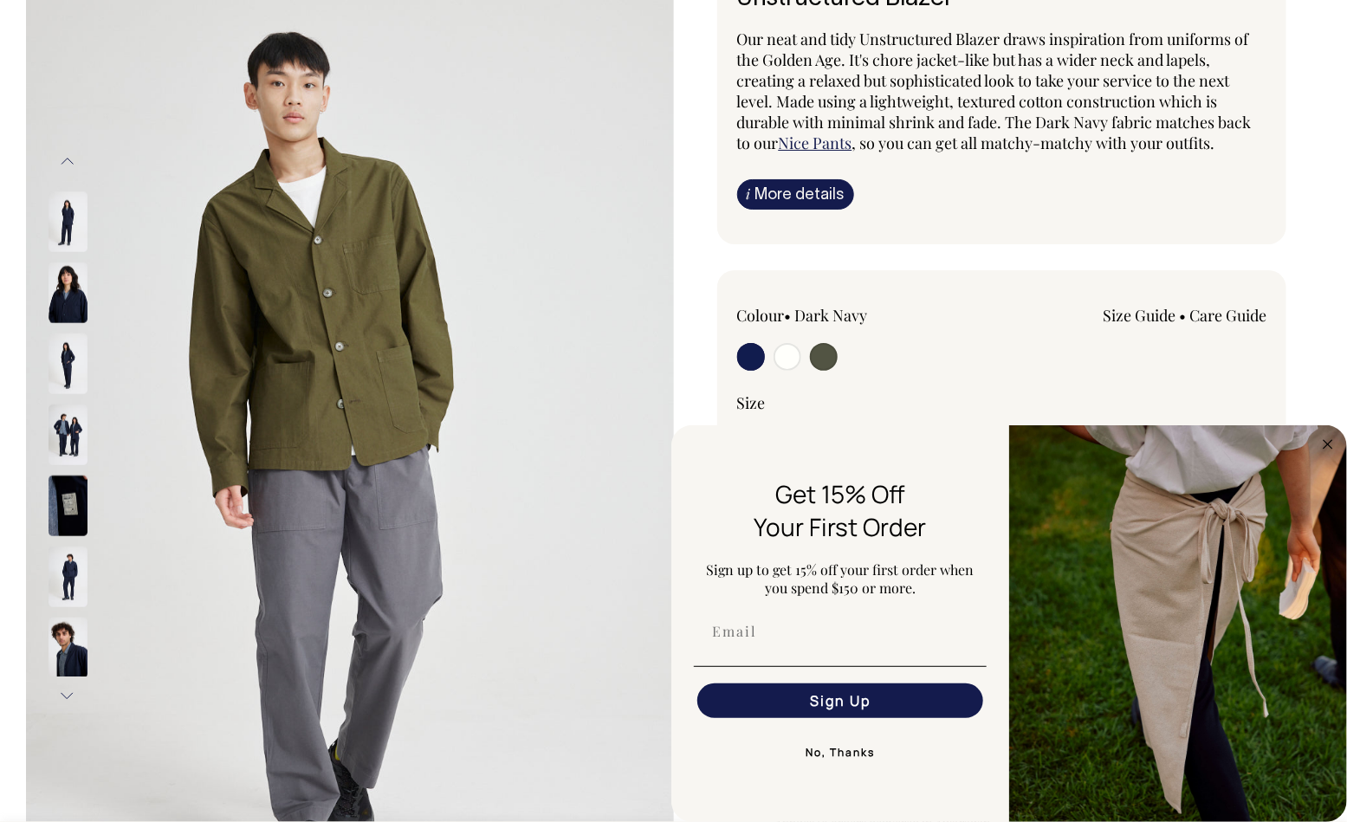
click at [72, 698] on button "Next" at bounding box center [68, 696] width 26 height 39
click at [68, 699] on button "Next" at bounding box center [68, 696] width 26 height 39
click at [68, 697] on button "Next" at bounding box center [68, 696] width 26 height 39
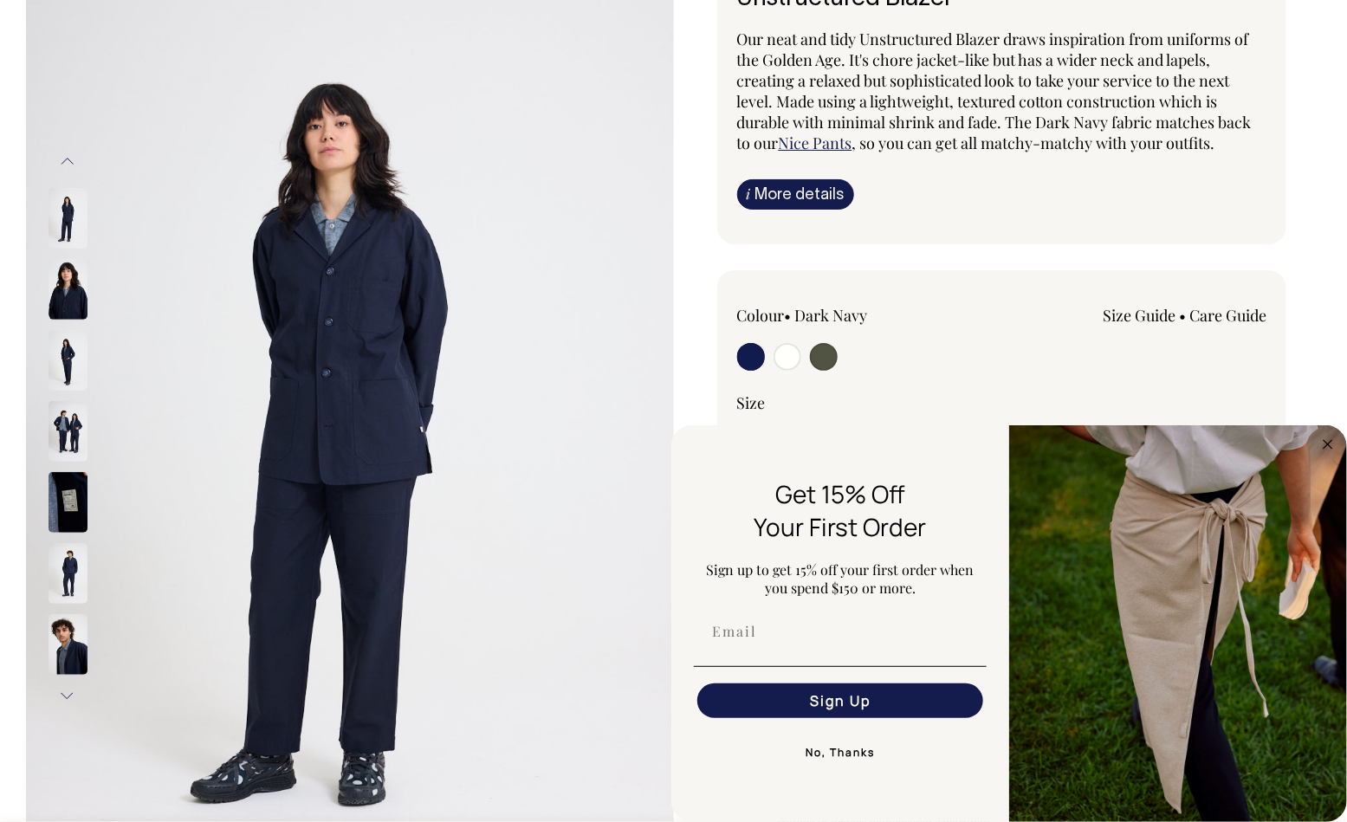
click at [65, 696] on button "Next" at bounding box center [68, 696] width 26 height 39
click at [67, 694] on button "Next" at bounding box center [68, 696] width 26 height 39
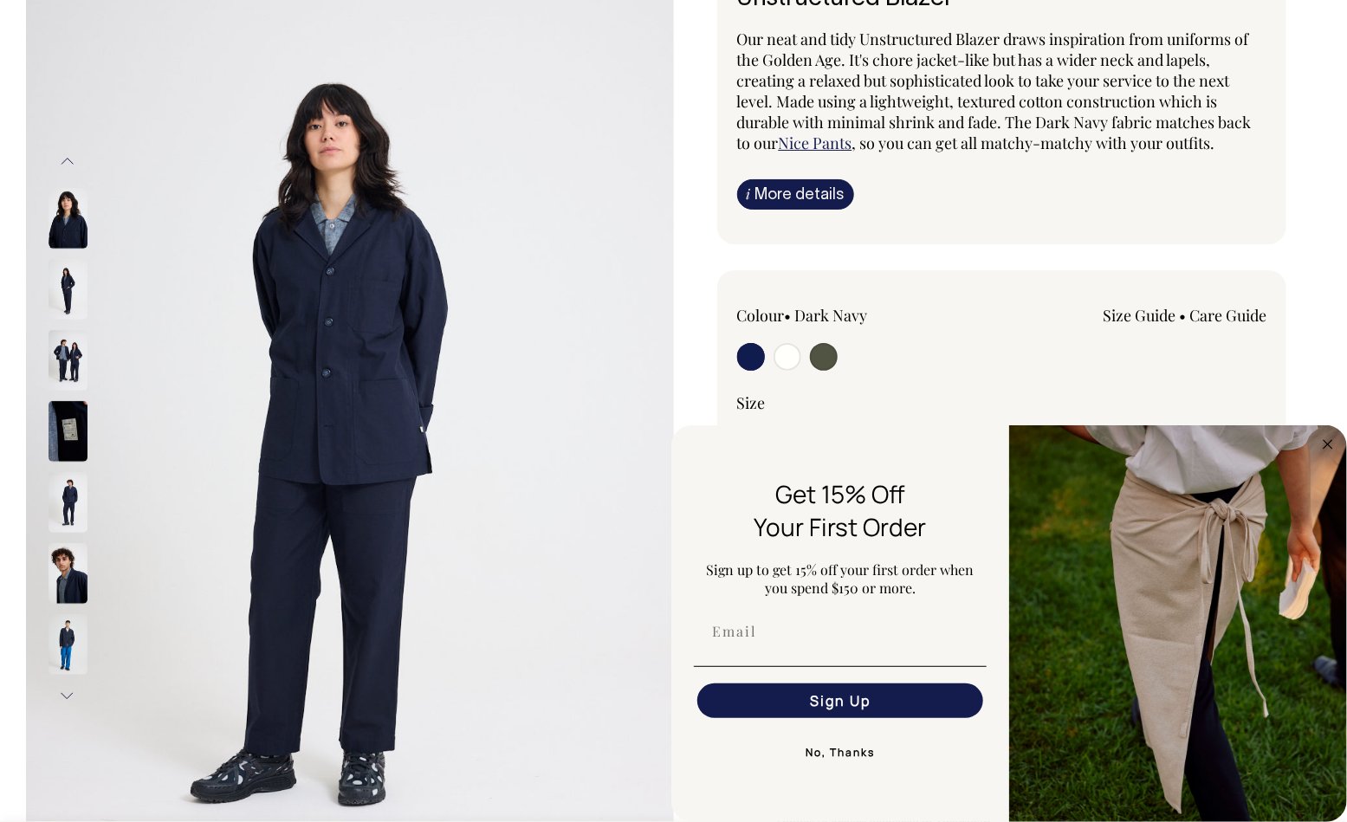
click at [64, 697] on button "Next" at bounding box center [68, 696] width 26 height 39
click at [64, 696] on button "Next" at bounding box center [68, 696] width 26 height 39
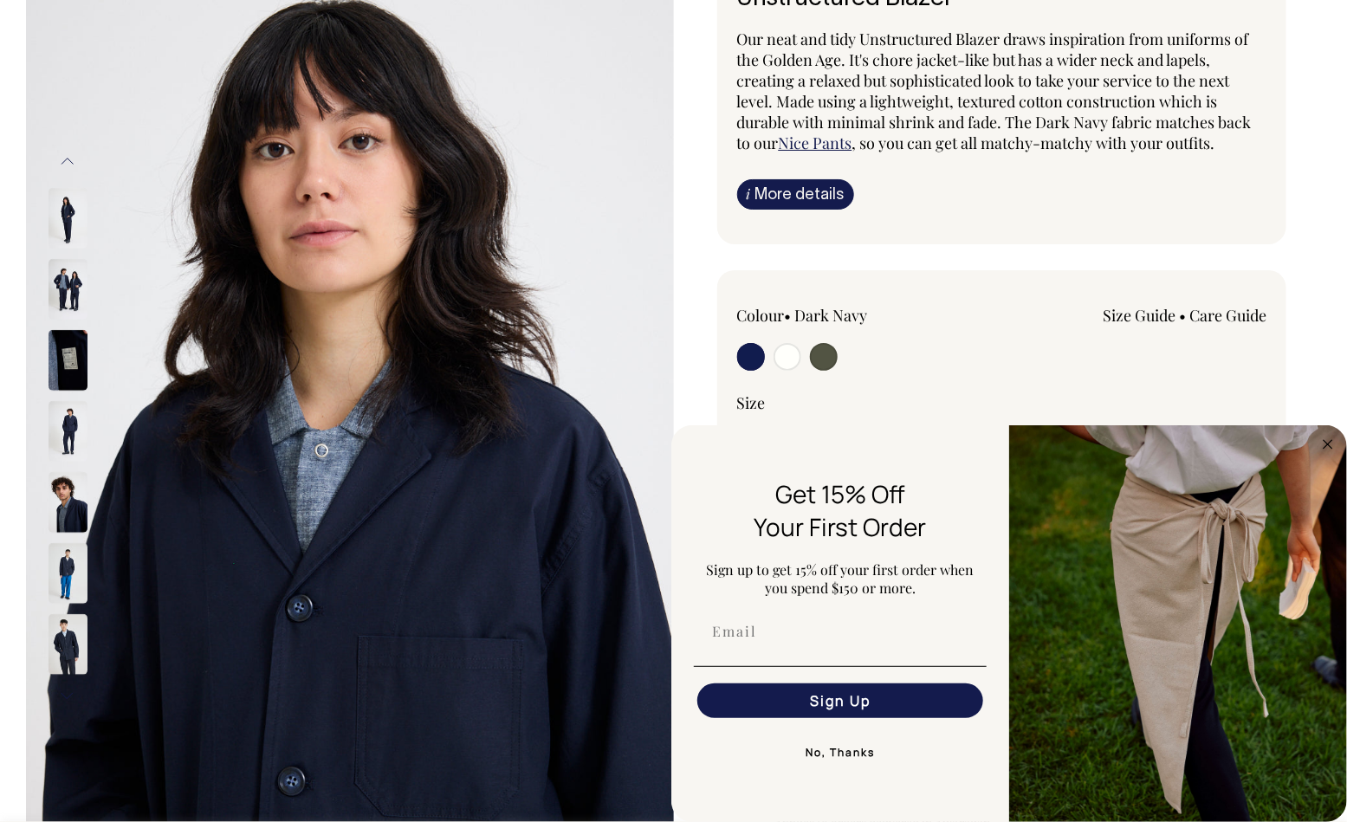
click at [65, 691] on button "Next" at bounding box center [68, 696] width 26 height 39
click at [65, 693] on button "Next" at bounding box center [68, 696] width 26 height 39
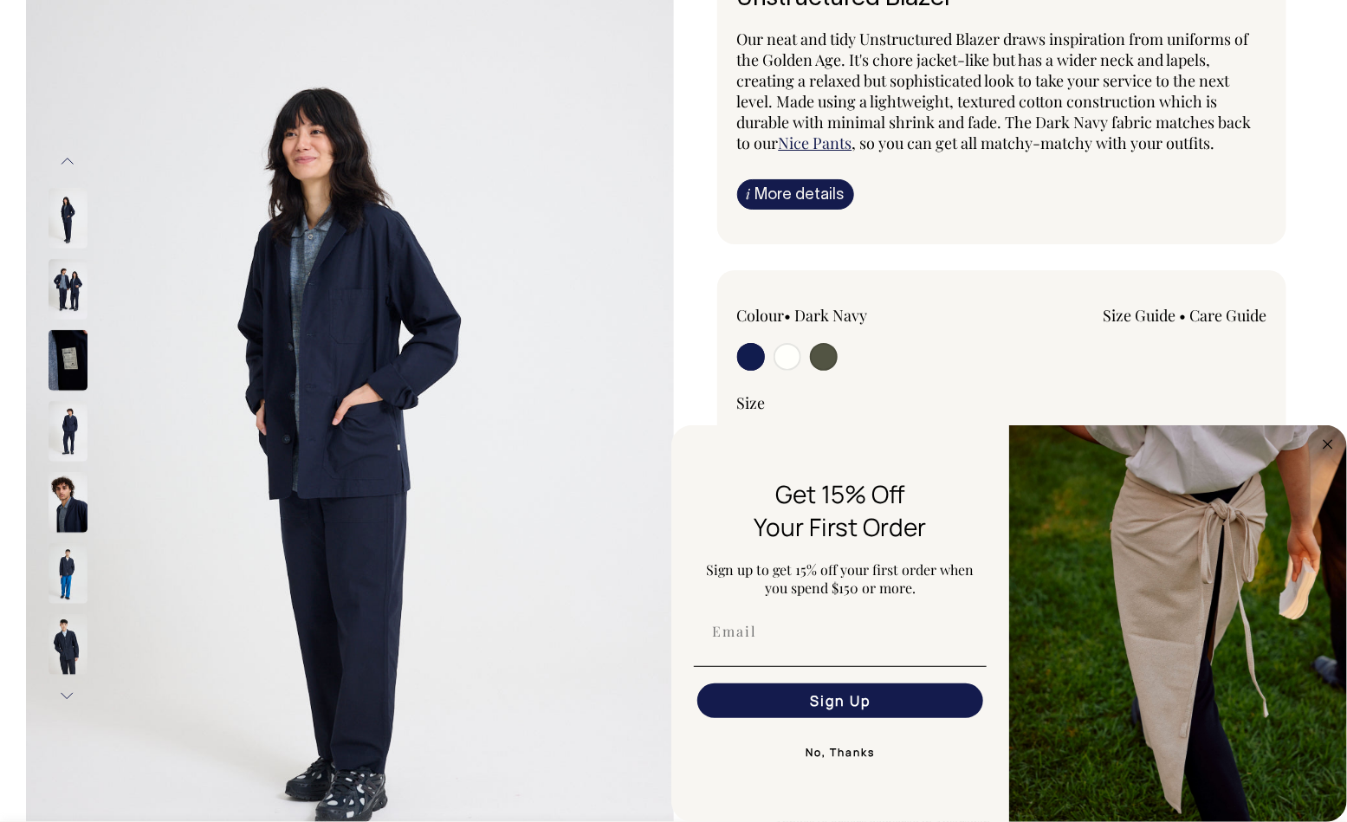
click at [65, 697] on button "Next" at bounding box center [68, 696] width 26 height 39
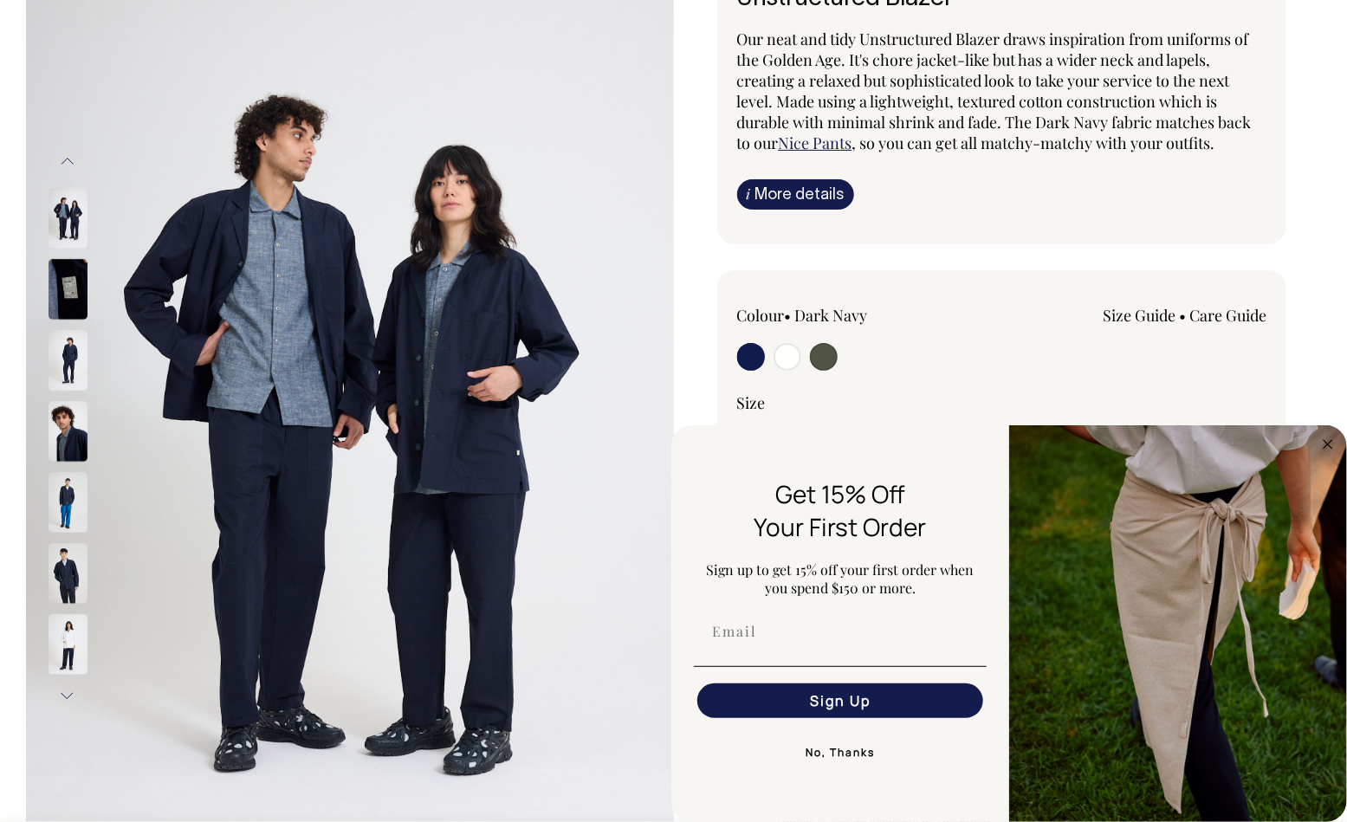
click at [60, 693] on button "Next" at bounding box center [68, 696] width 26 height 39
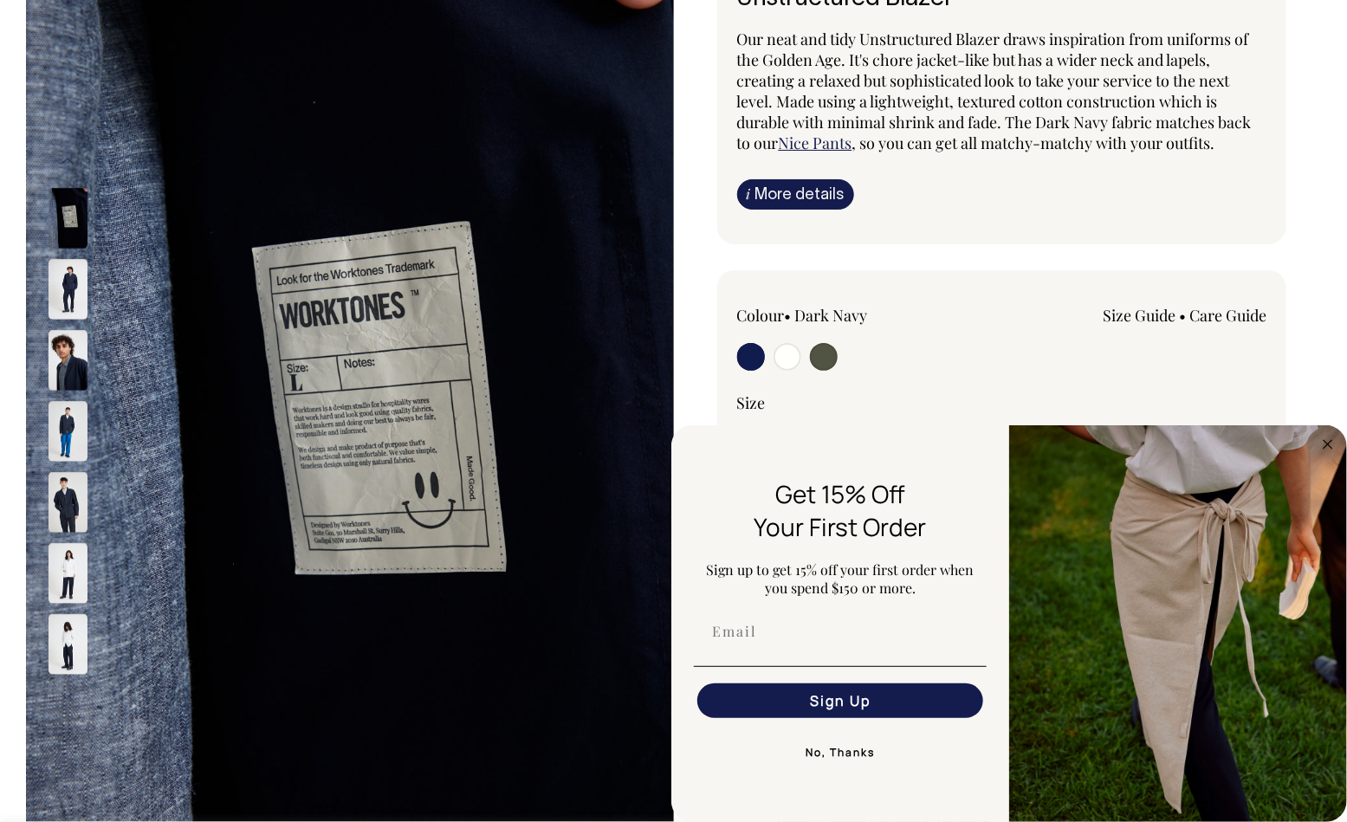
click at [63, 690] on button "Next" at bounding box center [68, 696] width 26 height 39
click at [66, 686] on button "Next" at bounding box center [68, 696] width 26 height 39
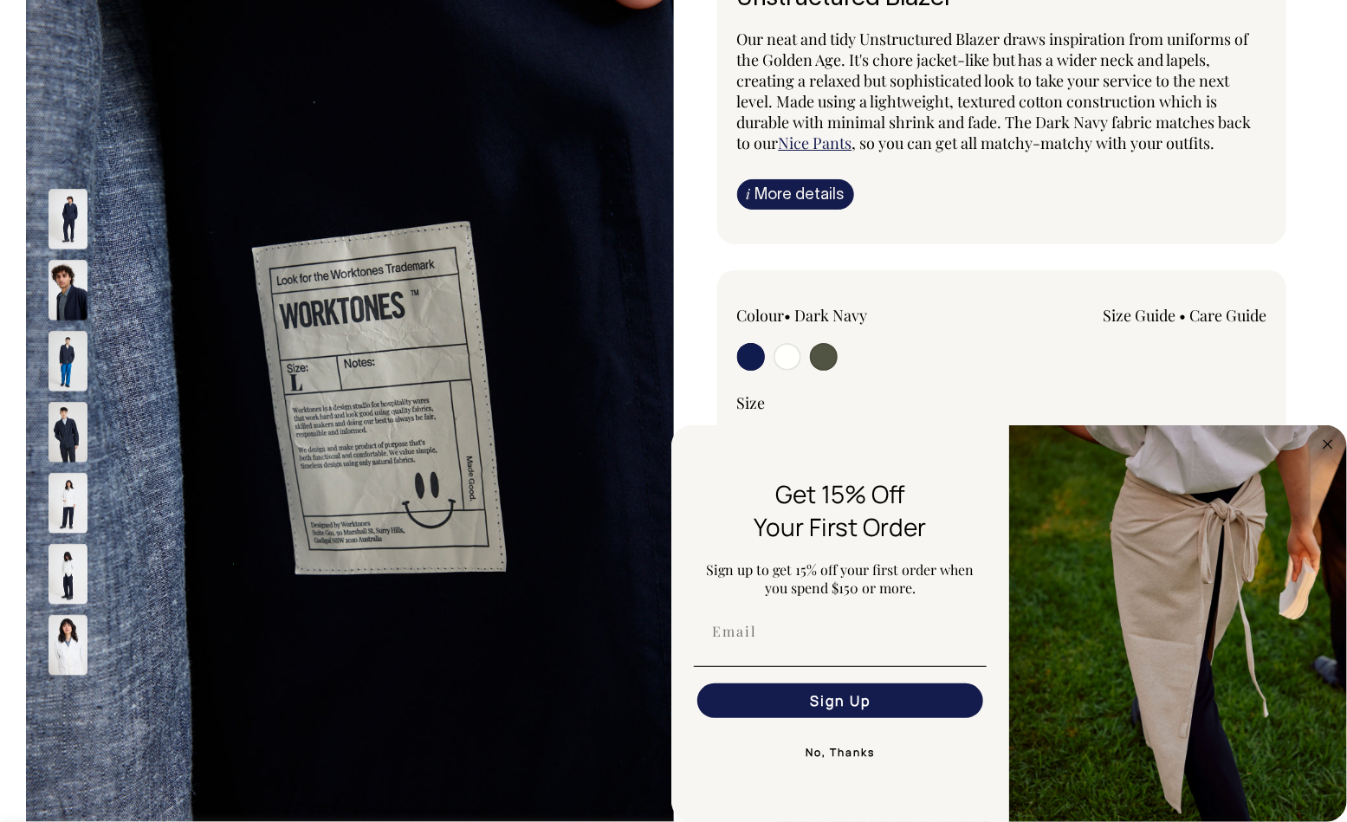
click at [69, 685] on button "Next" at bounding box center [68, 696] width 26 height 39
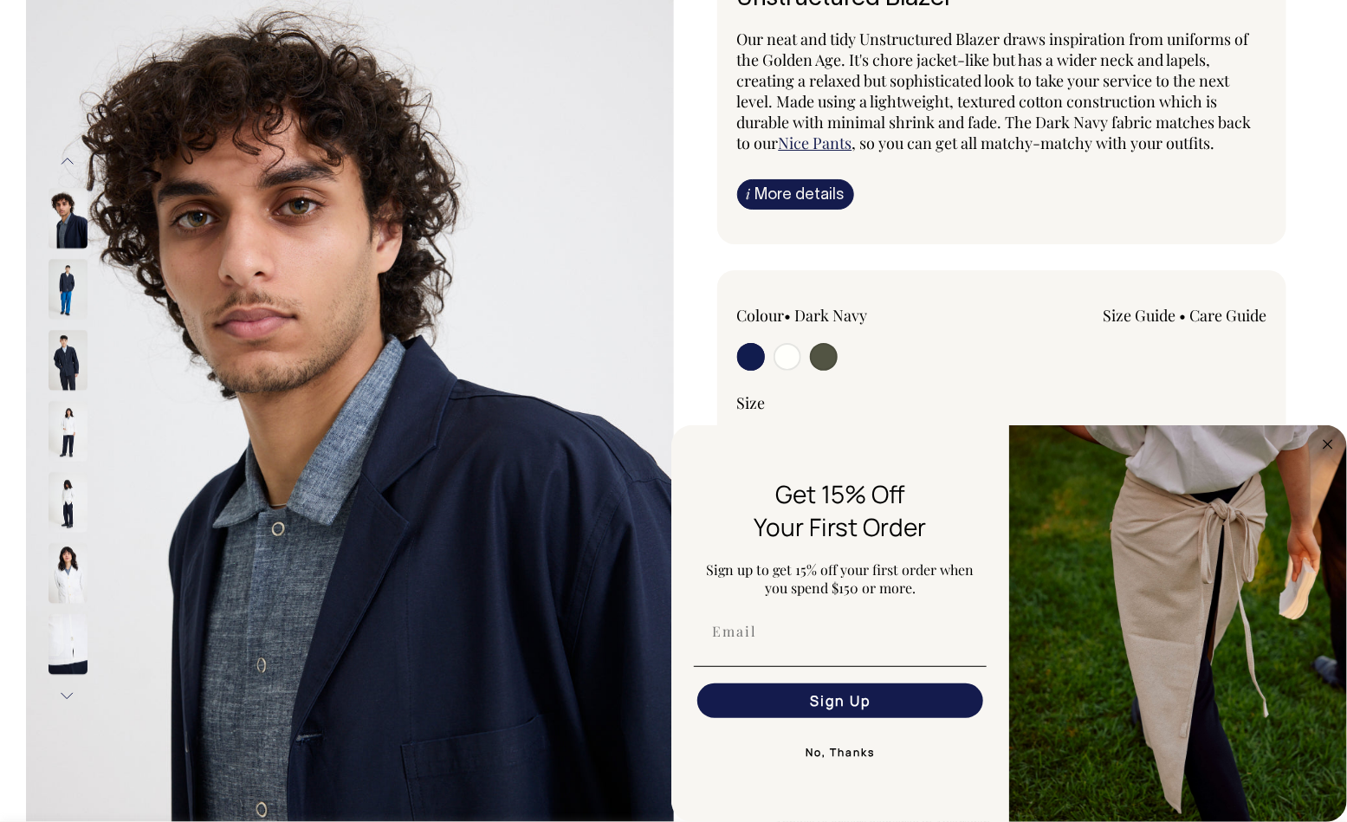
click at [66, 360] on img at bounding box center [68, 360] width 39 height 61
click at [67, 286] on img at bounding box center [68, 290] width 39 height 61
click at [45, 358] on img at bounding box center [350, 429] width 648 height 972
click at [62, 352] on img at bounding box center [68, 361] width 39 height 61
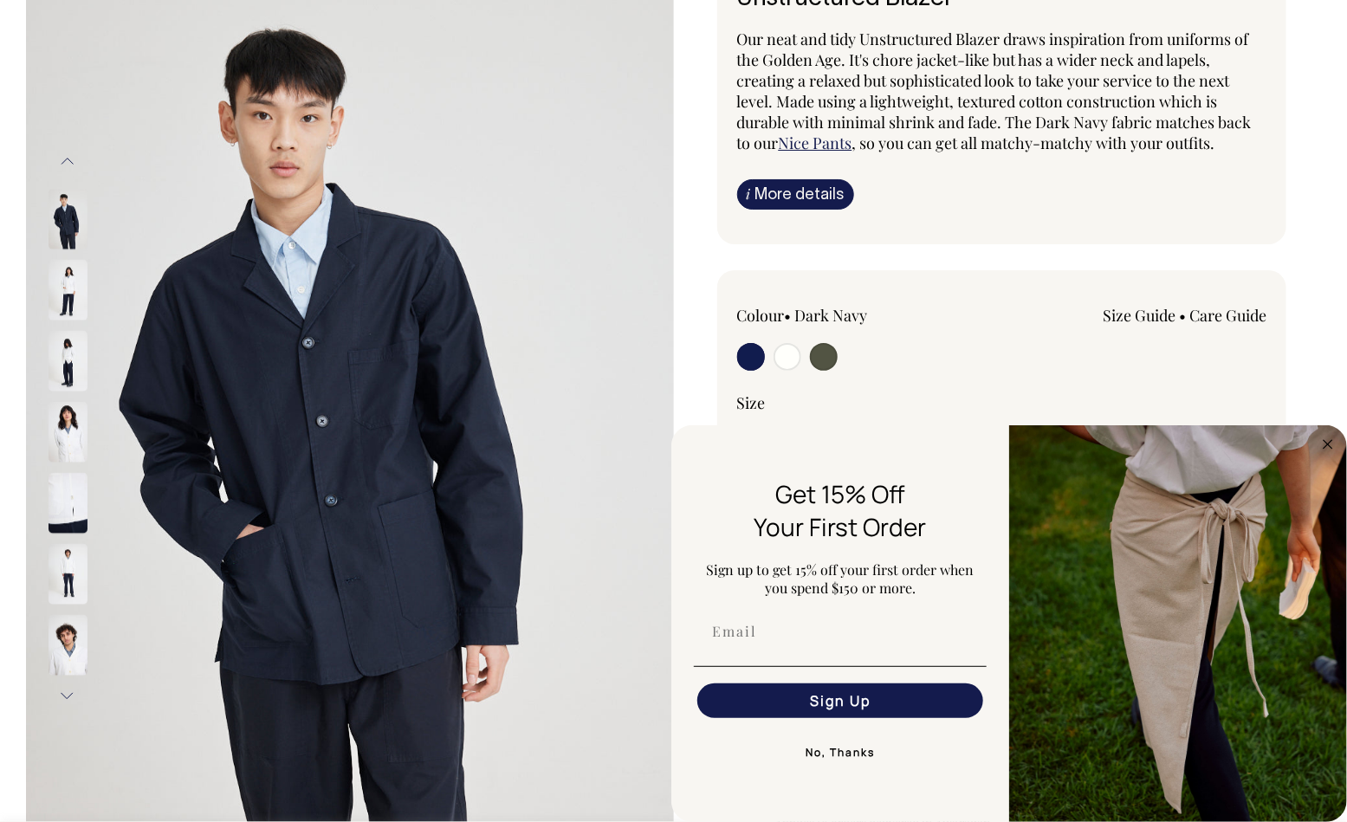
drag, startPoint x: 321, startPoint y: 288, endPoint x: 432, endPoint y: 0, distance: 309.1
click at [0, 0] on div "Previous Next" at bounding box center [673, 496] width 1347 height 1107
drag, startPoint x: 58, startPoint y: 570, endPoint x: 53, endPoint y: 550, distance: 20.6
click at [58, 569] on img at bounding box center [68, 574] width 39 height 61
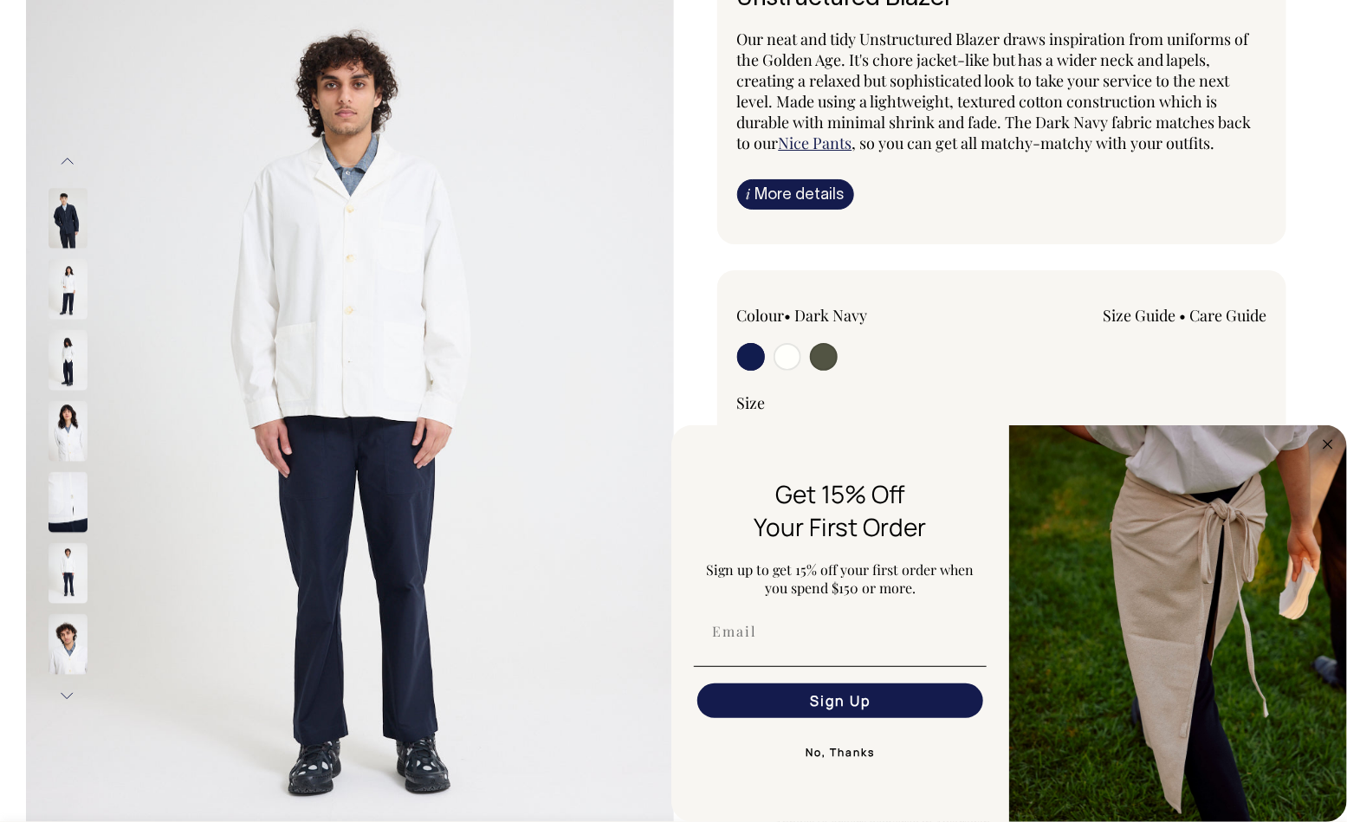
click at [68, 490] on img at bounding box center [68, 502] width 39 height 61
click at [65, 621] on img at bounding box center [68, 646] width 39 height 61
click at [69, 559] on img at bounding box center [68, 575] width 39 height 61
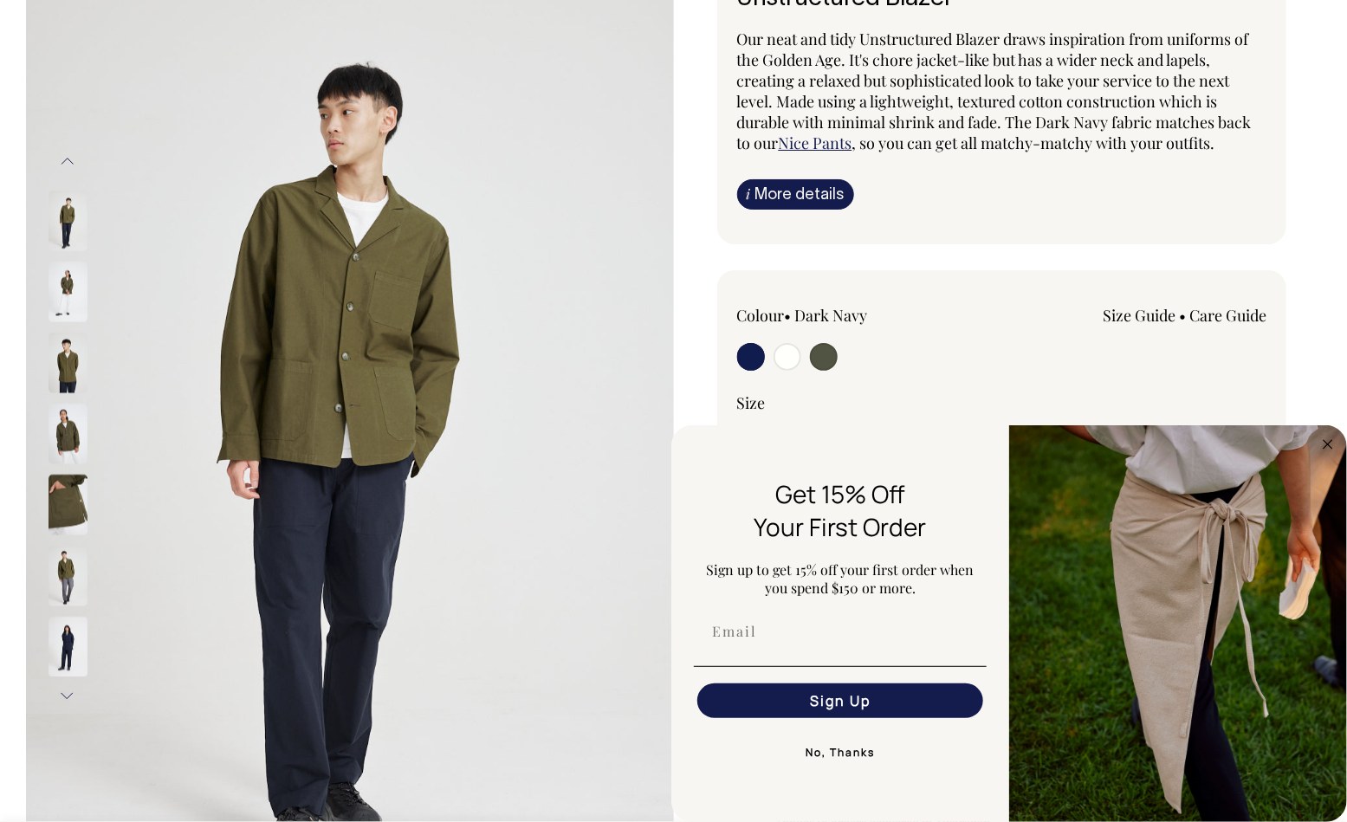
click at [62, 501] on img at bounding box center [68, 505] width 39 height 61
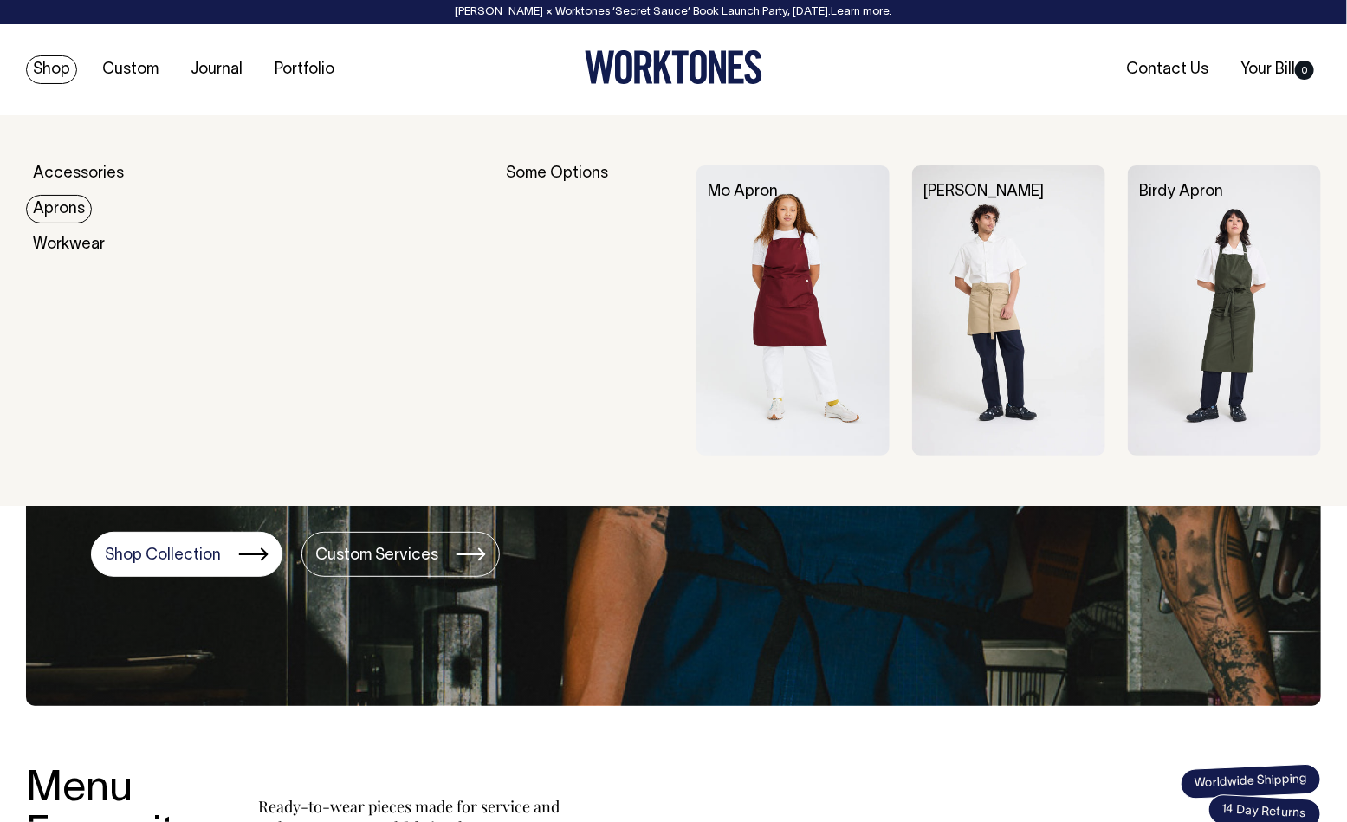
click at [47, 214] on link "Aprons" at bounding box center [59, 209] width 66 height 29
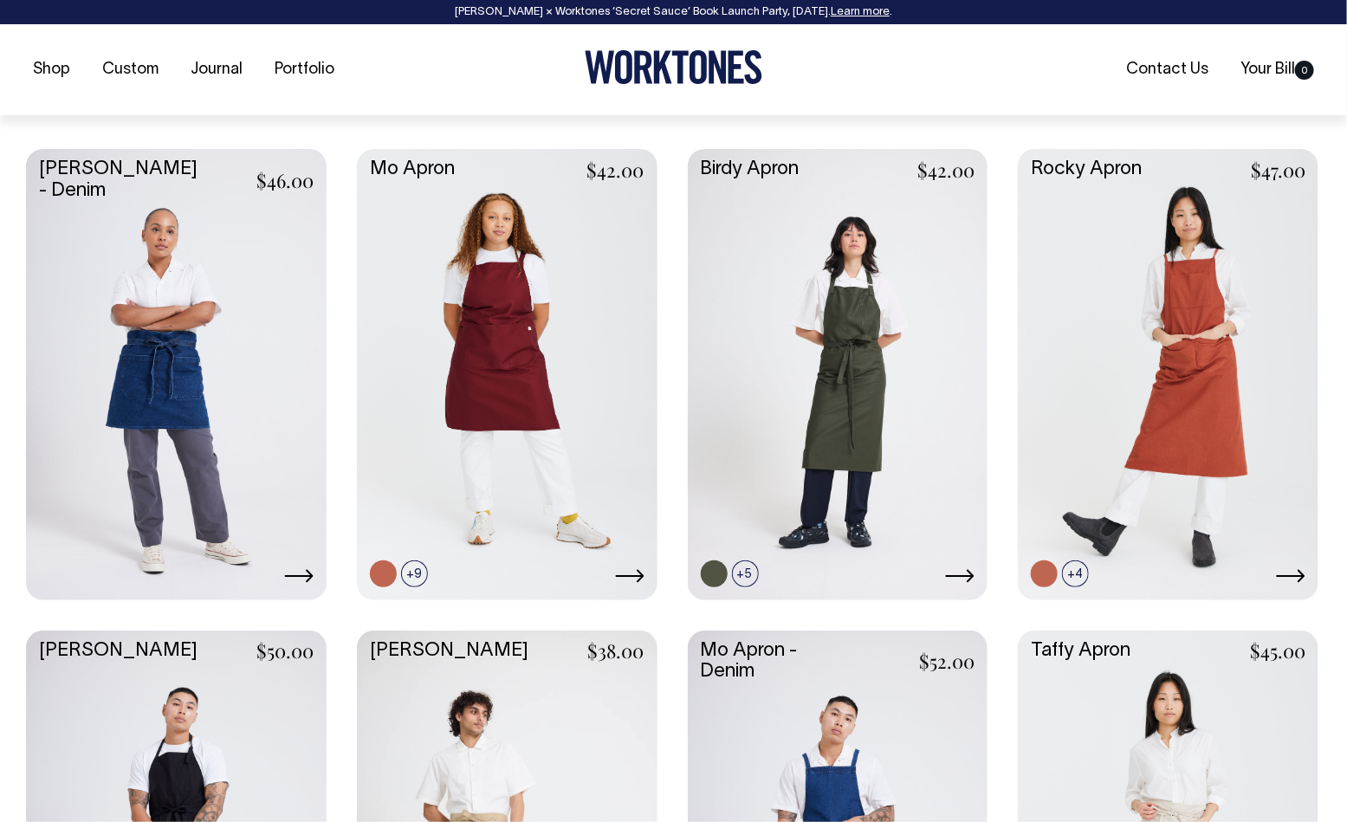
scroll to position [703, 0]
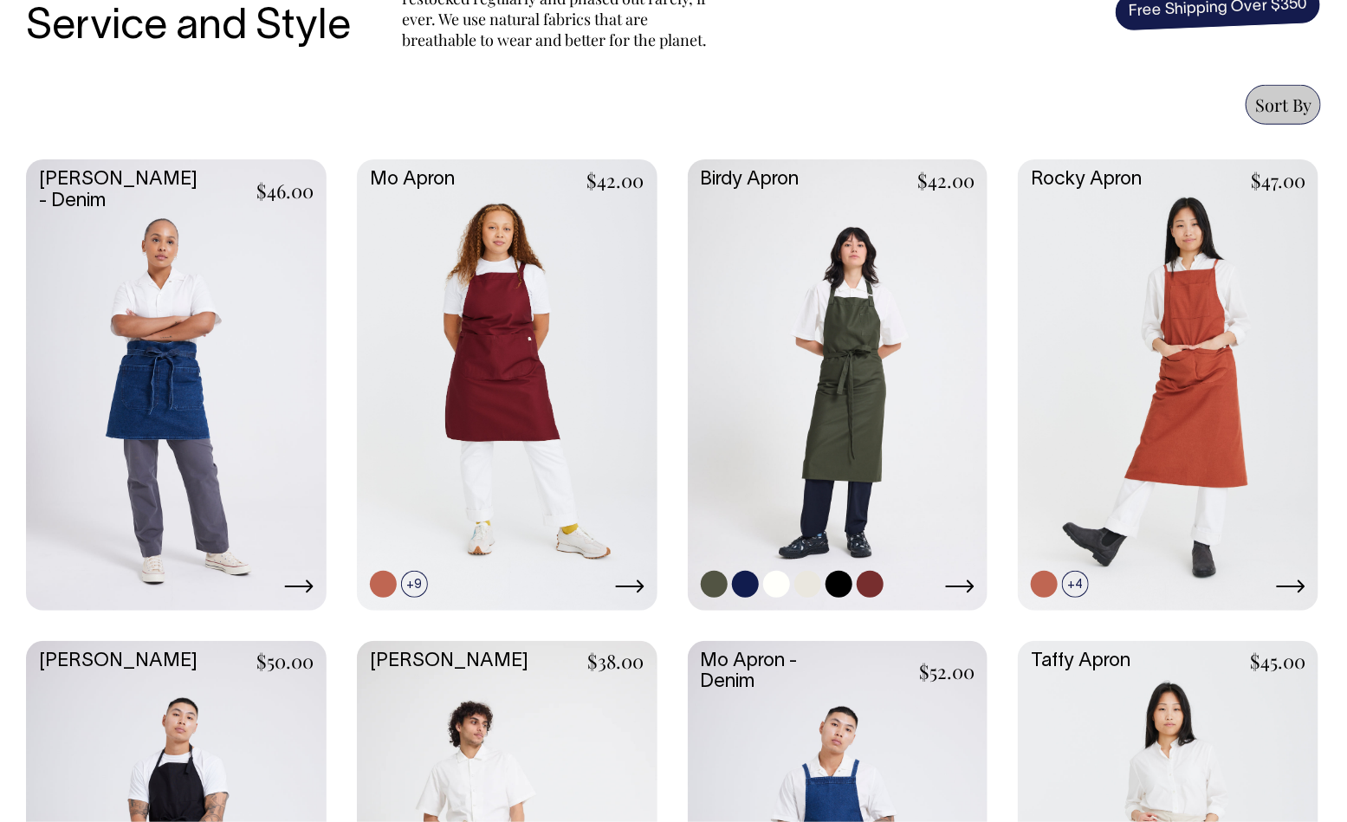
click at [820, 416] on link at bounding box center [838, 382] width 301 height 447
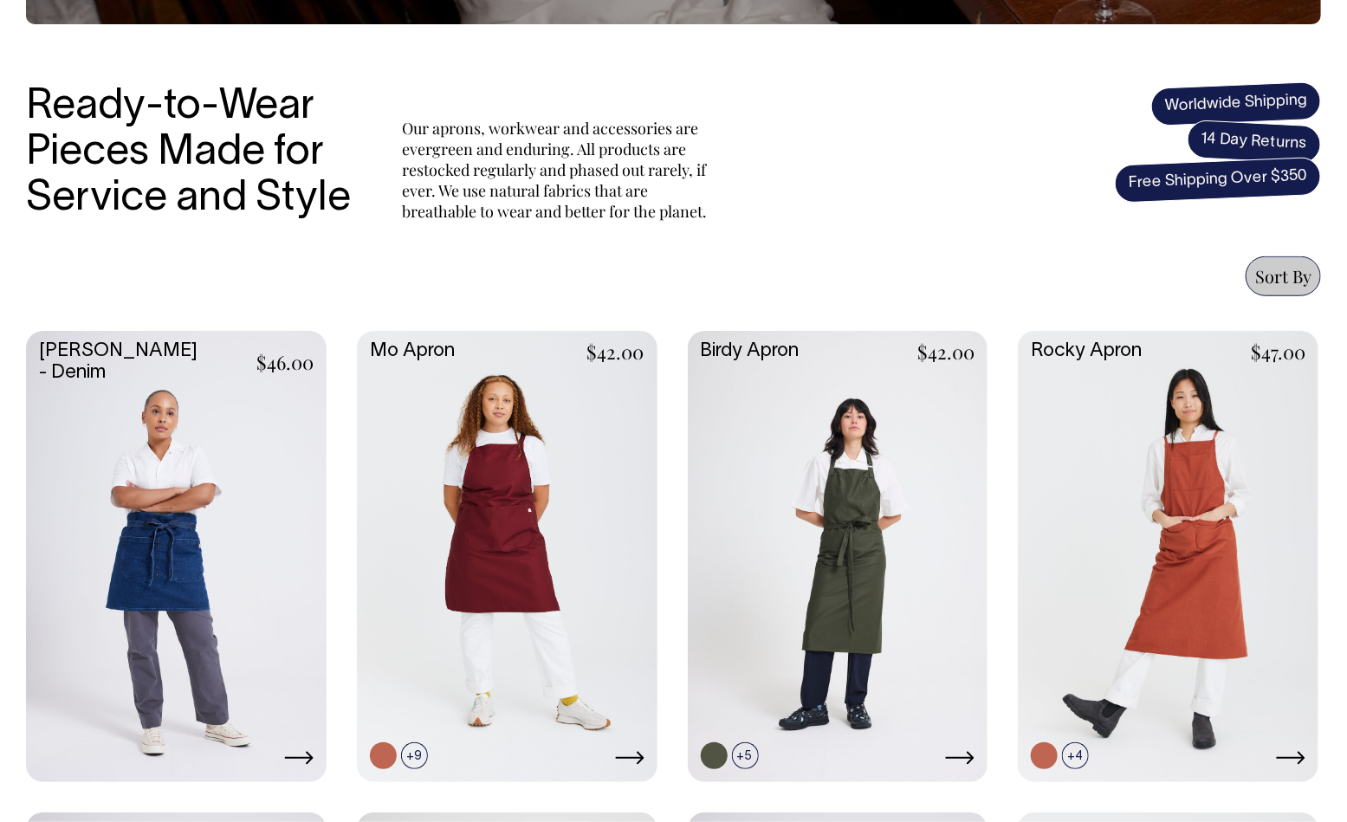
scroll to position [450, 0]
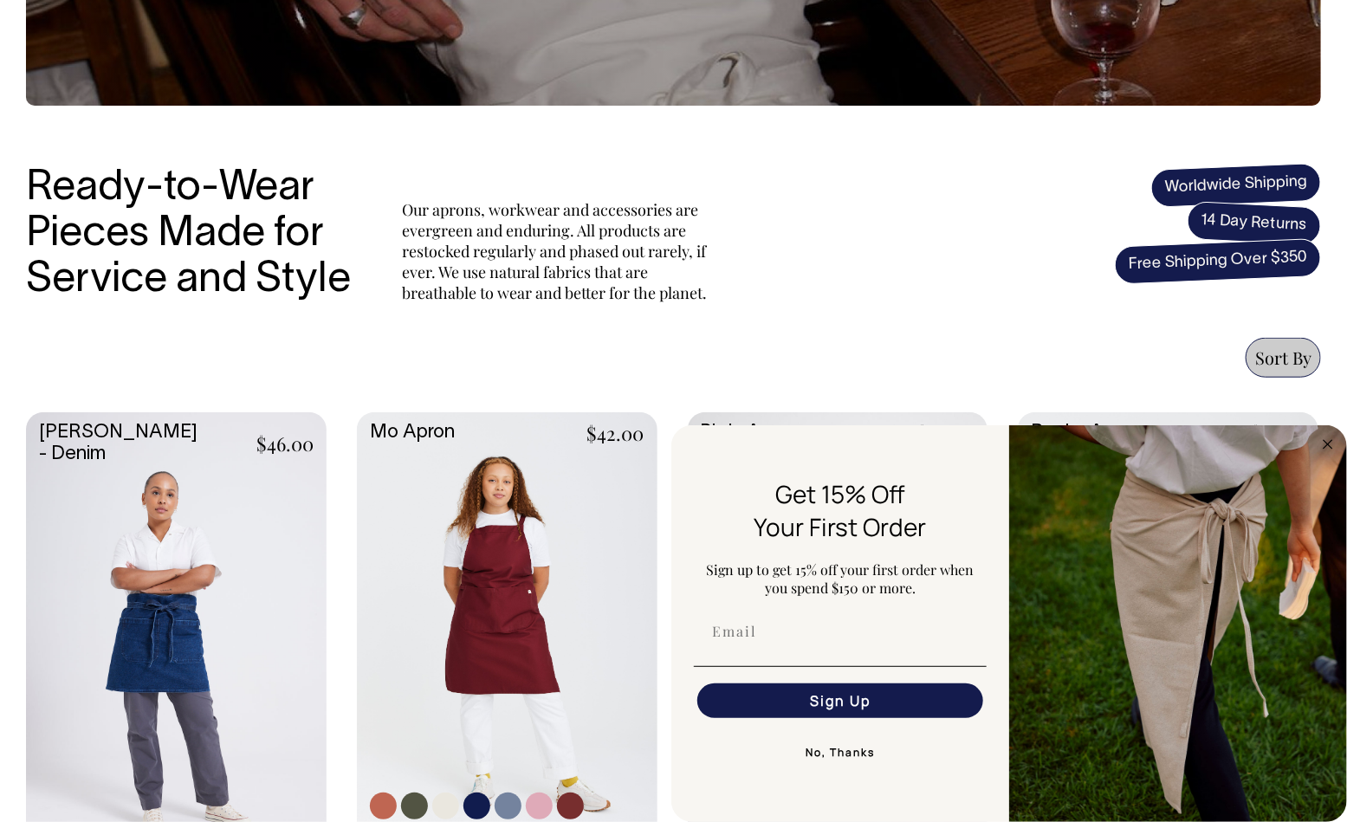
drag, startPoint x: 452, startPoint y: 624, endPoint x: 458, endPoint y: 616, distance: 9.9
click at [453, 622] on link at bounding box center [507, 635] width 301 height 447
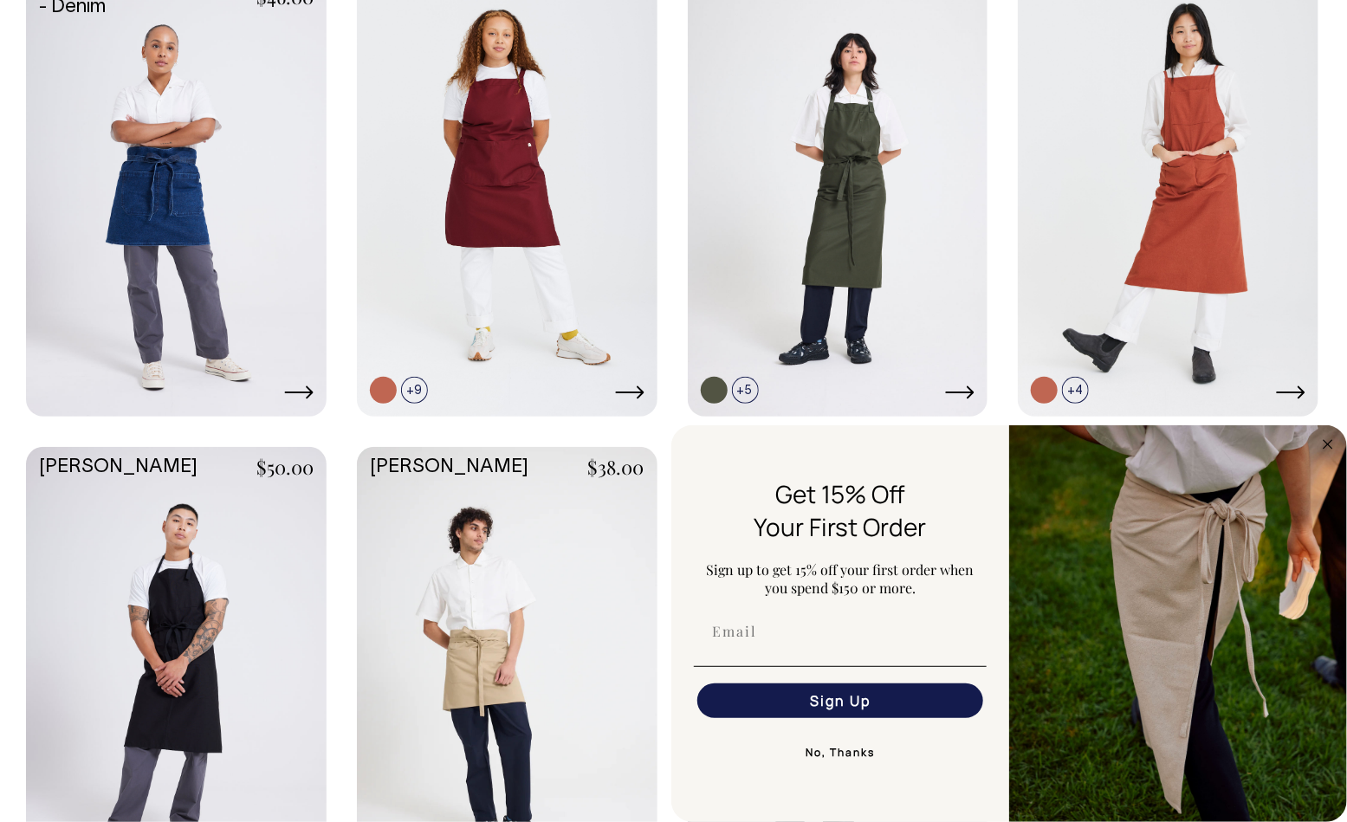
scroll to position [876, 0]
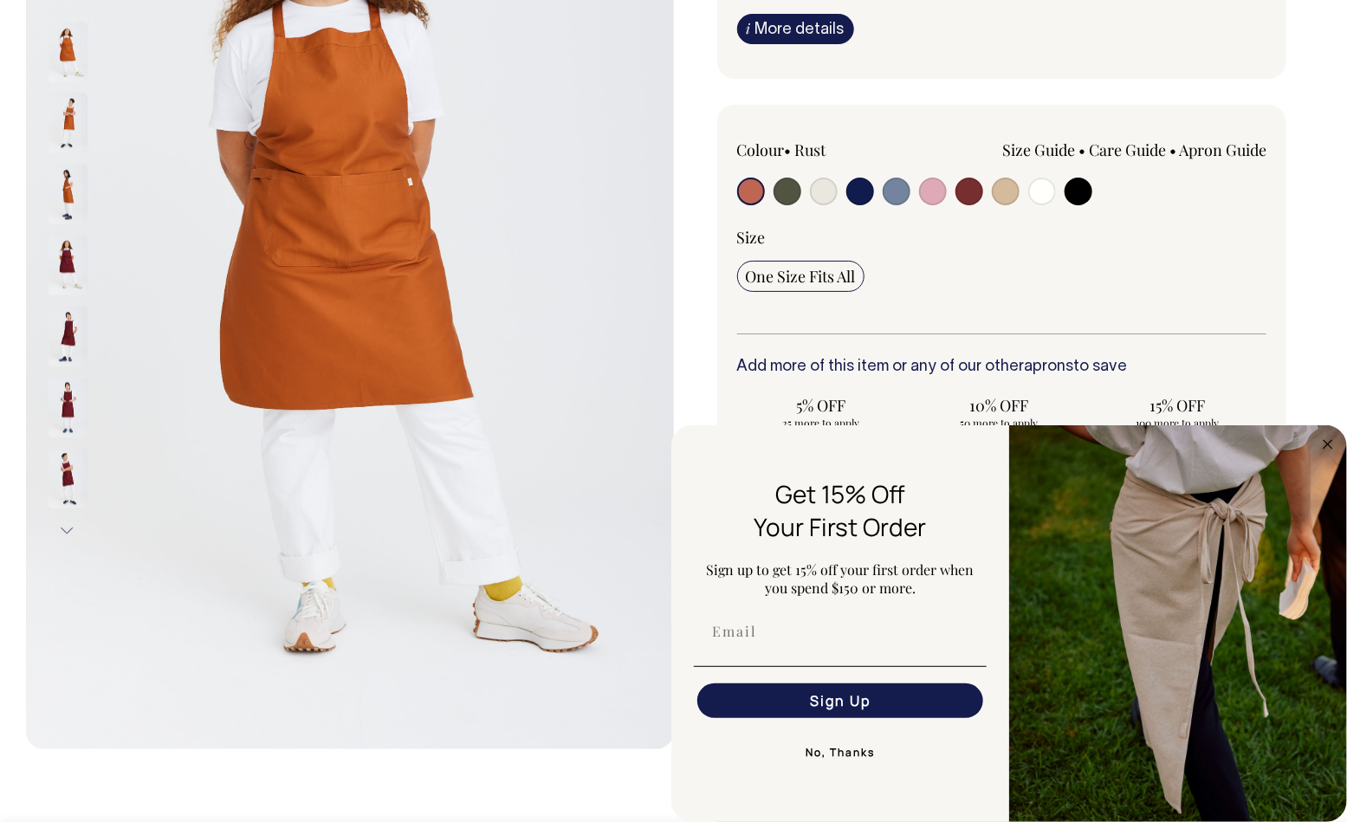
scroll to position [341, 0]
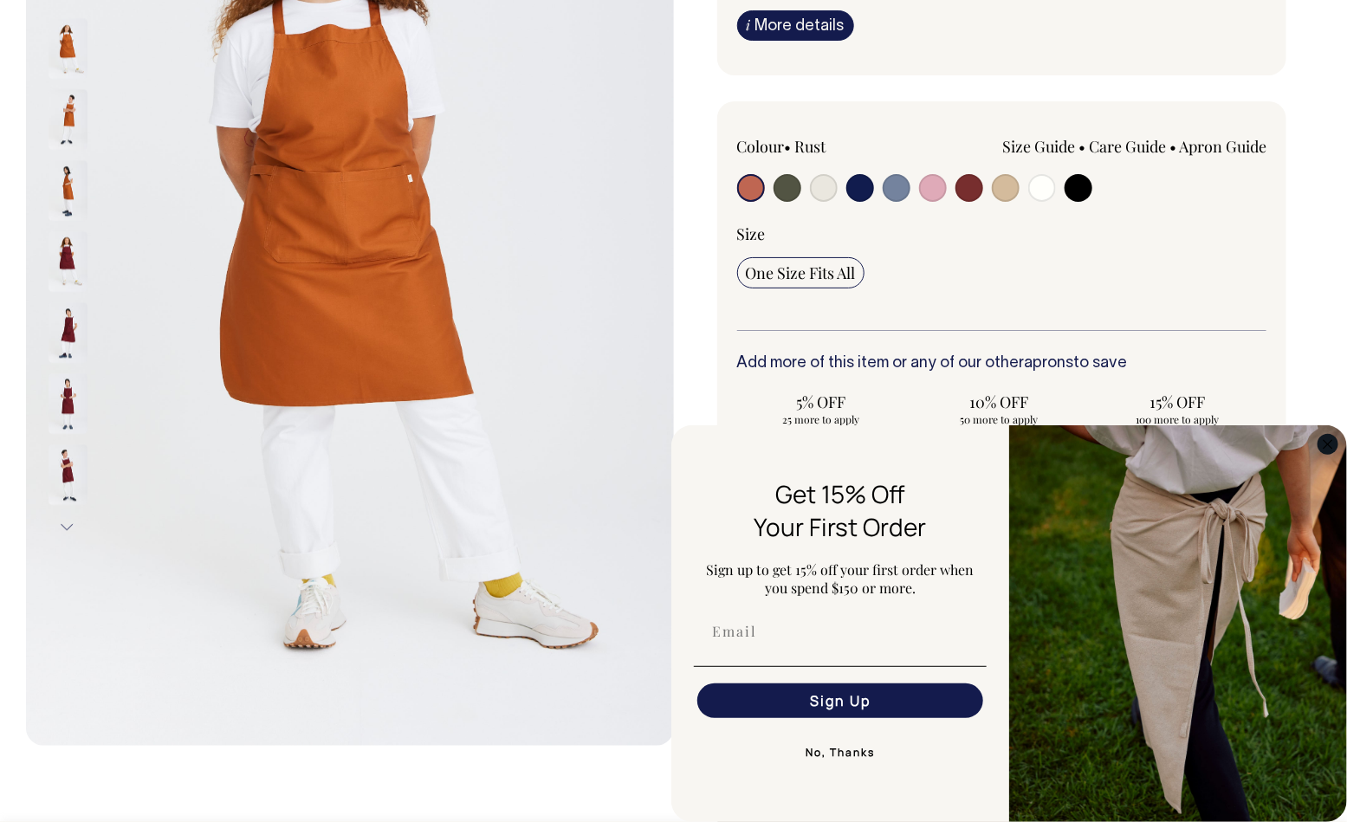
click at [1329, 443] on icon "Close dialog" at bounding box center [1328, 444] width 9 height 9
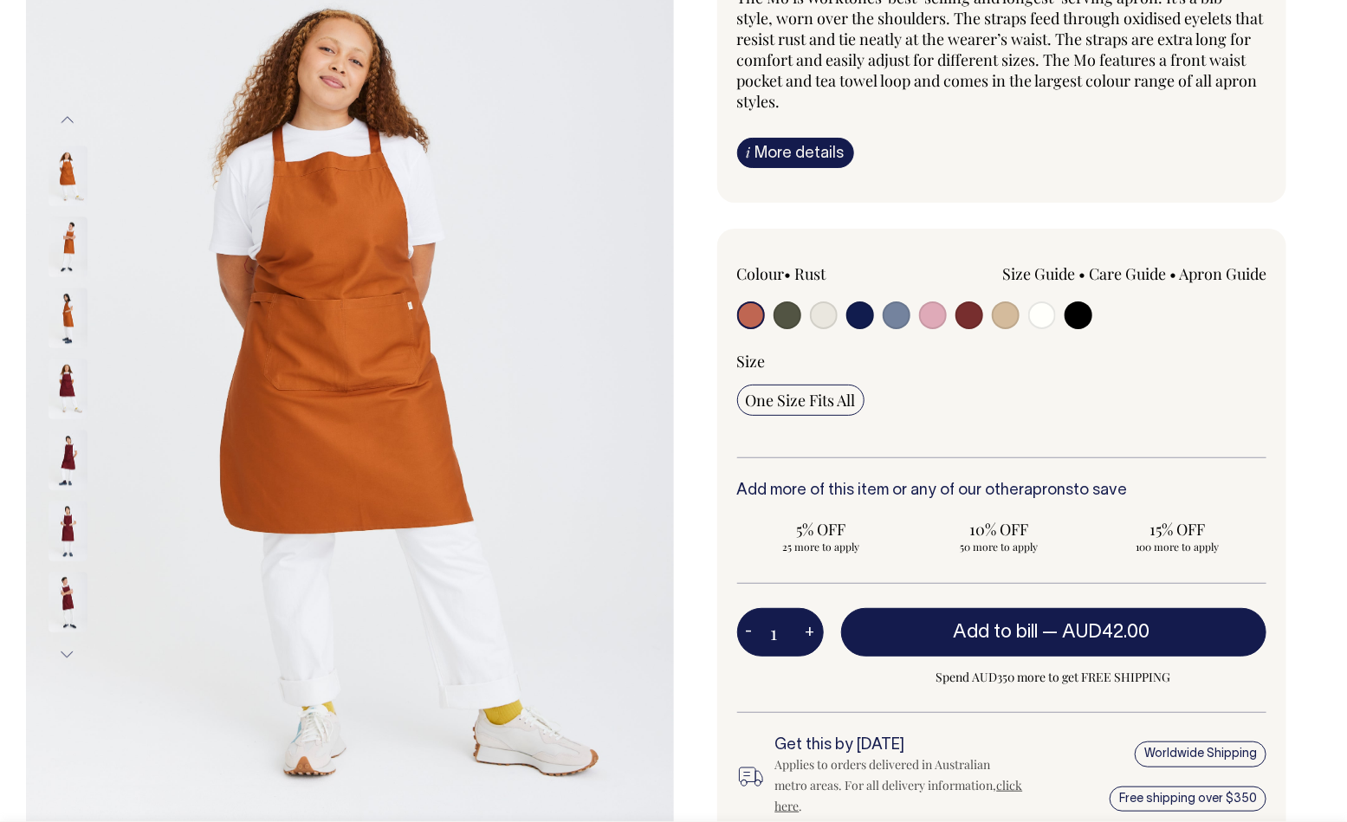
scroll to position [0, 0]
